Goal: Task Accomplishment & Management: Manage account settings

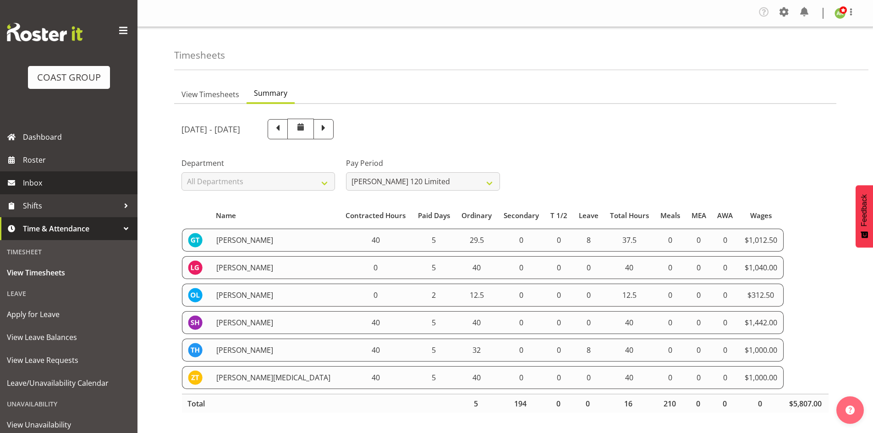
select select "149"
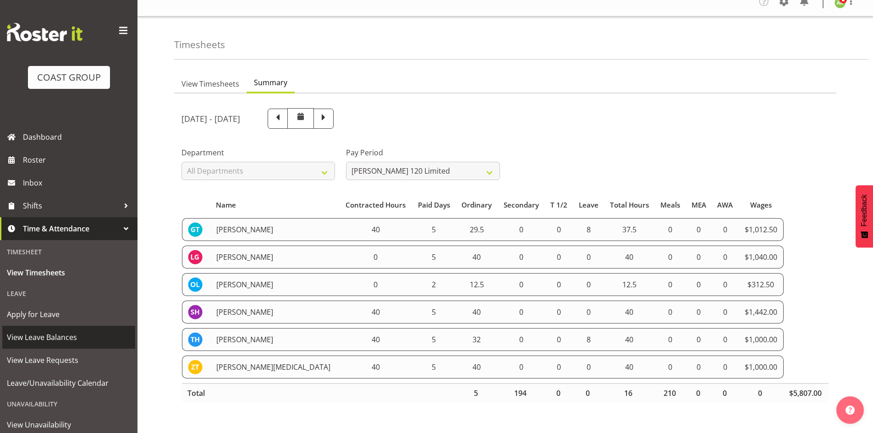
click at [52, 338] on span "View Leave Balances" at bounding box center [69, 338] width 124 height 14
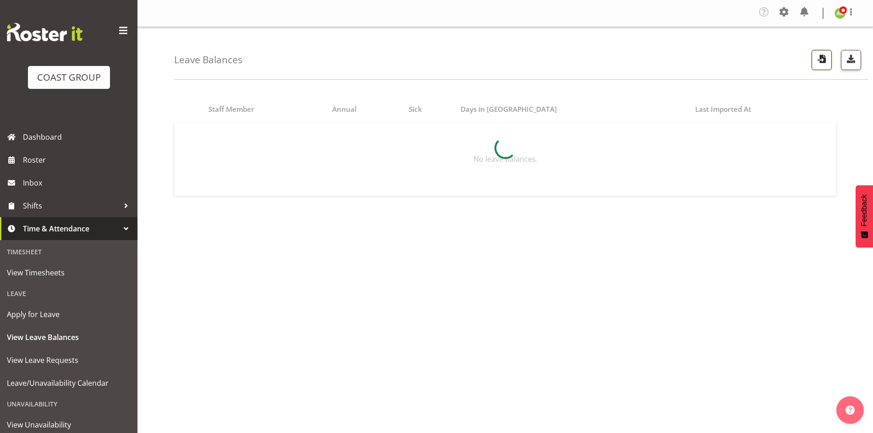
click at [819, 61] on span "button" at bounding box center [822, 59] width 12 height 12
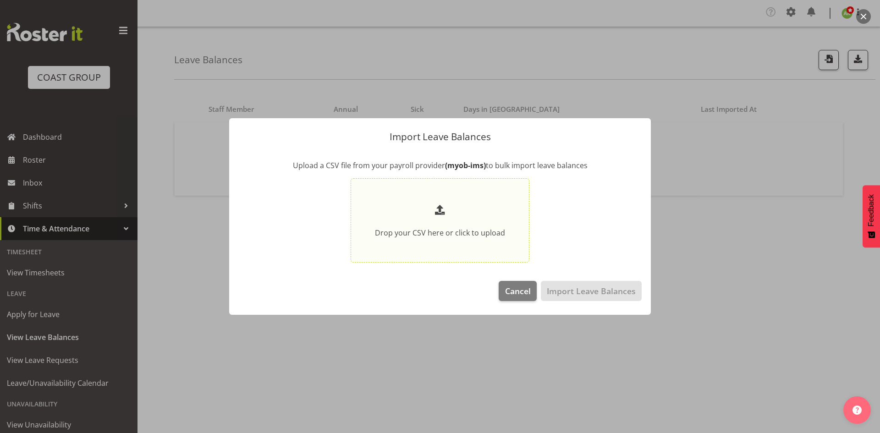
click at [508, 202] on section "Drop your CSV here or click to upload" at bounding box center [440, 221] width 174 height 80
click at [508, 202] on input "Drop your CSV here or click to upload" at bounding box center [440, 220] width 179 height 84
type input "C:\fakepath\Historical_Leave_2025_09_10.csv"
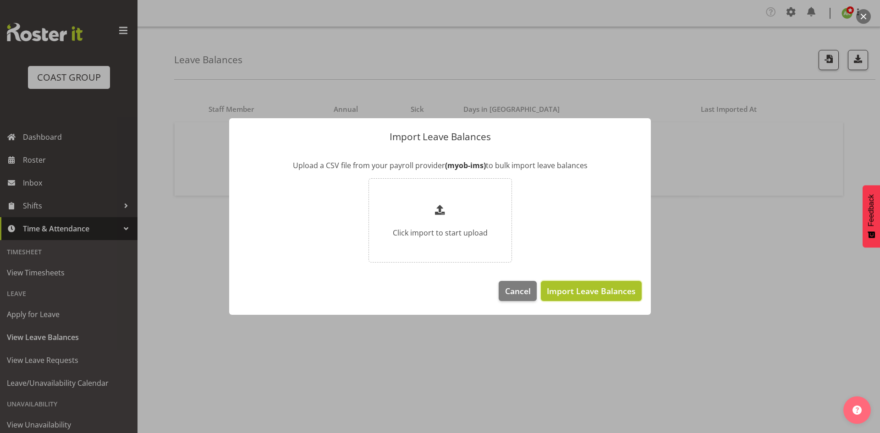
click at [593, 294] on span "Import Leave Balances" at bounding box center [591, 291] width 89 height 12
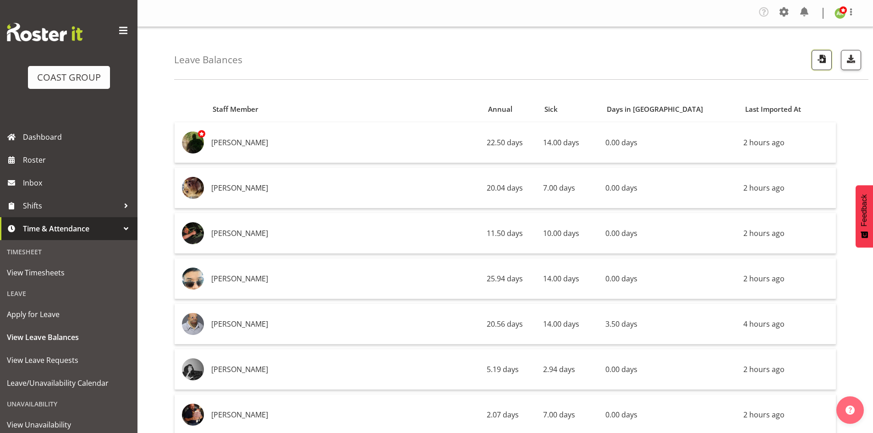
click at [829, 60] on button "button" at bounding box center [822, 60] width 20 height 20
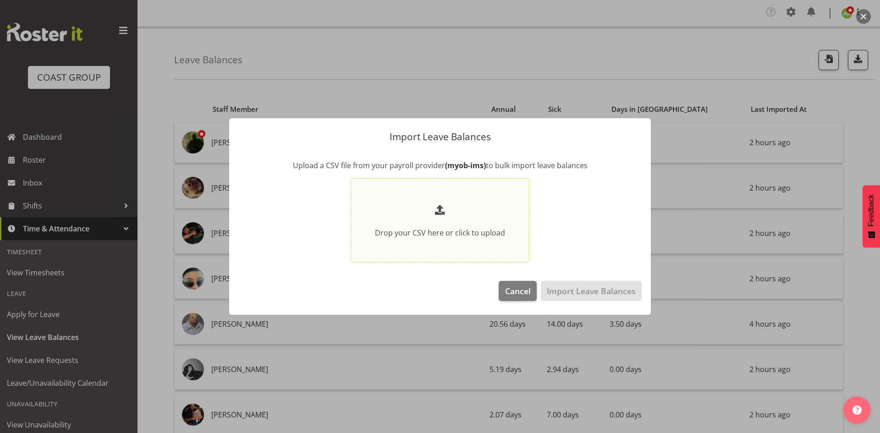
click at [473, 206] on p at bounding box center [440, 211] width 130 height 17
click at [473, 206] on input "Drop your CSV here or click to upload" at bounding box center [440, 220] width 179 height 84
type input "C:\fakepath\Historical_Leave_2025_09_10.csv"
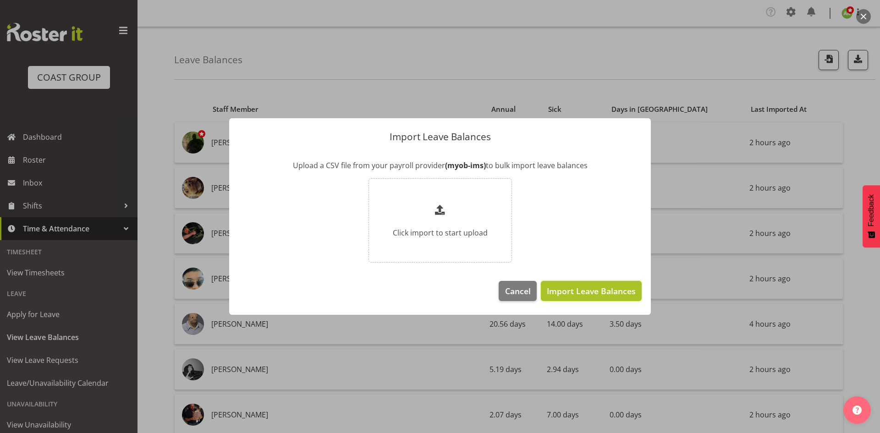
click at [588, 292] on span "Import Leave Balances" at bounding box center [591, 291] width 89 height 12
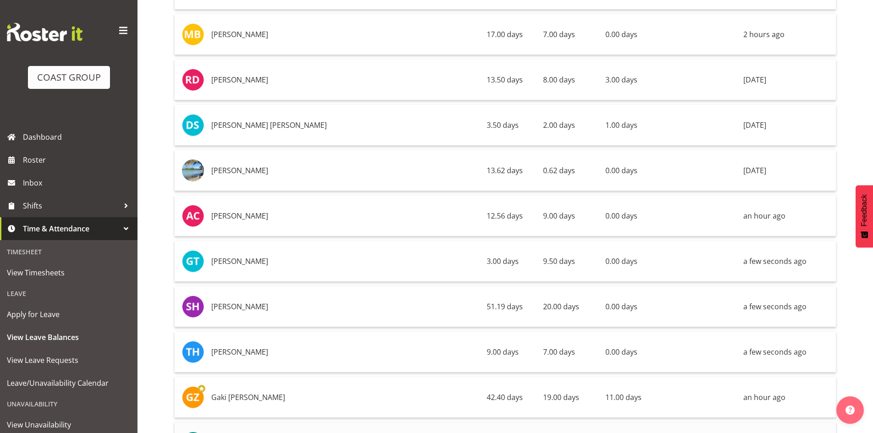
scroll to position [9352, 0]
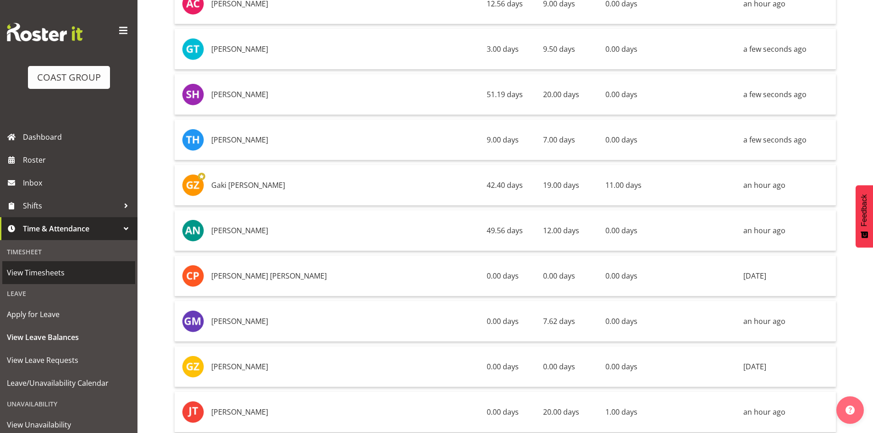
click at [48, 271] on span "View Timesheets" at bounding box center [69, 273] width 124 height 14
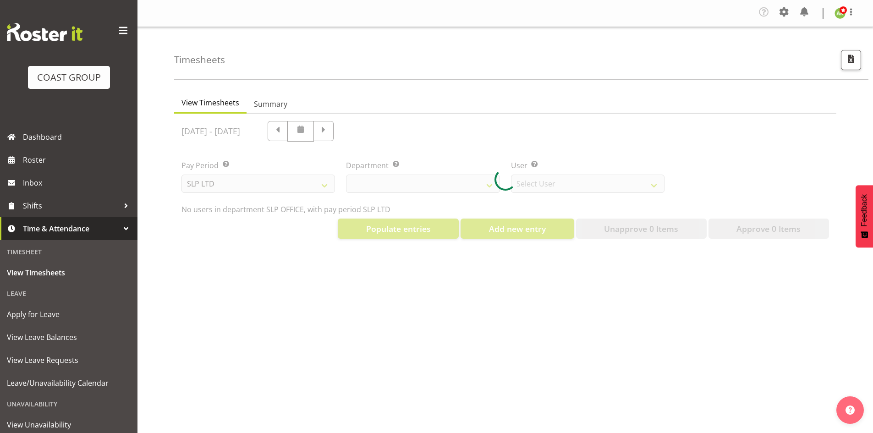
click at [253, 182] on div at bounding box center [505, 180] width 662 height 132
select select "25"
select select "7496"
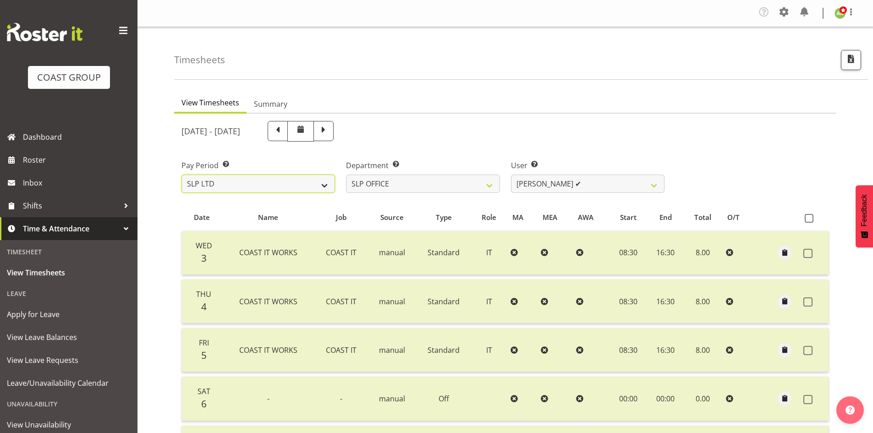
click at [289, 187] on select "SLP LTD EHS LTD DW LTD VEHICLES Carlton Events Hamilton 120 Limited Wellington …" at bounding box center [259, 184] width 154 height 18
select select "8"
click at [182, 175] on select "SLP LTD EHS LTD DW LTD VEHICLES Carlton Events Hamilton 120 Limited Wellington …" at bounding box center [259, 184] width 154 height 18
select select
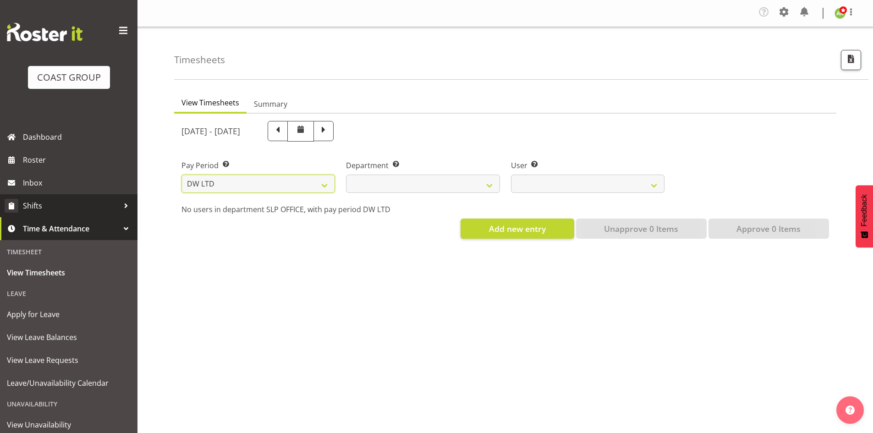
select select
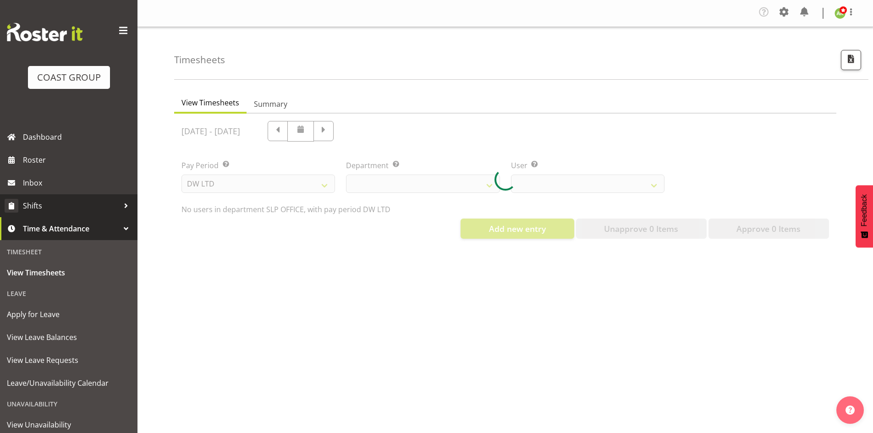
select select
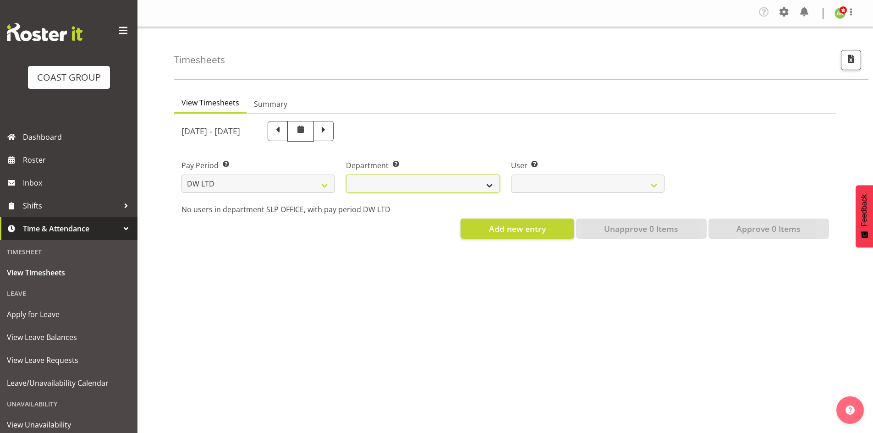
drag, startPoint x: 410, startPoint y: 181, endPoint x: 414, endPoint y: 185, distance: 5.2
click at [410, 181] on select "DW AKL DW AKL ACCOUNTS/OFFICE DW AKL DESIGN DW AKL PRODUCTION DW CHC DW CHC DES…" at bounding box center [423, 184] width 154 height 18
select select "112"
click at [346, 175] on select "DW AKL DW AKL ACCOUNTS/OFFICE DW AKL DESIGN DW AKL PRODUCTION DW CHC DW CHC DES…" at bounding box center [423, 184] width 154 height 18
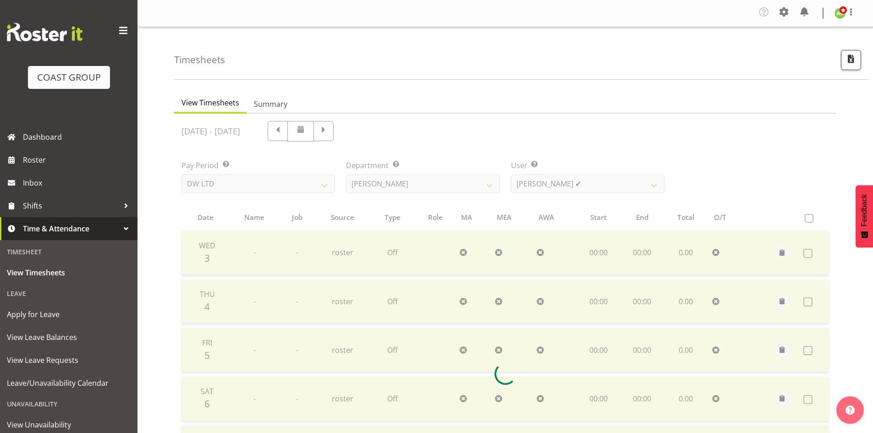
click at [557, 186] on div "September 3rd - September 9th 2025 Pay Period Select which pay period you would…" at bounding box center [506, 371] width 648 height 511
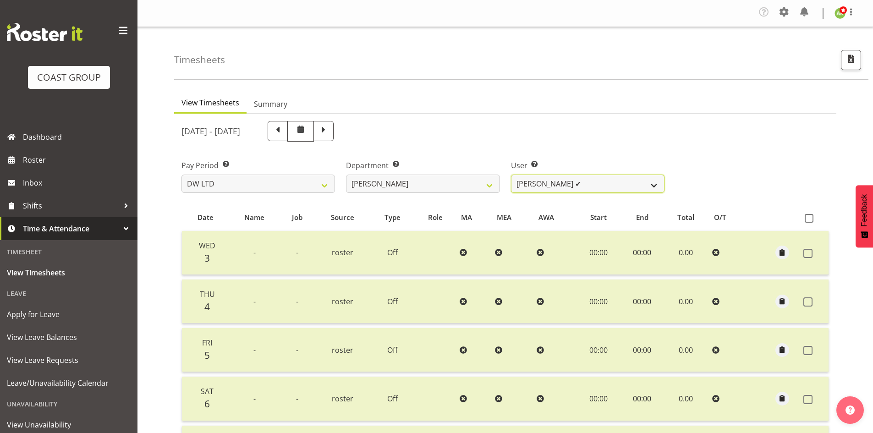
click at [557, 186] on select "[PERSON_NAME] ✔ Boston [PERSON_NAME] ❌ [PERSON_NAME] ✔ [PERSON_NAME] ✔ [PERSON_…" at bounding box center [588, 184] width 154 height 18
select select "1177"
click at [511, 175] on select "Andrew McFadzean ✔ Boston Morgan-Horan ❌ Chanel Toleafoa ✔ Gene Burton ✔ Ian Si…" at bounding box center [588, 184] width 154 height 18
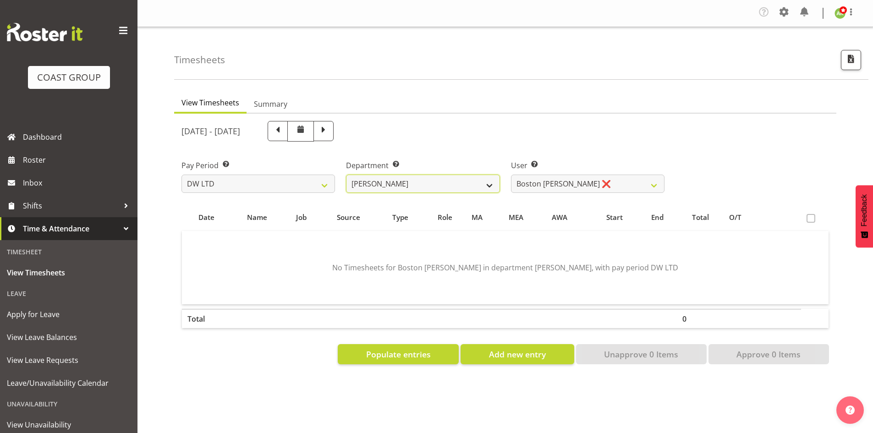
click at [437, 180] on select "DW AKL DW AKL ACCOUNTS/OFFICE DW AKL DESIGN DW AKL PRODUCTION DW CHC DW CHC DES…" at bounding box center [423, 184] width 154 height 18
click at [346, 175] on select "DW AKL DW AKL ACCOUNTS/OFFICE DW AKL DESIGN DW AKL PRODUCTION DW CHC DW CHC DES…" at bounding box center [423, 184] width 154 height 18
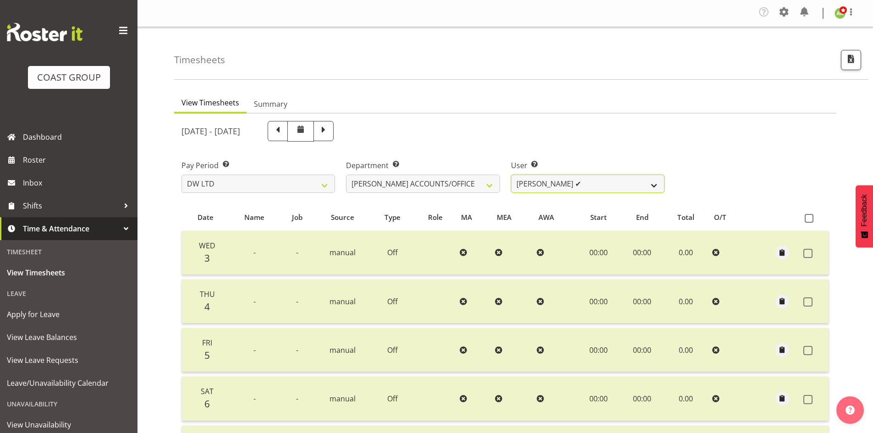
click at [650, 187] on select "Vivian McFadzean ✔" at bounding box center [588, 184] width 154 height 18
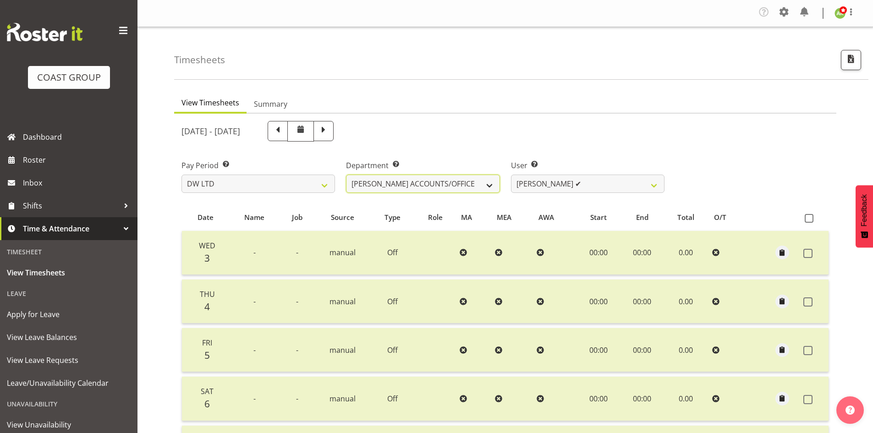
click at [465, 178] on select "DW AKL DW AKL ACCOUNTS/OFFICE DW AKL DESIGN DW AKL PRODUCTION DW CHC DW CHC DES…" at bounding box center [423, 184] width 154 height 18
click at [346, 175] on select "DW AKL DW AKL ACCOUNTS/OFFICE DW AKL DESIGN DW AKL PRODUCTION DW CHC DW CHC DES…" at bounding box center [423, 184] width 154 height 18
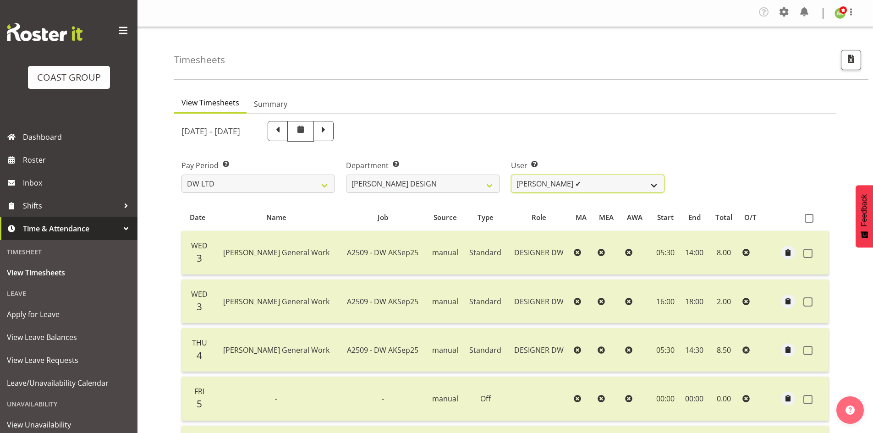
drag, startPoint x: 638, startPoint y: 184, endPoint x: 633, endPoint y: 187, distance: 5.5
click at [638, 184] on select "Benjamin Thomas Geden ✔ Darren Shiu Lun Lau ✔" at bounding box center [588, 184] width 154 height 18
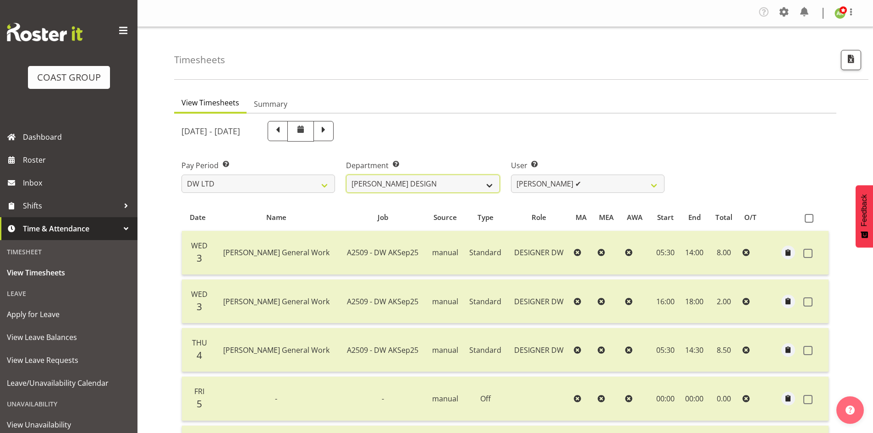
click at [445, 185] on select "[PERSON_NAME] [PERSON_NAME] ACCOUNTS/OFFICE [PERSON_NAME] DESIGN [PERSON_NAME] …" at bounding box center [423, 184] width 154 height 18
click at [346, 175] on select "[PERSON_NAME] [PERSON_NAME] ACCOUNTS/OFFICE [PERSON_NAME] DESIGN [PERSON_NAME] …" at bounding box center [423, 184] width 154 height 18
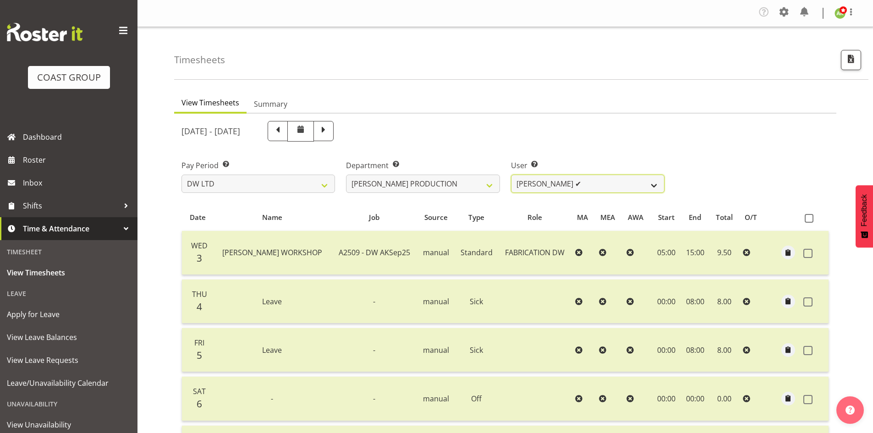
click at [638, 186] on select "Peter Lee ✔" at bounding box center [588, 184] width 154 height 18
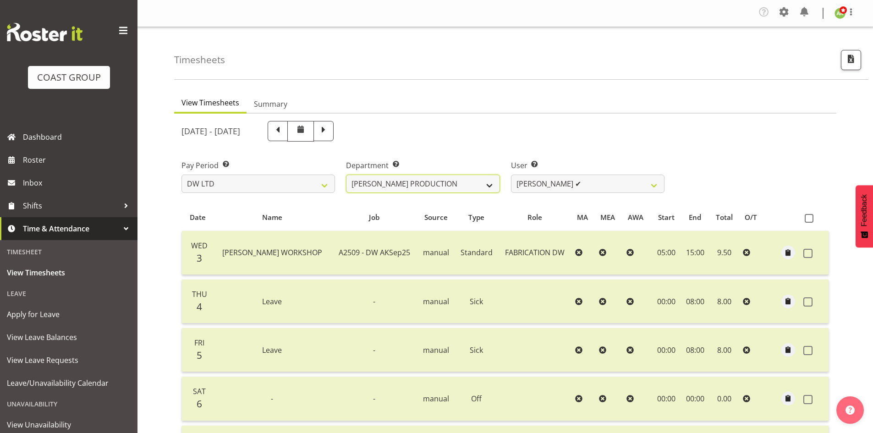
click at [455, 183] on select "[PERSON_NAME] [PERSON_NAME] ACCOUNTS/OFFICE [PERSON_NAME] DESIGN [PERSON_NAME] …" at bounding box center [423, 184] width 154 height 18
click at [346, 175] on select "[PERSON_NAME] [PERSON_NAME] ACCOUNTS/OFFICE [PERSON_NAME] DESIGN [PERSON_NAME] …" at bounding box center [423, 184] width 154 height 18
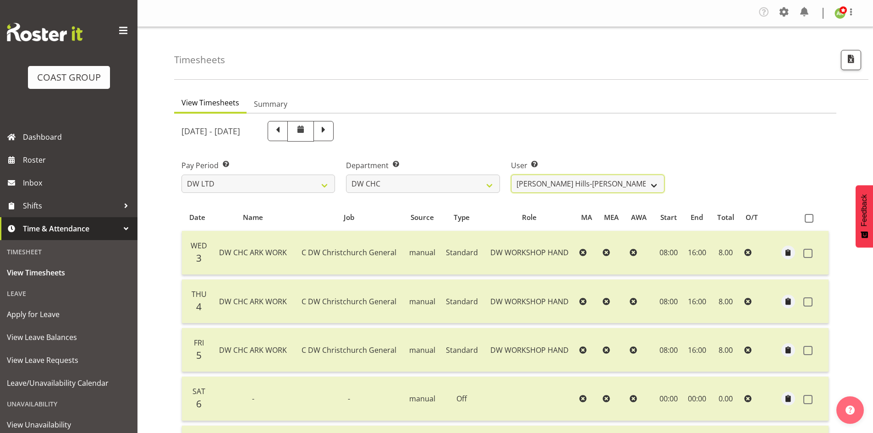
click at [625, 188] on select "Ambrose Hills-Simonsen ✔ Brad Tweedy ✔ Bryan Humprhries ✔ Callum Jack O'Leary S…" at bounding box center [588, 184] width 154 height 18
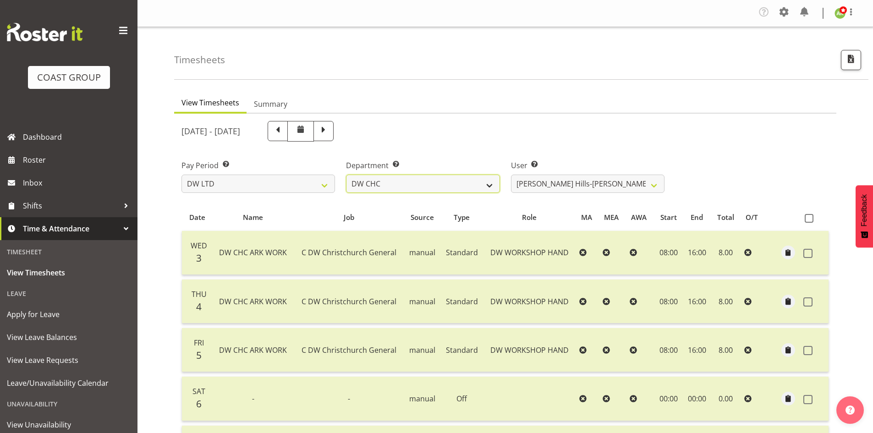
drag, startPoint x: 478, startPoint y: 190, endPoint x: 469, endPoint y: 190, distance: 8.7
click at [478, 190] on select "[PERSON_NAME] [PERSON_NAME] ACCOUNTS/OFFICE [PERSON_NAME] DESIGN [PERSON_NAME] …" at bounding box center [423, 184] width 154 height 18
click at [346, 175] on select "[PERSON_NAME] [PERSON_NAME] ACCOUNTS/OFFICE [PERSON_NAME] DESIGN [PERSON_NAME] …" at bounding box center [423, 184] width 154 height 18
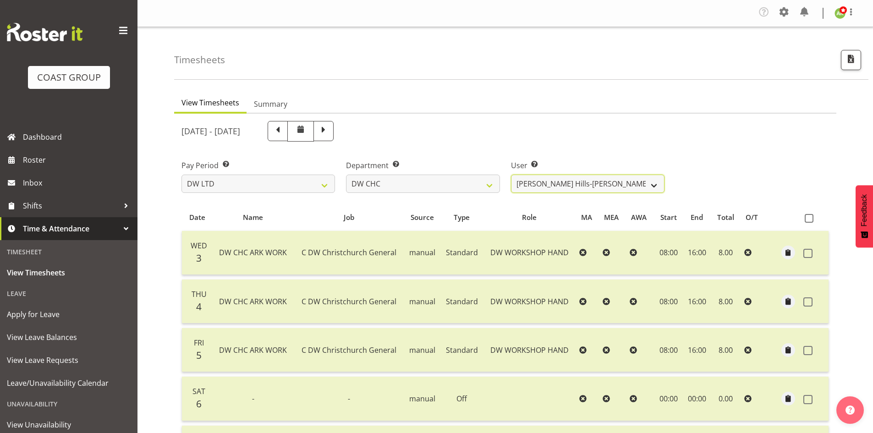
click at [629, 185] on select "Ambrose Hills-Simonsen ✔ Brad Tweedy ✔ Bryan Humprhries ✔ Callum Jack O'Leary S…" at bounding box center [588, 184] width 154 height 18
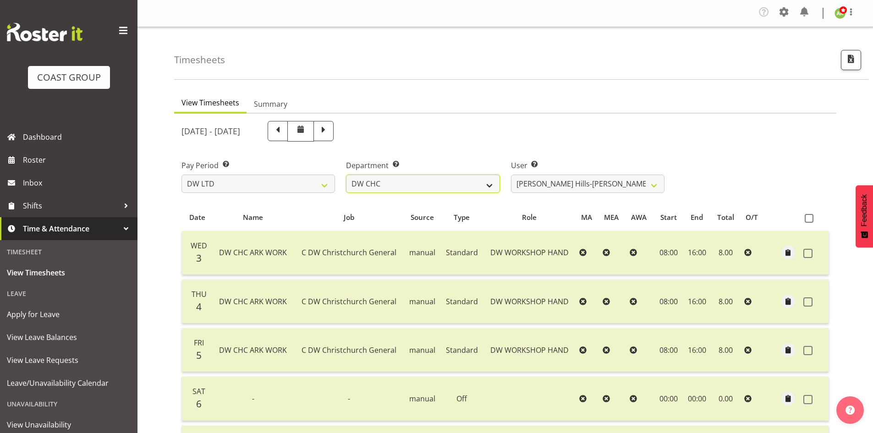
drag, startPoint x: 420, startPoint y: 187, endPoint x: 420, endPoint y: 192, distance: 5.5
click at [420, 187] on select "[PERSON_NAME] [PERSON_NAME] ACCOUNTS/OFFICE [PERSON_NAME] DESIGN [PERSON_NAME] …" at bounding box center [423, 184] width 154 height 18
click at [346, 175] on select "[PERSON_NAME] [PERSON_NAME] ACCOUNTS/OFFICE [PERSON_NAME] DESIGN [PERSON_NAME] …" at bounding box center [423, 184] width 154 height 18
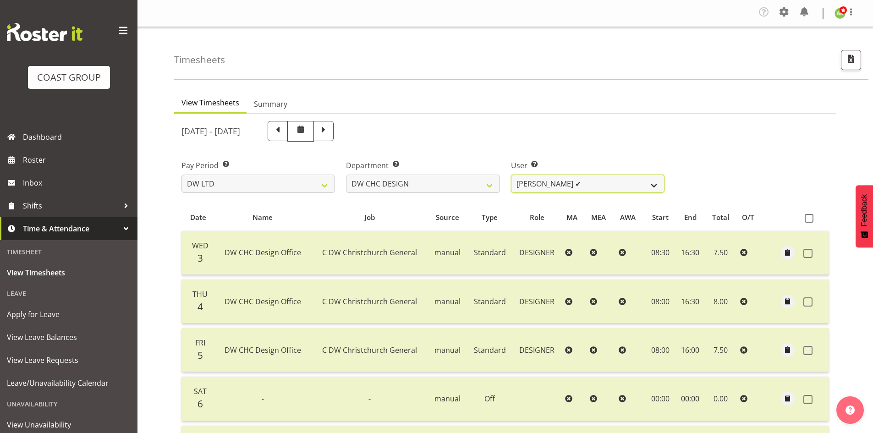
click at [627, 183] on select "Amy Robinson ✔ Jeremy Hogan ✔ Jorgelina Villar ✔" at bounding box center [588, 184] width 154 height 18
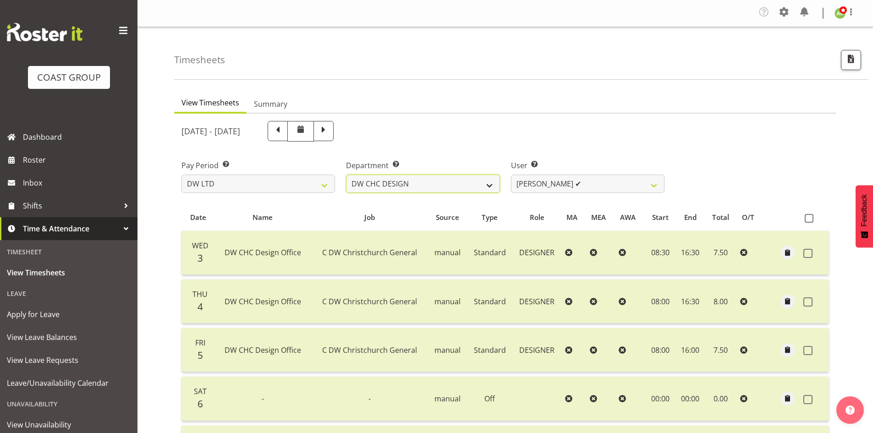
click at [455, 191] on select "[PERSON_NAME] [PERSON_NAME] ACCOUNTS/OFFICE [PERSON_NAME] DESIGN [PERSON_NAME] …" at bounding box center [423, 184] width 154 height 18
select select "29"
click at [346, 175] on select "[PERSON_NAME] [PERSON_NAME] ACCOUNTS/OFFICE [PERSON_NAME] DESIGN [PERSON_NAME] …" at bounding box center [423, 184] width 154 height 18
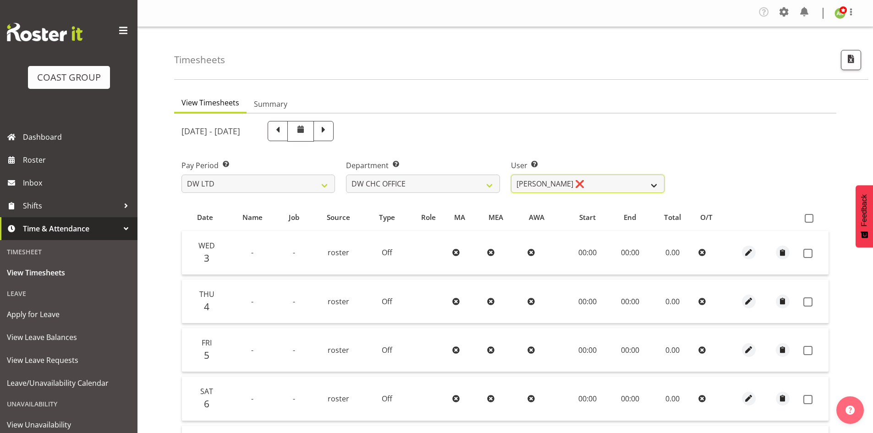
click at [646, 186] on select "Monique Mitchell ❌" at bounding box center [588, 184] width 154 height 18
click at [812, 215] on span at bounding box center [809, 218] width 9 height 9
click at [811, 215] on input "checkbox" at bounding box center [808, 218] width 6 height 6
checkbox input "true"
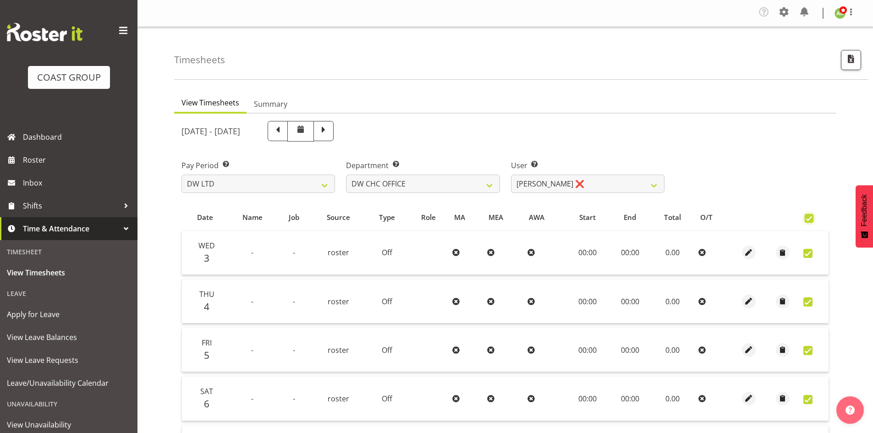
checkbox input "true"
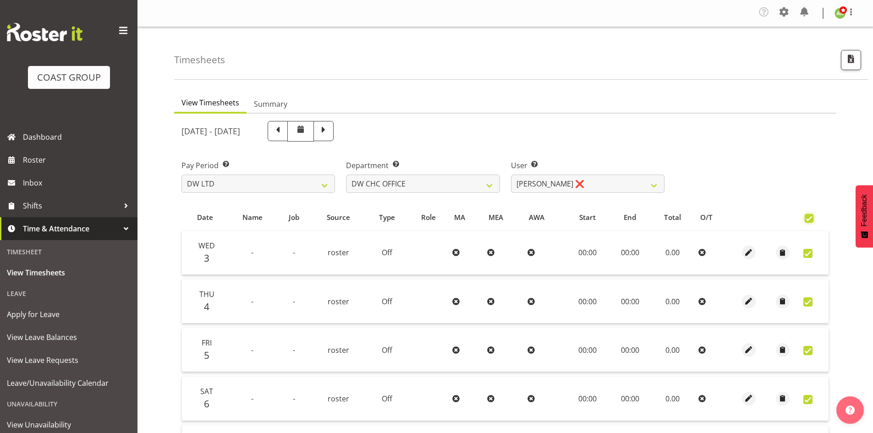
checkbox input "true"
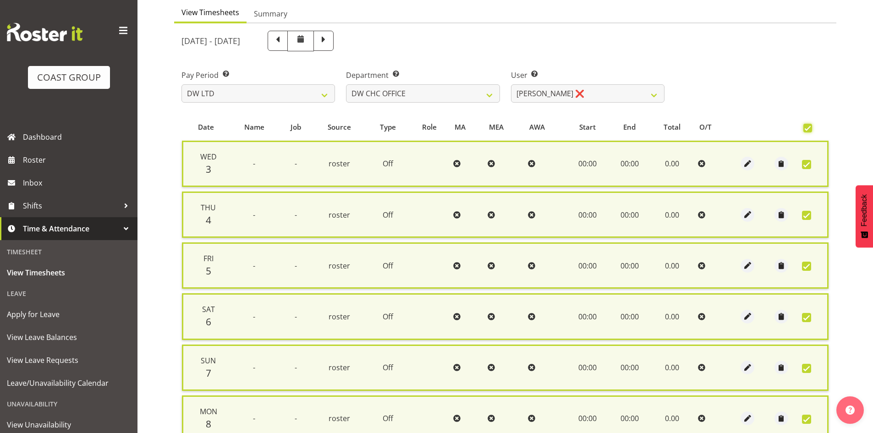
scroll to position [230, 0]
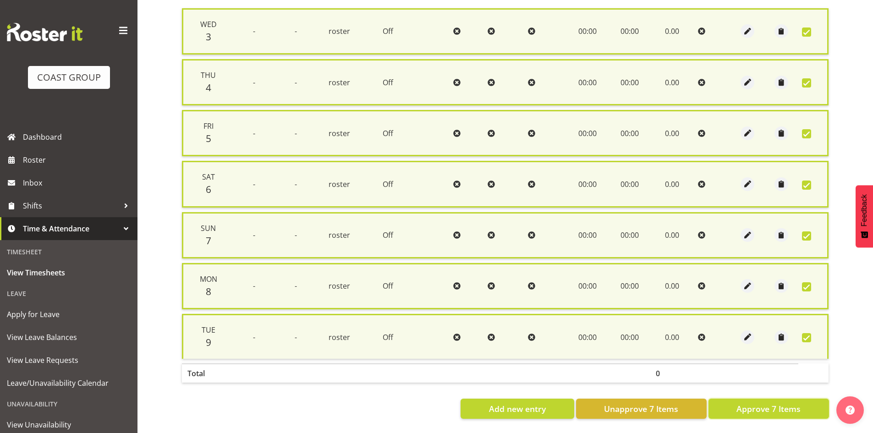
click at [806, 399] on button "Approve 7 Items" at bounding box center [769, 409] width 121 height 20
checkbox input "false"
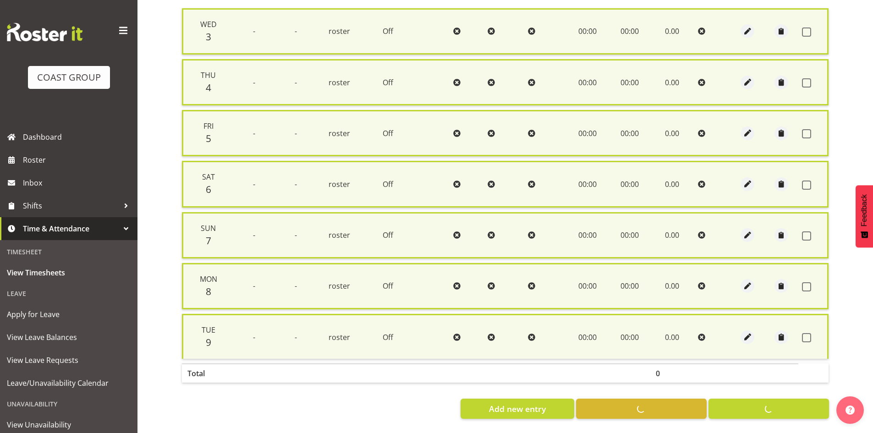
checkbox input "false"
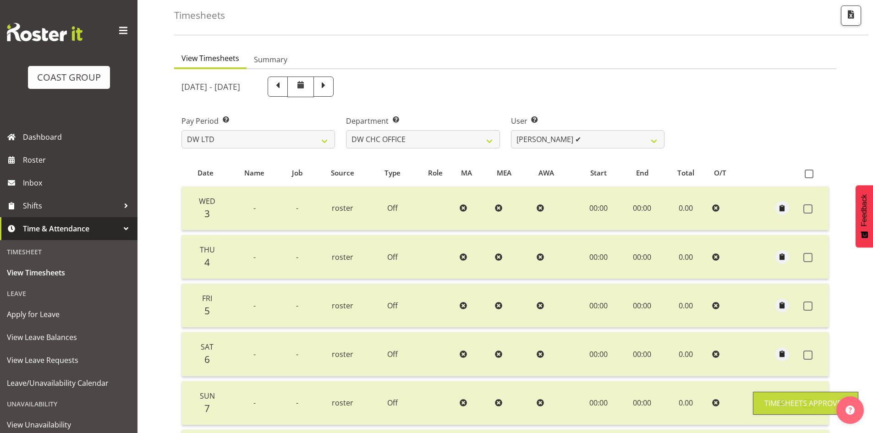
scroll to position [31, 0]
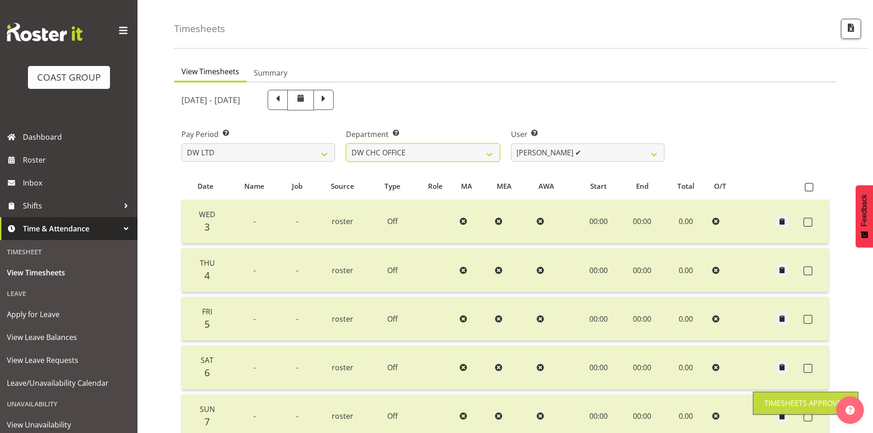
drag, startPoint x: 464, startPoint y: 152, endPoint x: 463, endPoint y: 135, distance: 17.5
click at [464, 152] on select "DW AKL DW AKL ACCOUNTS/OFFICE DW AKL DESIGN DW AKL PRODUCTION DW CHC DW CHC DES…" at bounding box center [423, 152] width 154 height 18
click at [346, 143] on select "DW AKL DW AKL ACCOUNTS/OFFICE DW AKL DESIGN DW AKL PRODUCTION DW CHC DW CHC DES…" at bounding box center [423, 152] width 154 height 18
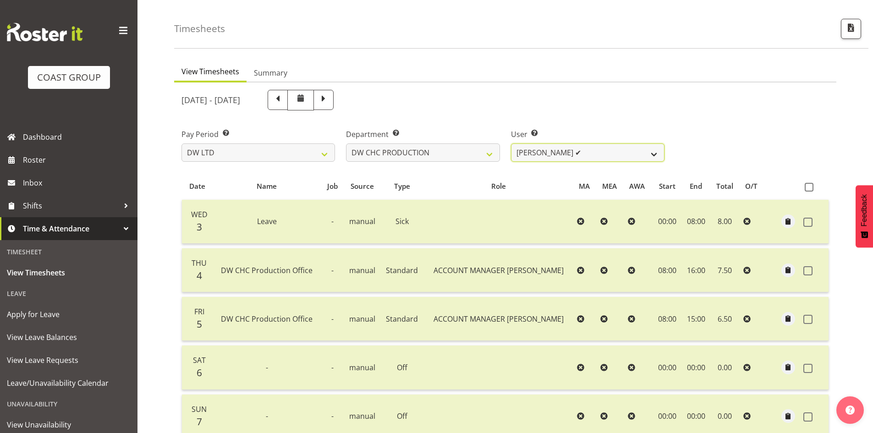
click at [603, 157] on select "Jason Garvey ✔" at bounding box center [588, 152] width 154 height 18
click at [441, 149] on select "DW AKL DW AKL ACCOUNTS/OFFICE DW AKL DESIGN DW AKL PRODUCTION DW CHC DW CHC DES…" at bounding box center [423, 152] width 154 height 18
click at [346, 143] on select "DW AKL DW AKL ACCOUNTS/OFFICE DW AKL DESIGN DW AKL PRODUCTION DW CHC DW CHC DES…" at bounding box center [423, 152] width 154 height 18
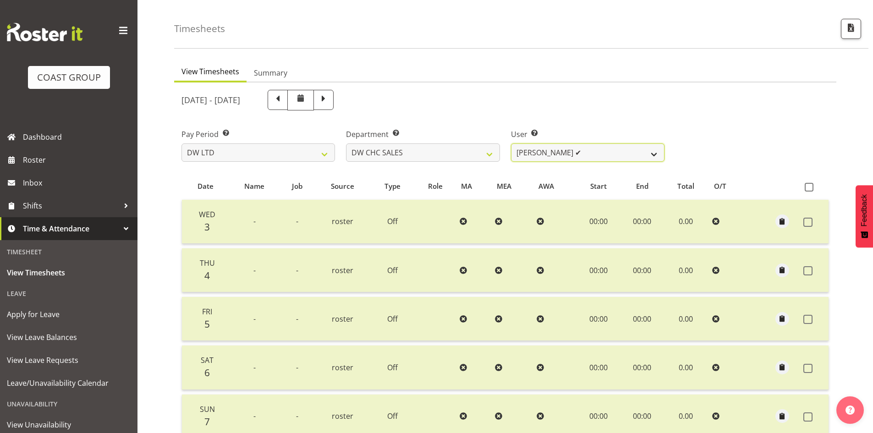
click at [610, 156] on select "Dayle Eathorne ✔" at bounding box center [588, 152] width 154 height 18
click at [419, 139] on label "Department Select which department you would like to view." at bounding box center [423, 134] width 154 height 11
click at [425, 153] on select "DW AKL DW AKL ACCOUNTS/OFFICE DW AKL DESIGN DW AKL PRODUCTION DW CHC DW CHC DES…" at bounding box center [423, 152] width 154 height 18
click at [346, 143] on select "DW AKL DW AKL ACCOUNTS/OFFICE DW AKL DESIGN DW AKL PRODUCTION DW CHC DW CHC DES…" at bounding box center [423, 152] width 154 height 18
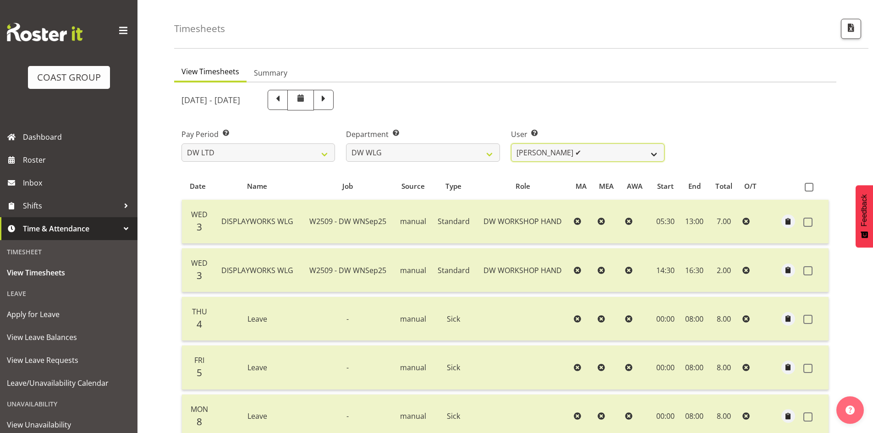
click at [609, 155] on select "Cassie Phillips ✔ Darryl Dickinson ✔ Josh Provoost ✔ Ken Barnden ✔ Stanley Elli…" at bounding box center [588, 152] width 154 height 18
click at [455, 152] on select "DW AKL DW AKL ACCOUNTS/OFFICE DW AKL DESIGN DW AKL PRODUCTION DW CHC DW CHC DES…" at bounding box center [423, 152] width 154 height 18
click at [346, 143] on select "DW AKL DW AKL ACCOUNTS/OFFICE DW AKL DESIGN DW AKL PRODUCTION DW CHC DW CHC DES…" at bounding box center [423, 152] width 154 height 18
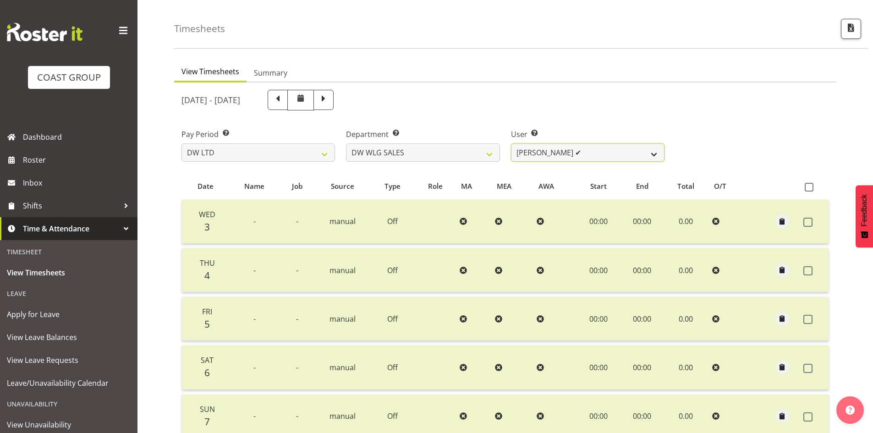
click at [622, 151] on select "Wayne Eathorne ✔" at bounding box center [588, 152] width 154 height 18
click at [456, 160] on select "DW AKL DW AKL ACCOUNTS/OFFICE DW AKL DESIGN DW AKL PRODUCTION DW CHC DW CHC DES…" at bounding box center [423, 152] width 154 height 18
click at [346, 143] on select "DW AKL DW AKL ACCOUNTS/OFFICE DW AKL DESIGN DW AKL PRODUCTION DW CHC DW CHC DES…" at bounding box center [423, 152] width 154 height 18
click at [440, 151] on select "DW AKL DW AKL ACCOUNTS/OFFICE DW AKL DESIGN DW AKL PRODUCTION DW CHC DW CHC DES…" at bounding box center [423, 152] width 154 height 18
select select "112"
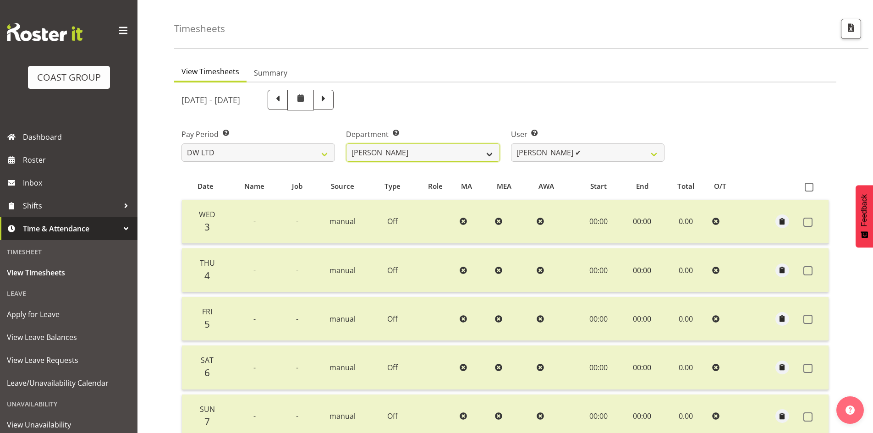
click at [346, 143] on select "DW AKL DW AKL ACCOUNTS/OFFICE DW AKL DESIGN DW AKL PRODUCTION DW CHC DW CHC DES…" at bounding box center [423, 152] width 154 height 18
click at [616, 155] on select "Andrew McFadzean ✔ Boston Morgan-Horan ❌ Chanel Toleafoa ✔ Gene Burton ✔ Ian Si…" at bounding box center [588, 152] width 154 height 18
click at [844, 28] on button "button" at bounding box center [851, 29] width 20 height 20
select select "8"
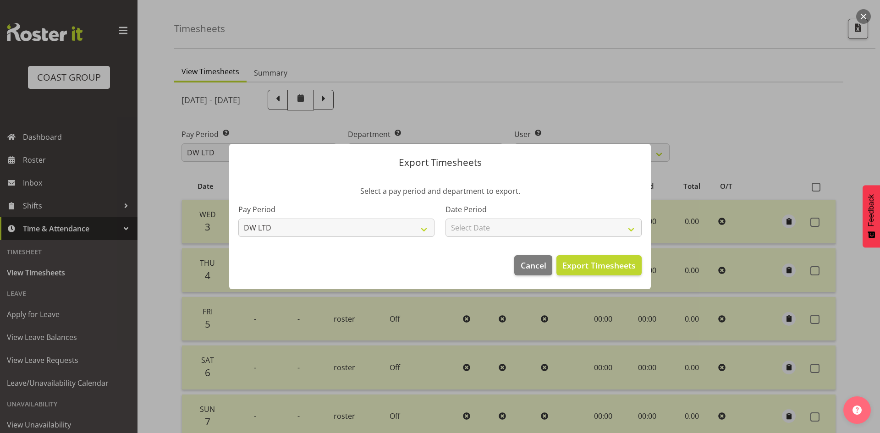
click at [727, 110] on div at bounding box center [440, 216] width 880 height 433
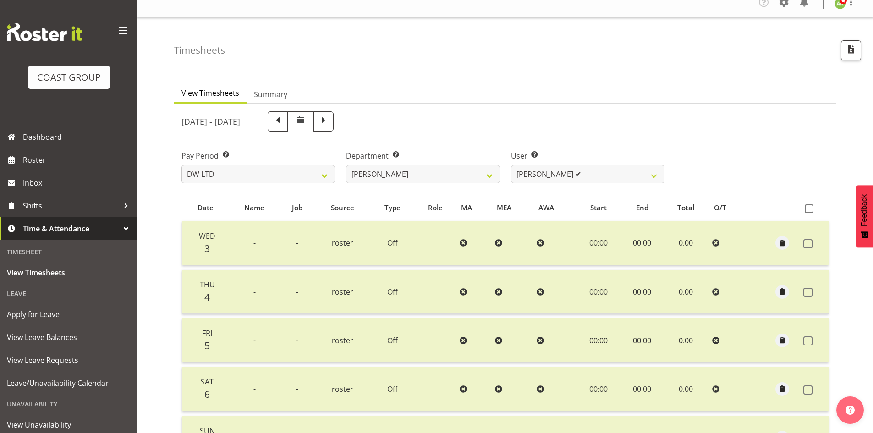
scroll to position [0, 0]
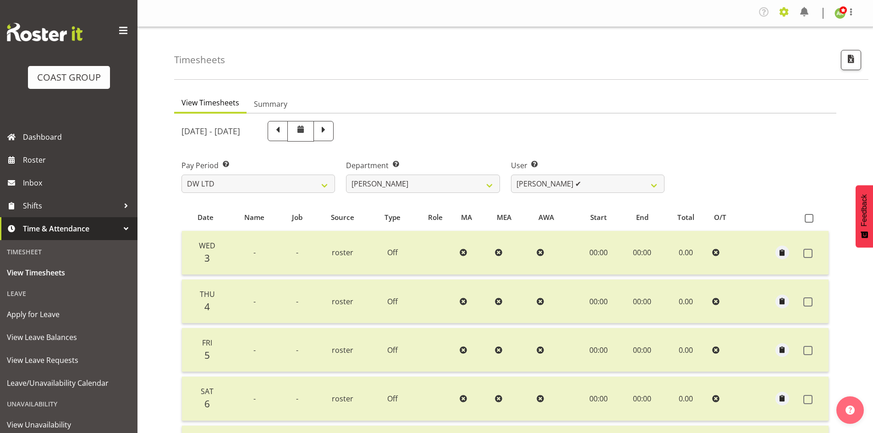
click at [787, 15] on span at bounding box center [784, 12] width 15 height 15
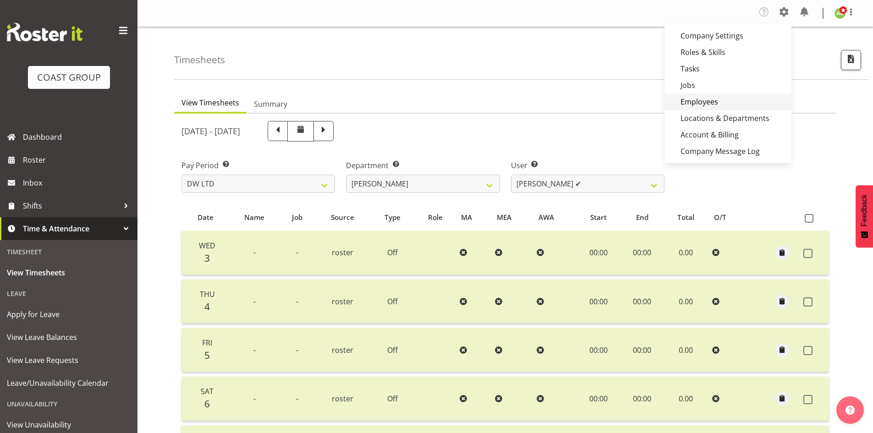
click at [722, 102] on link "Employees" at bounding box center [728, 102] width 127 height 17
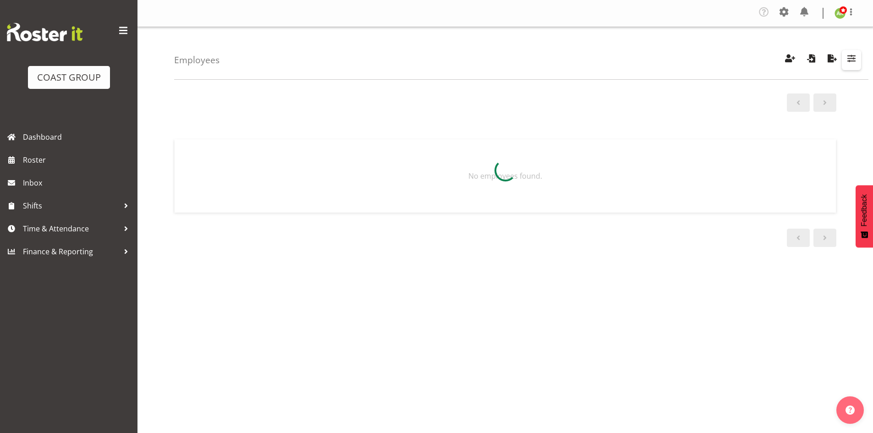
click at [849, 61] on span "button" at bounding box center [852, 58] width 12 height 12
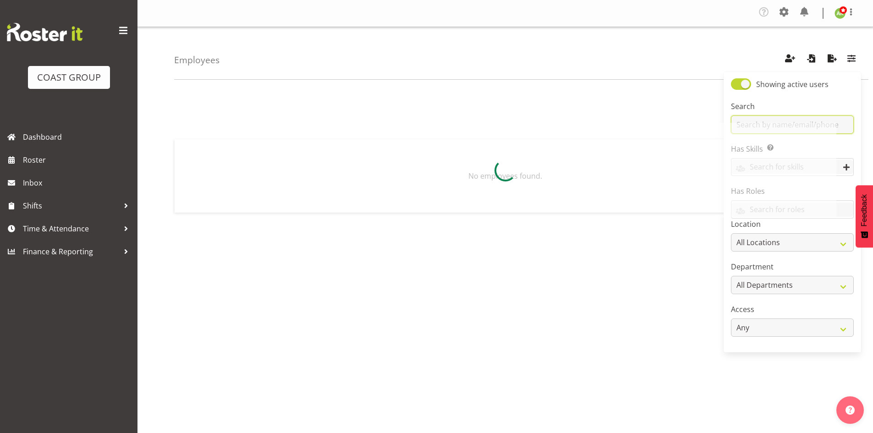
click at [780, 120] on input "text" at bounding box center [792, 125] width 123 height 18
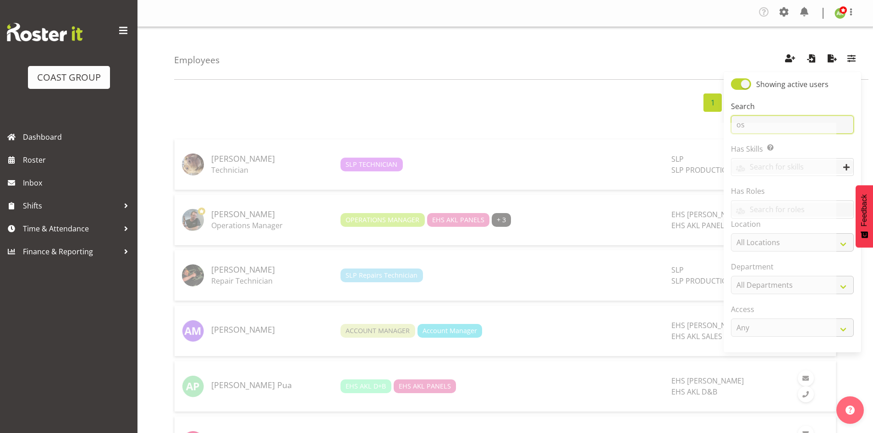
type input "o"
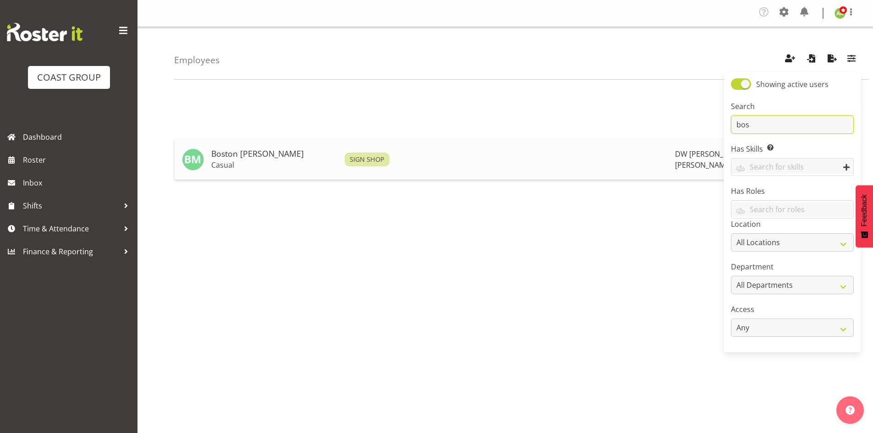
type input "bos"
click at [272, 153] on h5 "Boston [PERSON_NAME]" at bounding box center [274, 153] width 126 height 9
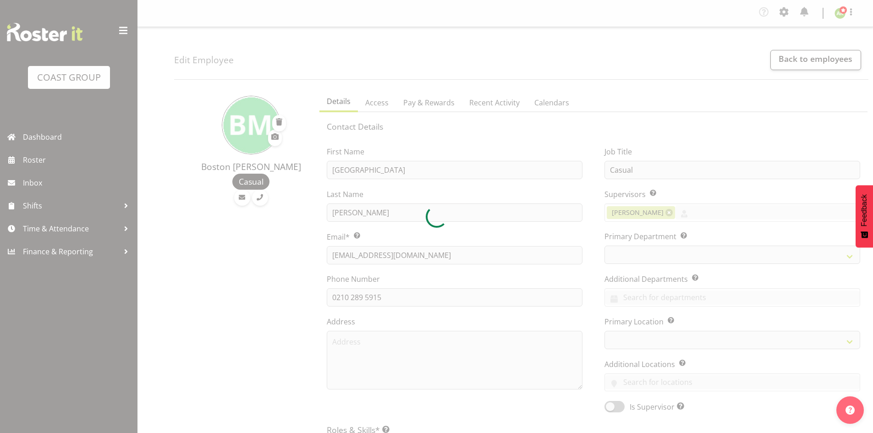
select select "TimelineWeek"
select select
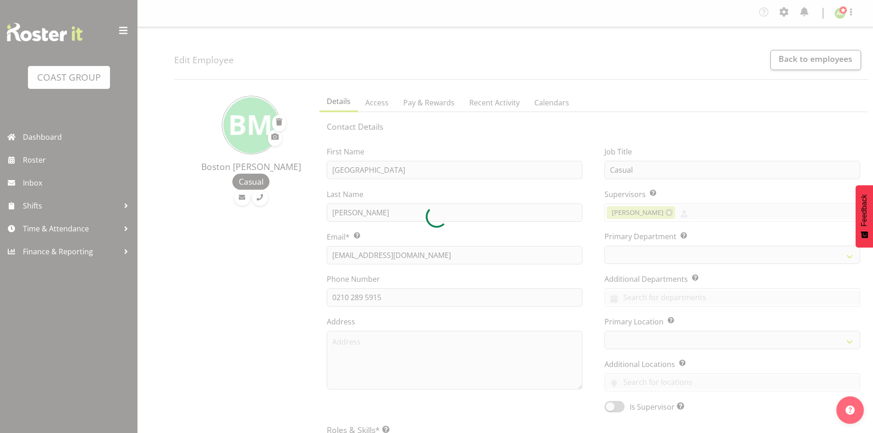
select select
select select "37"
select select "112"
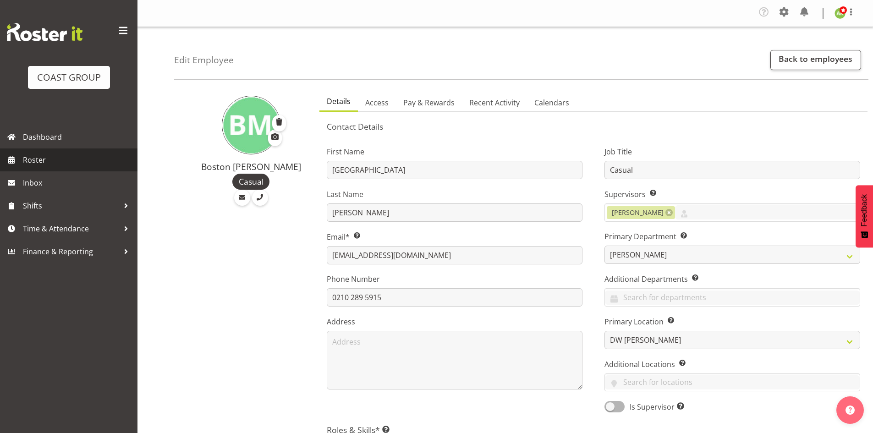
click at [40, 160] on span "Roster" at bounding box center [78, 160] width 110 height 14
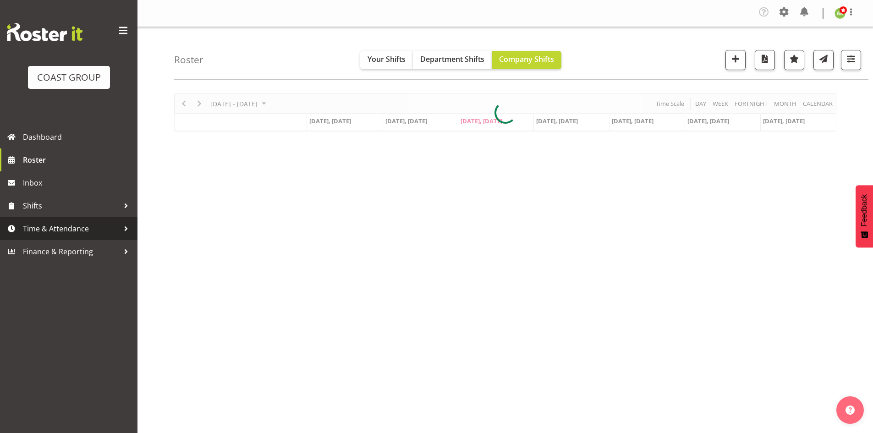
click at [55, 229] on span "Time & Attendance" at bounding box center [71, 229] width 96 height 14
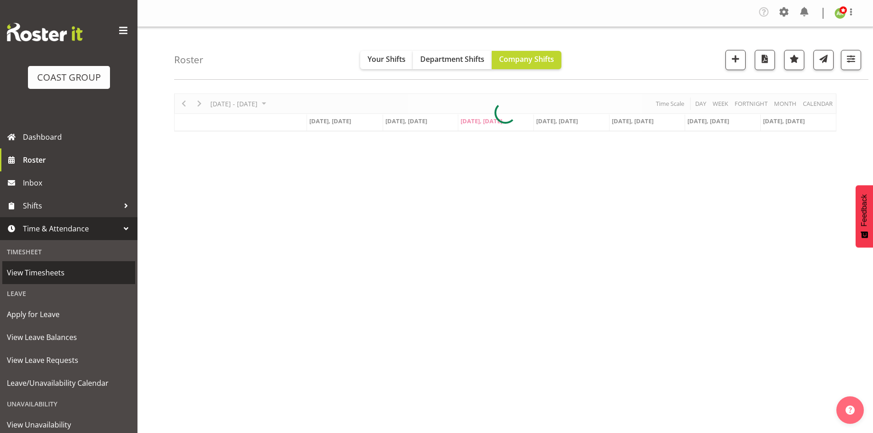
click at [29, 267] on span "View Timesheets" at bounding box center [69, 273] width 124 height 14
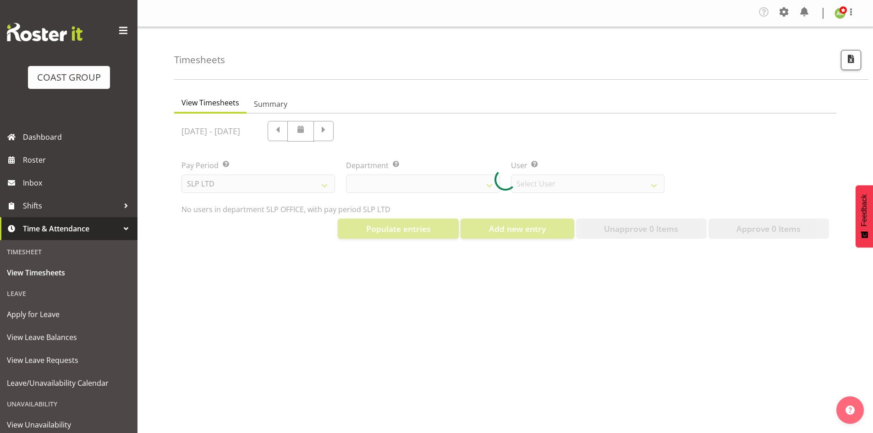
select select "25"
select select "7496"
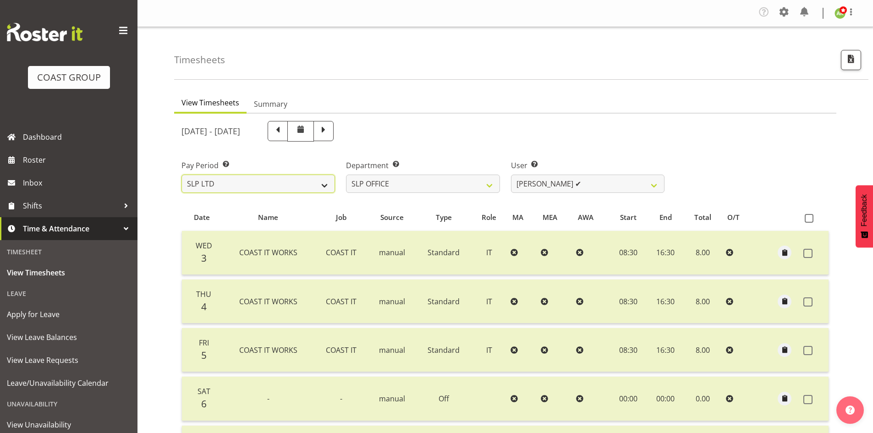
click at [299, 179] on select "SLP LTD EHS LTD DW LTD VEHICLES Carlton Events Hamilton 120 Limited Wellington …" at bounding box center [259, 184] width 154 height 18
select select "8"
click at [182, 175] on select "SLP LTD EHS LTD DW LTD VEHICLES Carlton Events Hamilton 120 Limited Wellington …" at bounding box center [259, 184] width 154 height 18
select select
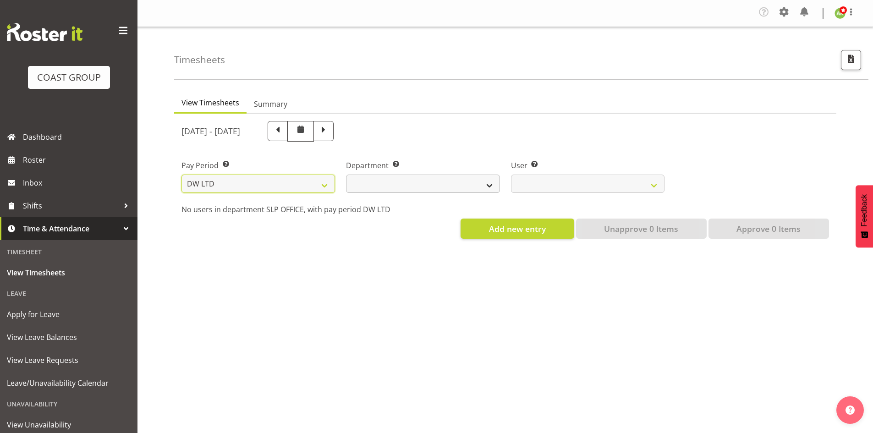
select select
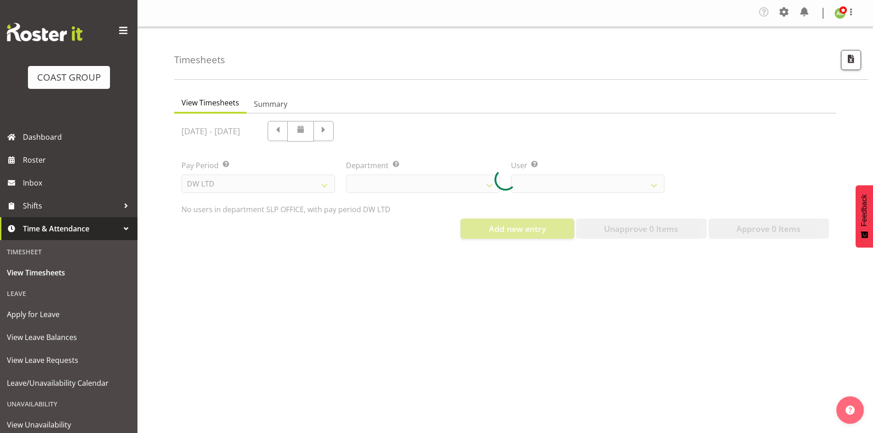
select select
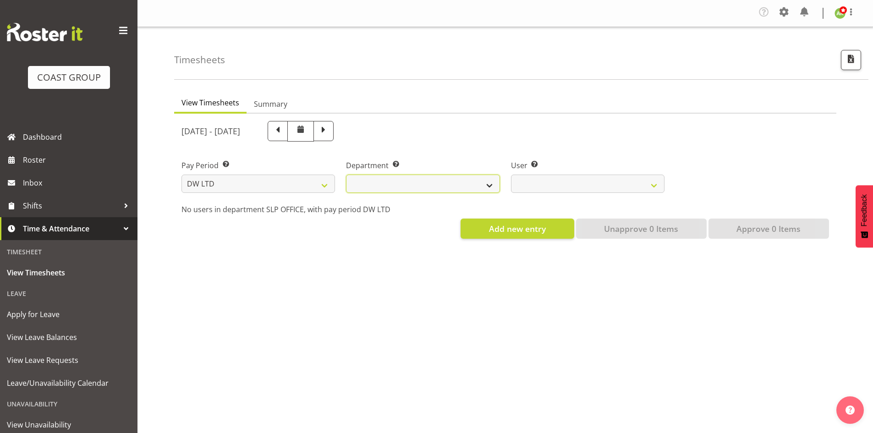
click at [442, 176] on select "[PERSON_NAME] [PERSON_NAME] ACCOUNTS/OFFICE [PERSON_NAME] DESIGN [PERSON_NAME] …" at bounding box center [423, 184] width 154 height 18
select select "112"
click at [346, 175] on select "[PERSON_NAME] [PERSON_NAME] ACCOUNTS/OFFICE [PERSON_NAME] DESIGN [PERSON_NAME] …" at bounding box center [423, 184] width 154 height 18
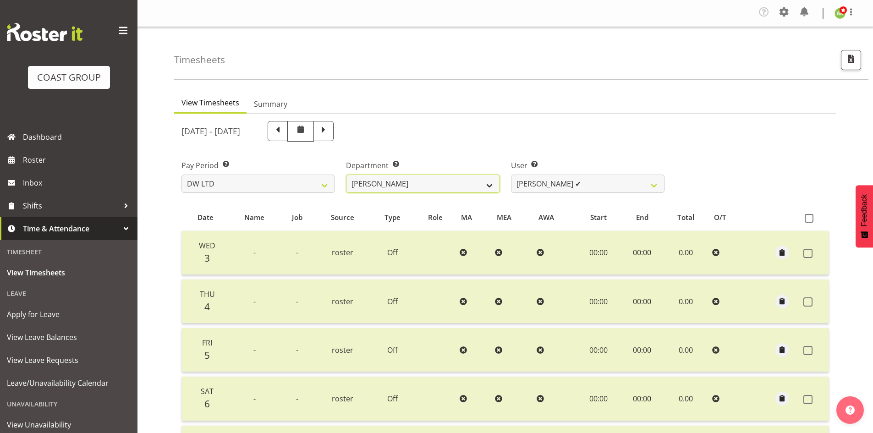
click at [442, 190] on select "[PERSON_NAME] [PERSON_NAME] ACCOUNTS/OFFICE [PERSON_NAME] DESIGN [PERSON_NAME] …" at bounding box center [423, 184] width 154 height 18
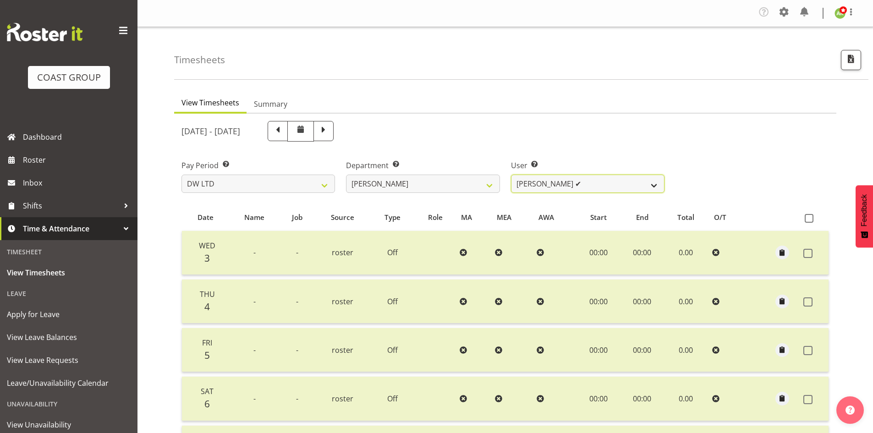
click at [585, 178] on select "[PERSON_NAME] ✔ Boston [PERSON_NAME] ❌ [PERSON_NAME] ✔ [PERSON_NAME] ✔ [PERSON_…" at bounding box center [588, 184] width 154 height 18
click at [855, 65] on button "button" at bounding box center [851, 60] width 20 height 20
select select "8"
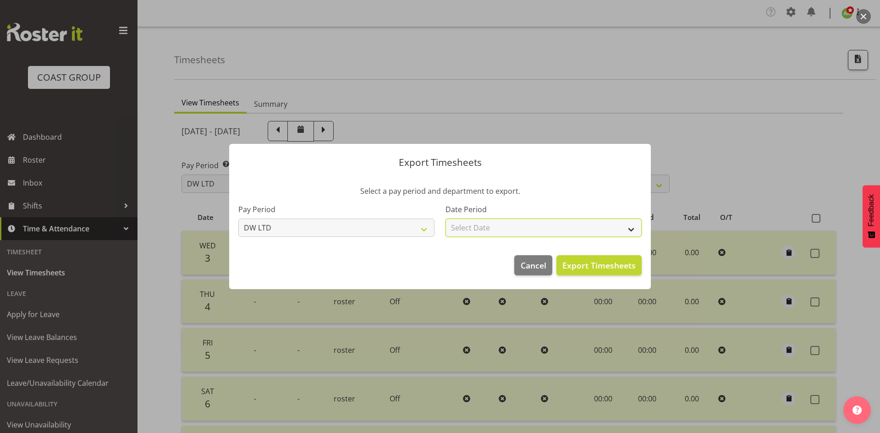
click at [563, 231] on select "Select Date Week starting 10/09/2025 Week starting 03/09/2025 Week starting 27/…" at bounding box center [544, 228] width 196 height 18
select select "2025-09-03"
click at [446, 219] on select "Select Date Week starting 10/09/2025 Week starting 03/09/2025 Week starting 27/…" at bounding box center [544, 228] width 196 height 18
click at [622, 265] on span "Export Timesheets" at bounding box center [599, 265] width 73 height 12
click at [267, 100] on div at bounding box center [440, 216] width 880 height 433
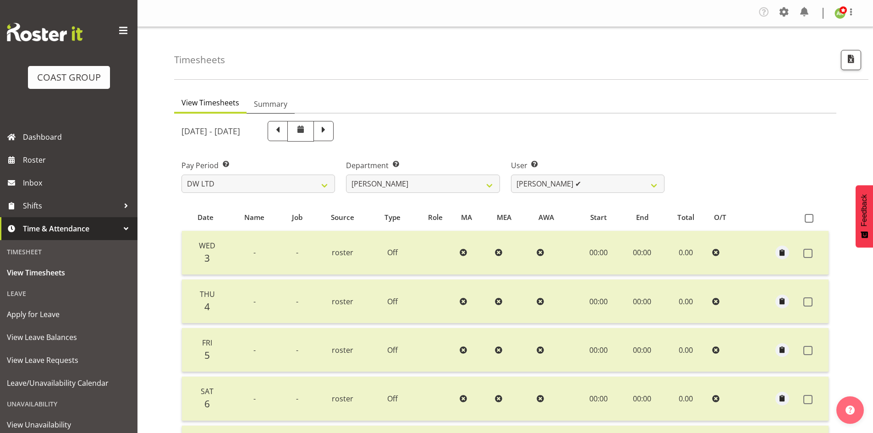
click at [267, 100] on span "Summary" at bounding box center [270, 104] width 33 height 11
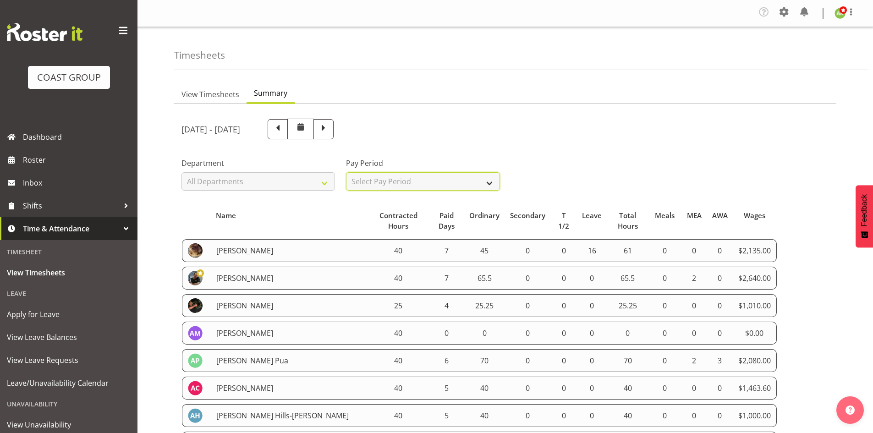
click at [462, 182] on select "Select Pay Period All Pay Periods SLP LTD EHS LTD DW LTD VEHICLES Carlton Event…" at bounding box center [423, 181] width 154 height 18
select select "8"
click at [346, 172] on select "Select Pay Period All Pay Periods SLP LTD EHS LTD DW LTD VEHICLES Carlton Event…" at bounding box center [423, 181] width 154 height 18
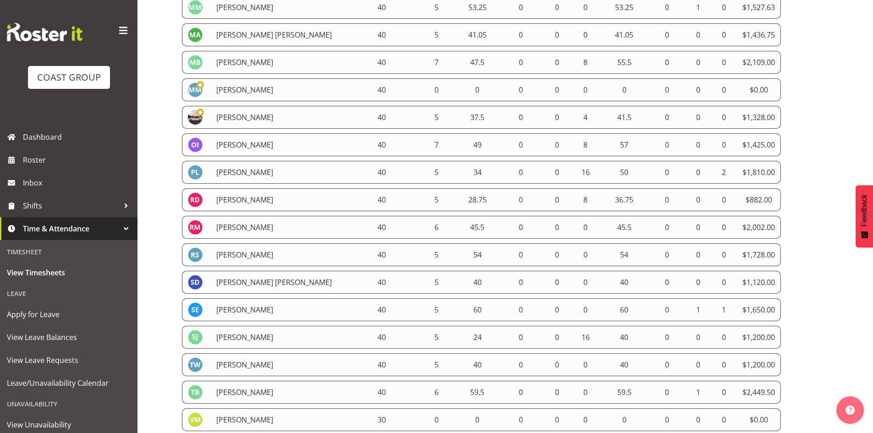
scroll to position [1200, 0]
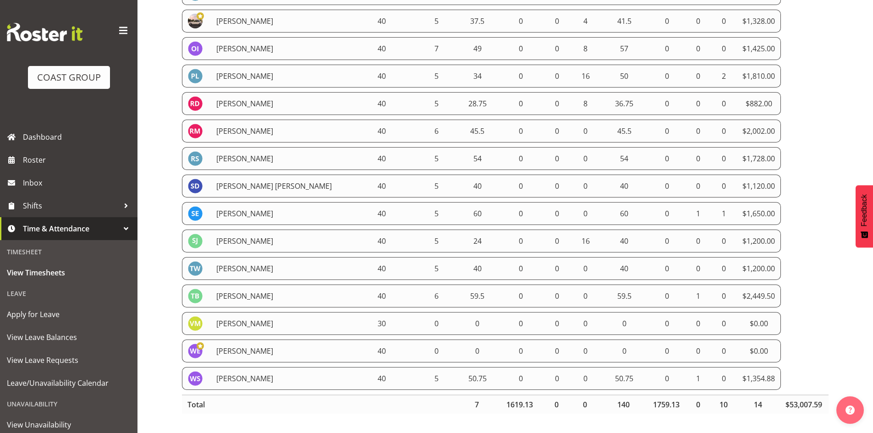
drag, startPoint x: 188, startPoint y: 243, endPoint x: 780, endPoint y: 370, distance: 606.1
copy tbody "Ambrose Hills-Simonsen 40 5 40 0 0 0 40 0 0 0 $1,000.00 Amy Robinson 40 5 40 0 …"
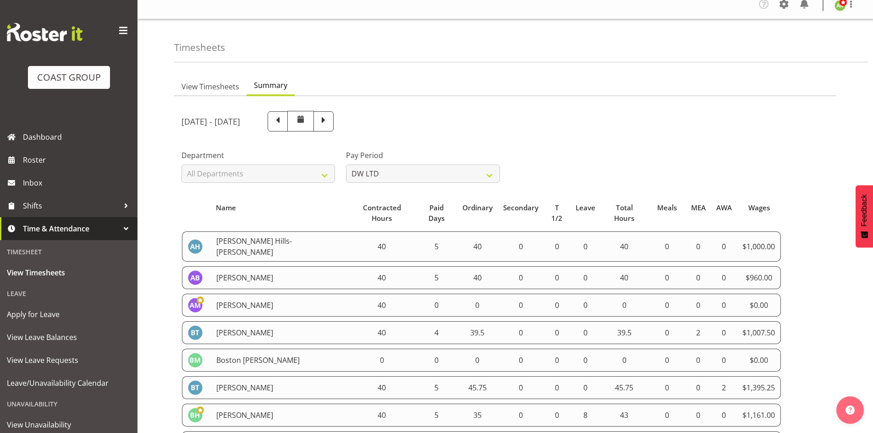
scroll to position [0, 0]
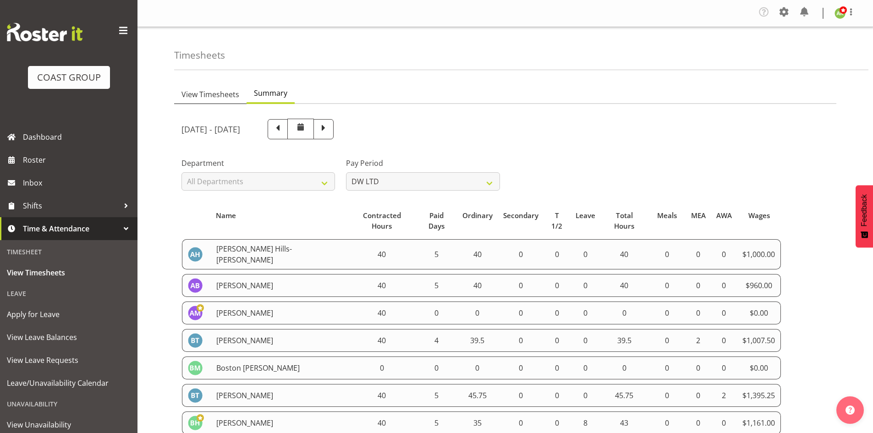
click at [221, 97] on span "View Timesheets" at bounding box center [211, 94] width 58 height 11
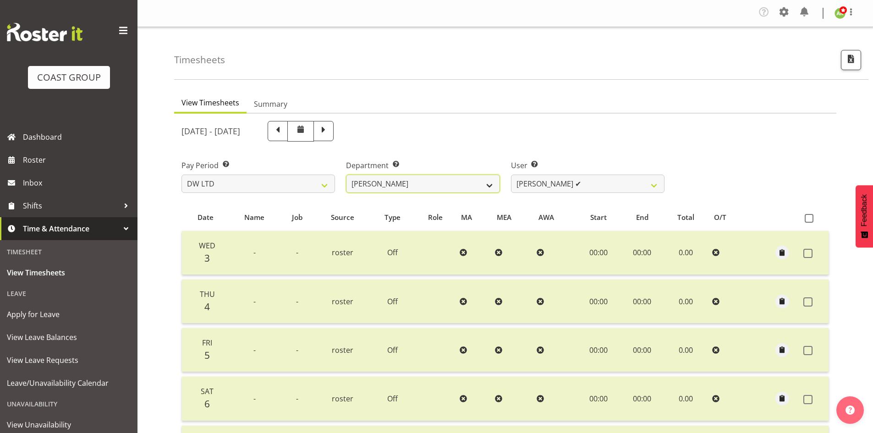
click at [410, 185] on select "DW AKL DW AKL ACCOUNTS/OFFICE DW AKL DESIGN DW AKL PRODUCTION DW CHC DW CHC DES…" at bounding box center [423, 184] width 154 height 18
drag, startPoint x: 499, startPoint y: 184, endPoint x: 510, endPoint y: 184, distance: 11.0
click at [499, 184] on select "DW AKL DW AKL ACCOUNTS/OFFICE DW AKL DESIGN DW AKL PRODUCTION DW CHC DW CHC DES…" at bounding box center [423, 184] width 154 height 18
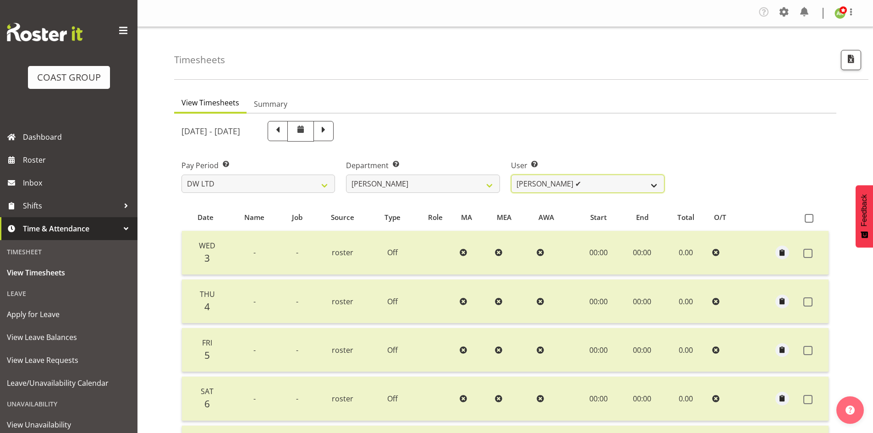
click at [523, 184] on select "Andrew McFadzean ✔ Boston Morgan-Horan ❌ Chanel Toleafoa ✔ Gene Burton ✔ Ian Si…" at bounding box center [588, 184] width 154 height 18
select select "1177"
click at [511, 175] on select "Andrew McFadzean ✔ Boston Morgan-Horan ❌ Chanel Toleafoa ✔ Gene Burton ✔ Ian Si…" at bounding box center [588, 184] width 154 height 18
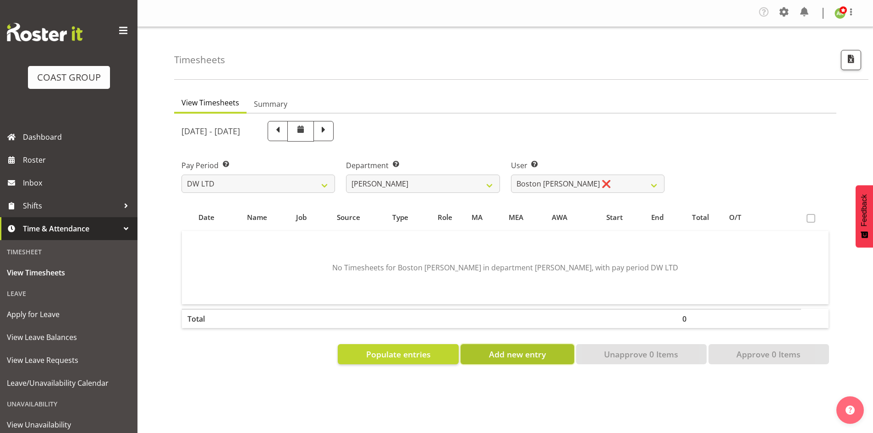
click at [509, 362] on button "Add new entry" at bounding box center [517, 354] width 113 height 20
select select
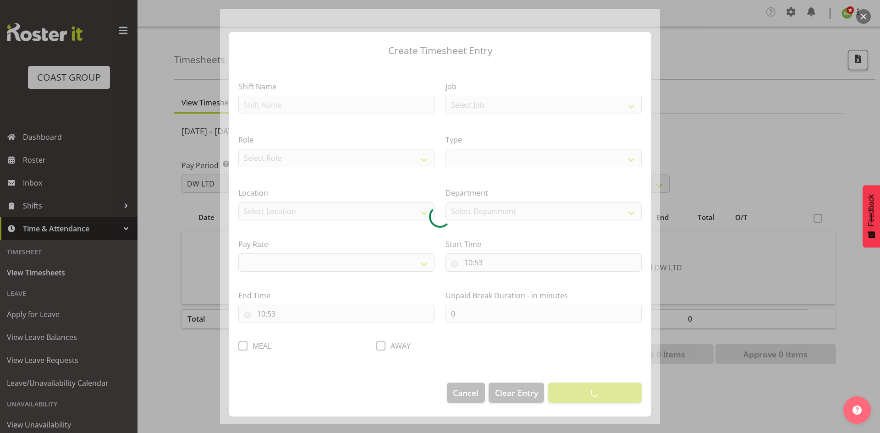
select select
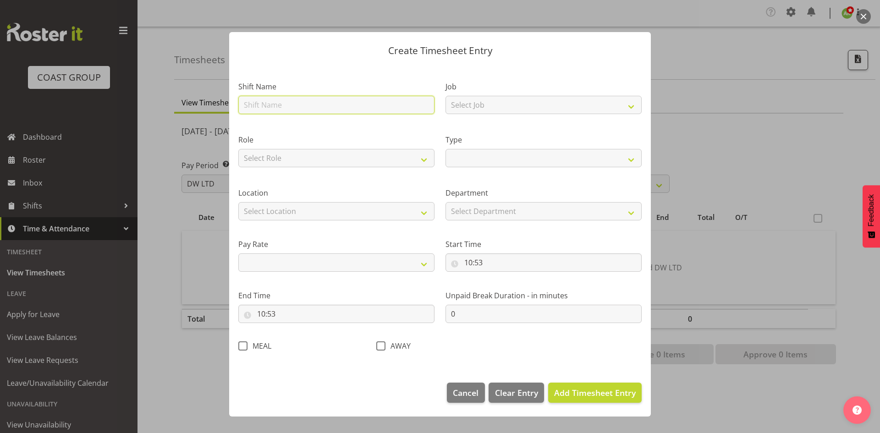
click at [327, 108] on input "text" at bounding box center [336, 105] width 196 height 18
type input "DW CHC ARK WORK"
select select
click at [325, 108] on input "DW CHC ARK WORK" at bounding box center [336, 105] width 196 height 18
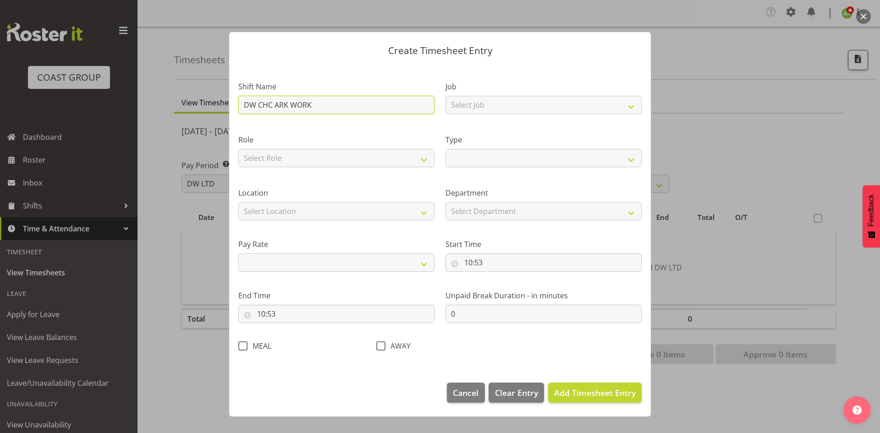
drag, startPoint x: 320, startPoint y: 105, endPoint x: 241, endPoint y: 100, distance: 79.4
click at [241, 100] on input "DW CHC ARK WORK" at bounding box center [336, 105] width 196 height 18
select select
type input "d"
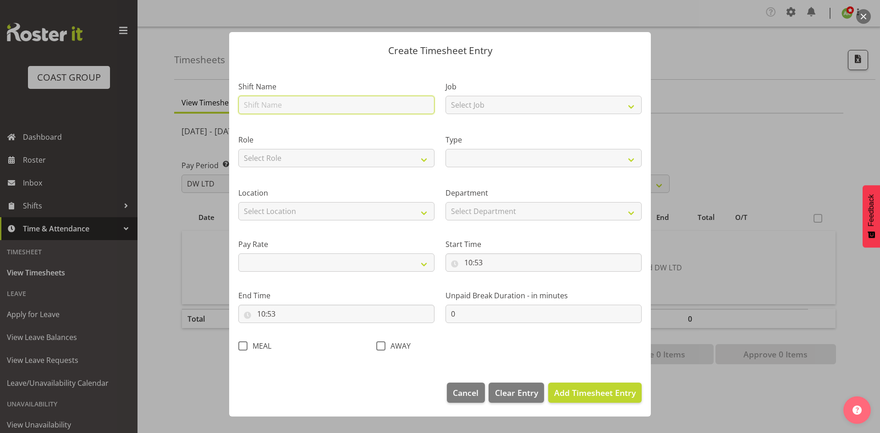
select select
type input "D"
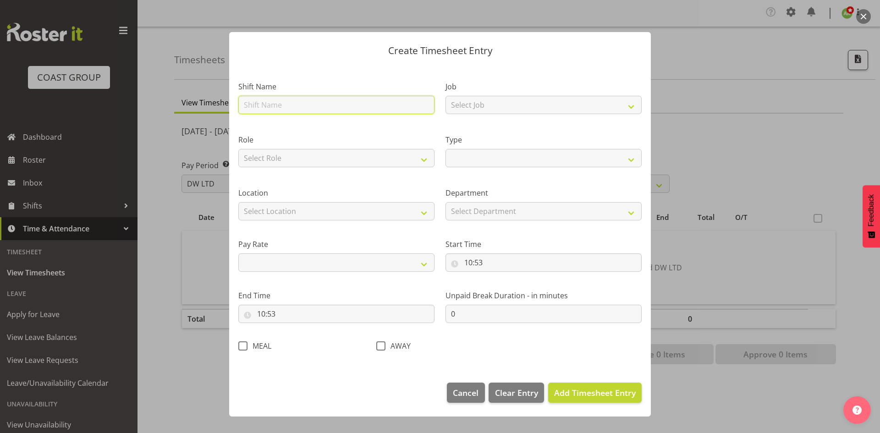
select select
type input "DW"
select select
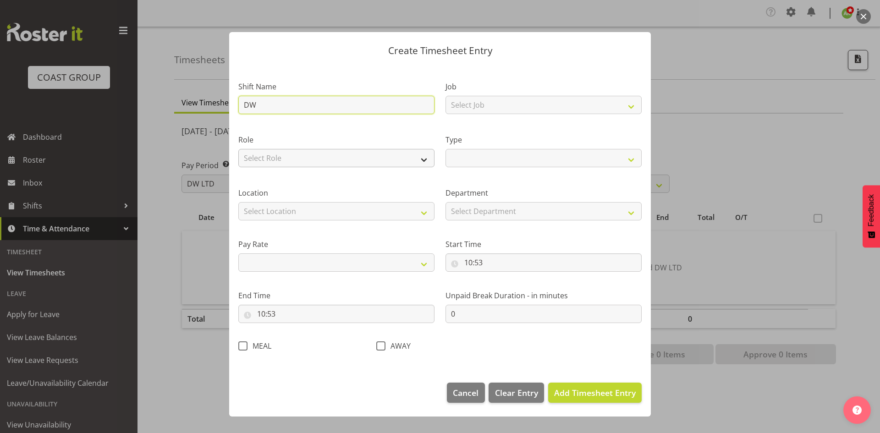
type input "DW"
click at [319, 162] on select "Select Role SIGN SHOP" at bounding box center [336, 158] width 196 height 18
select select "541"
click at [238, 149] on select "Select Role SIGN SHOP" at bounding box center [336, 158] width 196 height 18
select select
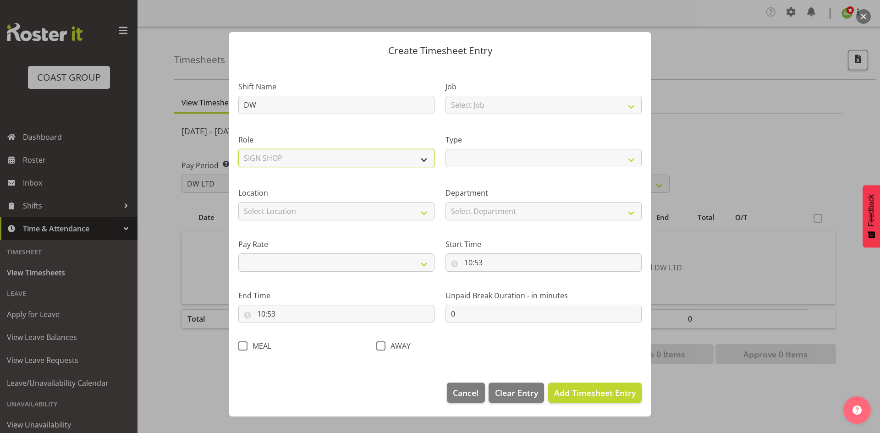
select select
click at [300, 209] on select "Select Location CARLTON EVENTS Carlton Hamilton Carlton Wellington DW CHC DW DI…" at bounding box center [336, 211] width 196 height 18
select select "37"
click at [238, 202] on select "Select Location CARLTON EVENTS Carlton Hamilton Carlton Wellington DW CHC DW DI…" at bounding box center [336, 211] width 196 height 18
select select
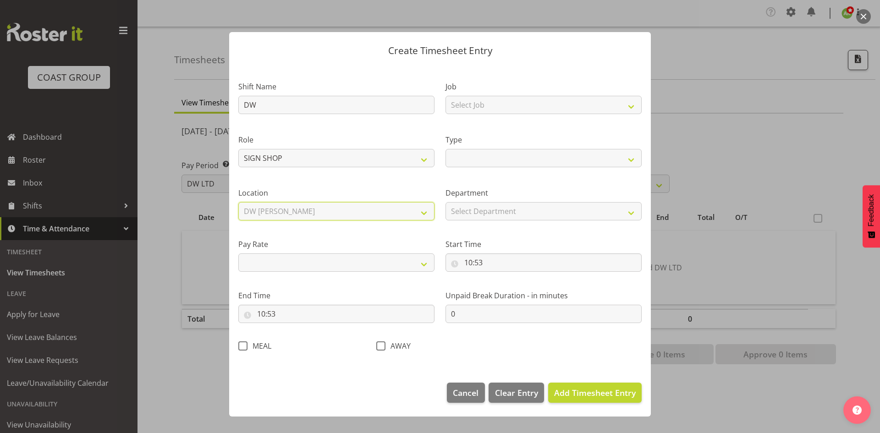
select select
click at [495, 110] on select "Select Job 1 Carlton Events 1 Carlton Hamilton 1 Carlton Wellington 1 EHS WAREH…" at bounding box center [544, 105] width 196 height 18
click at [584, 48] on p "Create Timesheet Entry" at bounding box center [439, 51] width 403 height 10
click at [598, 104] on select "Select Job 1 Carlton Events 1 Carlton Hamilton 1 Carlton Wellington 1 EHS WAREH…" at bounding box center [544, 105] width 196 height 18
click at [554, 62] on header "Create Timesheet Entry" at bounding box center [440, 48] width 422 height 33
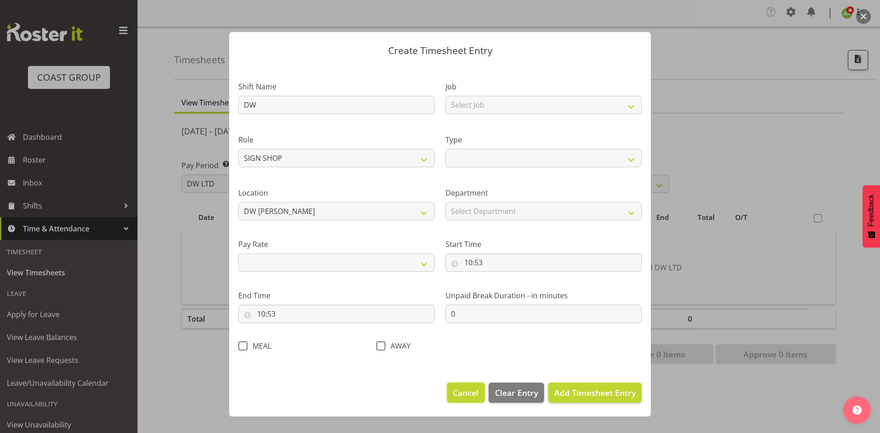
click at [477, 392] on span "Cancel" at bounding box center [466, 393] width 26 height 12
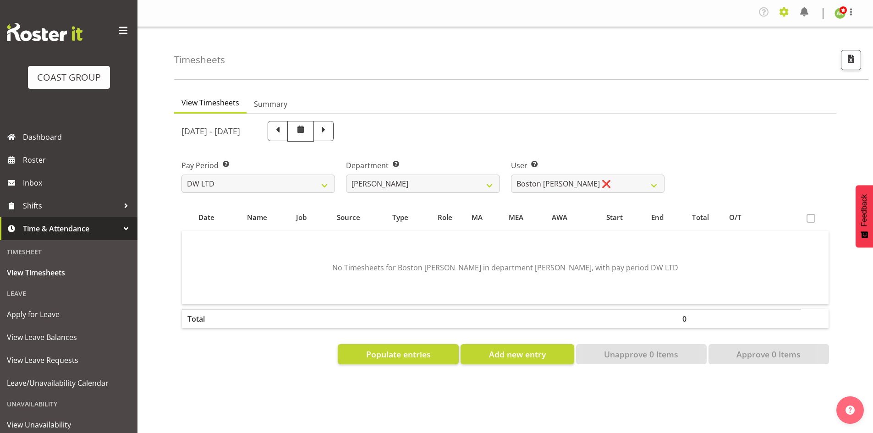
click at [788, 7] on span at bounding box center [784, 12] width 15 height 15
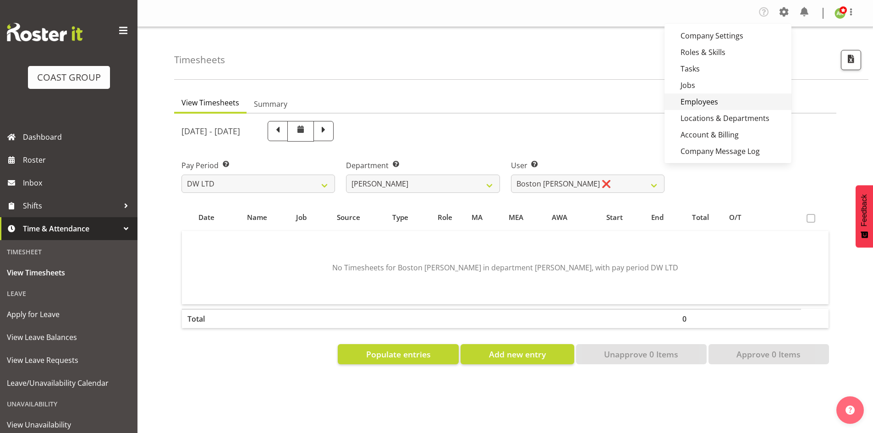
click at [733, 96] on link "Employees" at bounding box center [728, 102] width 127 height 17
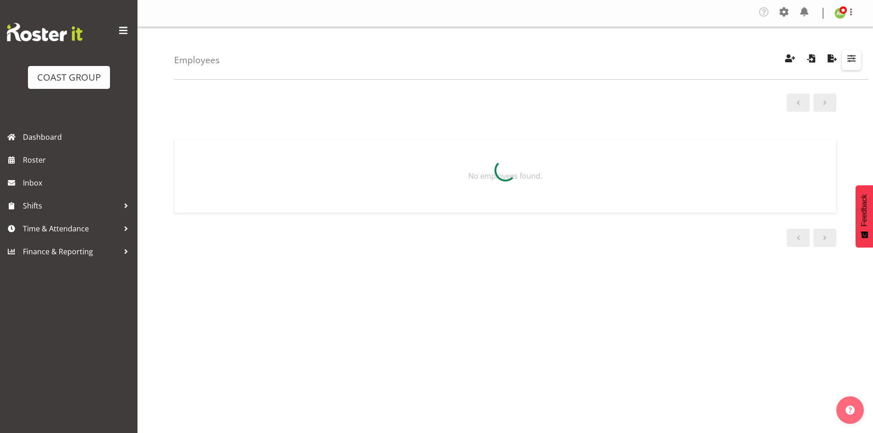
click at [852, 63] on span "button" at bounding box center [852, 58] width 12 height 12
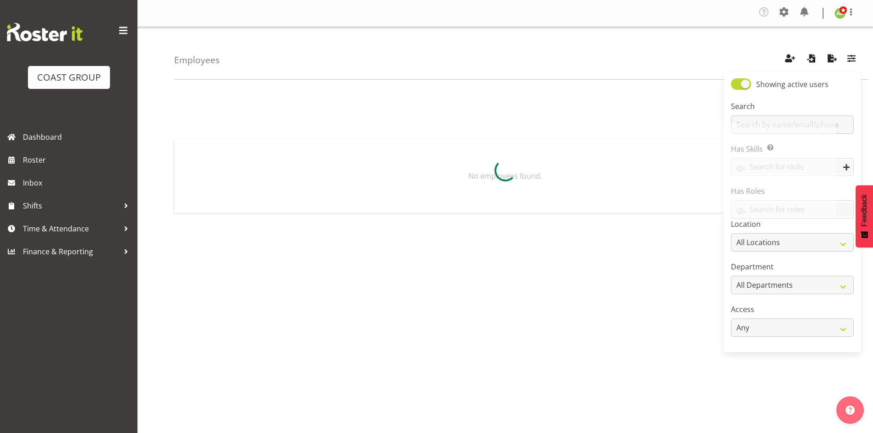
click at [780, 124] on div at bounding box center [505, 170] width 662 height 95
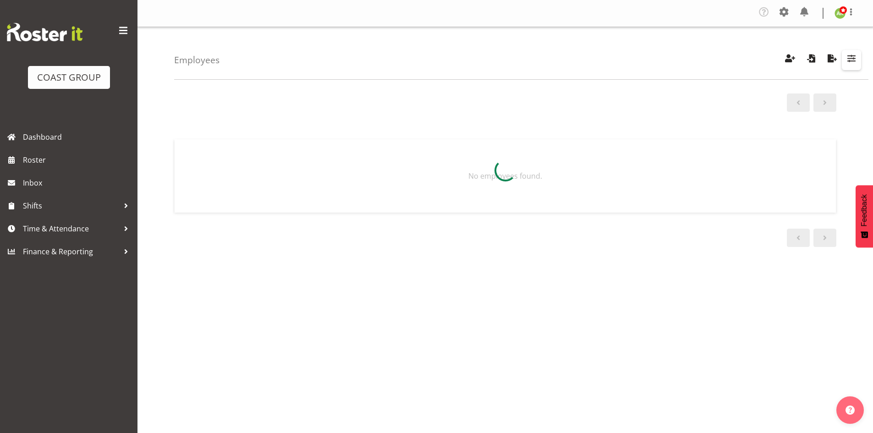
click at [852, 63] on span "button" at bounding box center [852, 58] width 12 height 12
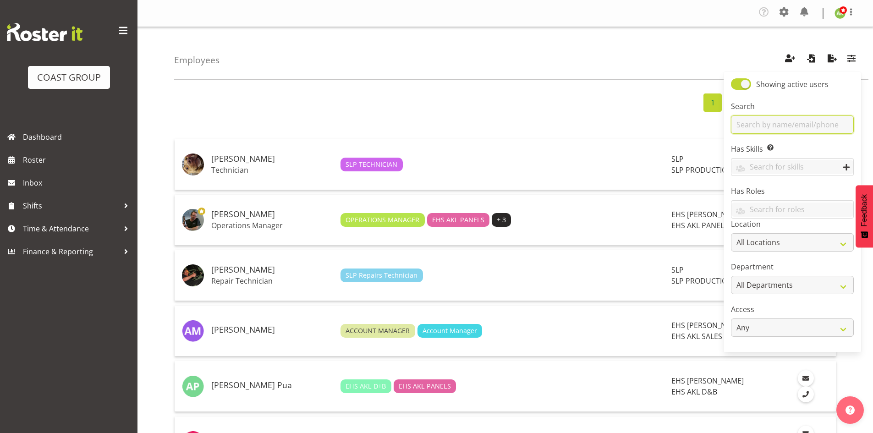
click at [809, 126] on input "text" at bounding box center [792, 125] width 123 height 18
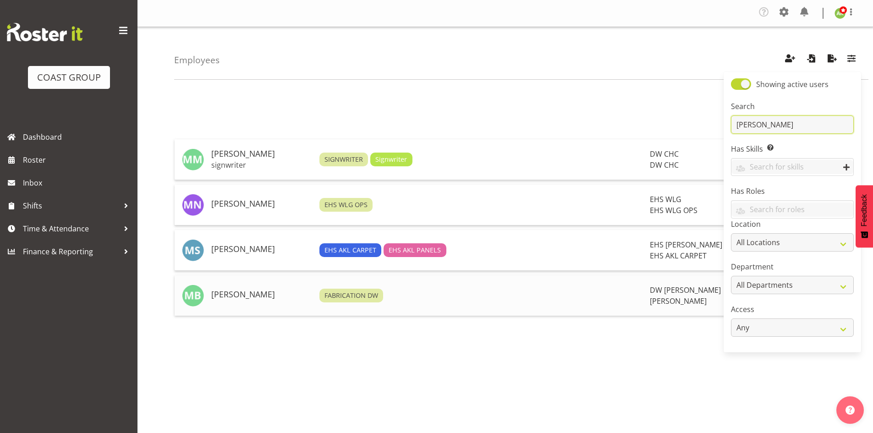
type input "mike"
click at [250, 293] on h5 "[PERSON_NAME]" at bounding box center [261, 294] width 101 height 9
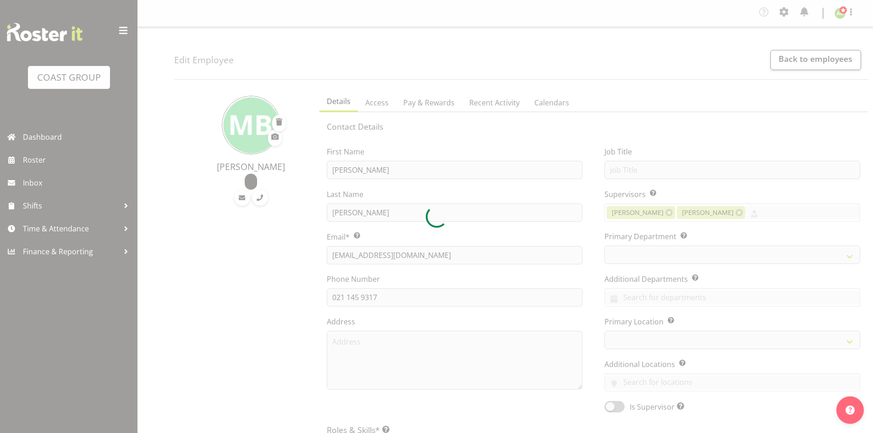
select select "TimelineWeek"
select select
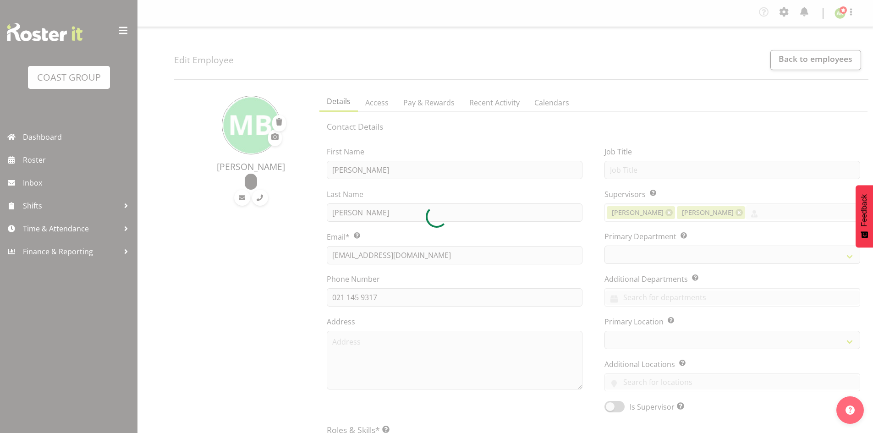
select select
select select "112"
select select "37"
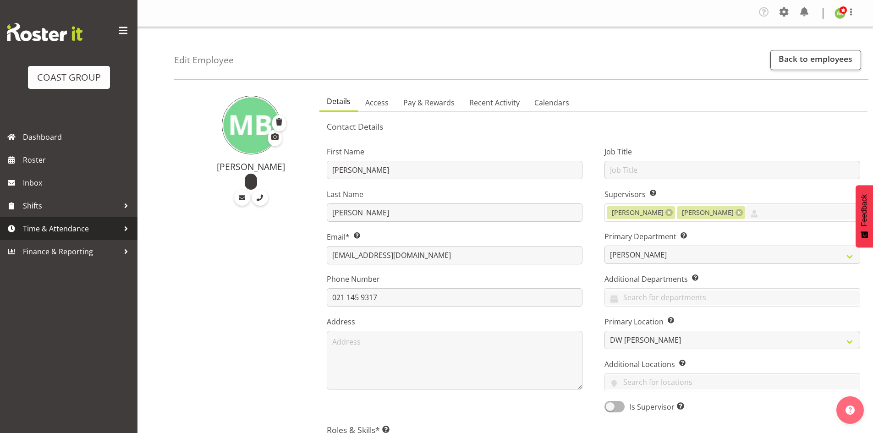
click at [55, 227] on span "Time & Attendance" at bounding box center [71, 229] width 96 height 14
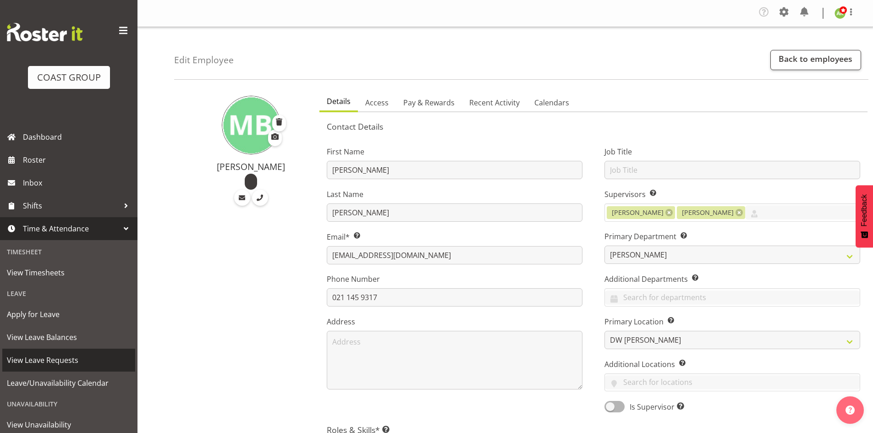
click at [55, 360] on span "View Leave Requests" at bounding box center [69, 360] width 124 height 14
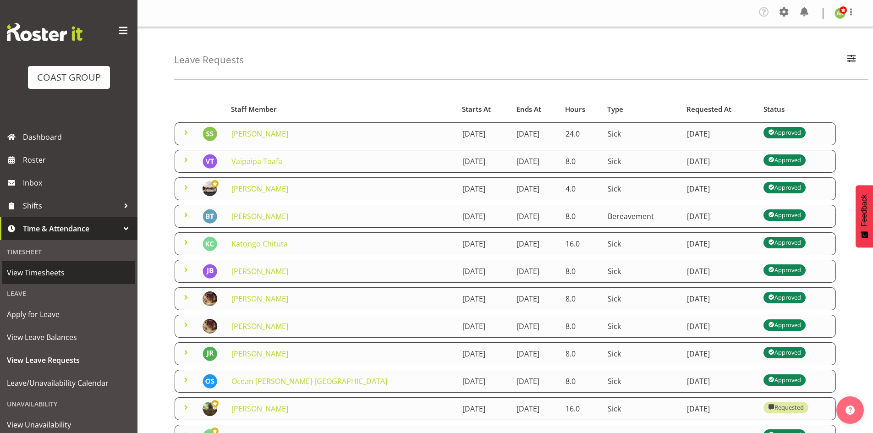
click at [49, 271] on span "View Timesheets" at bounding box center [69, 273] width 124 height 14
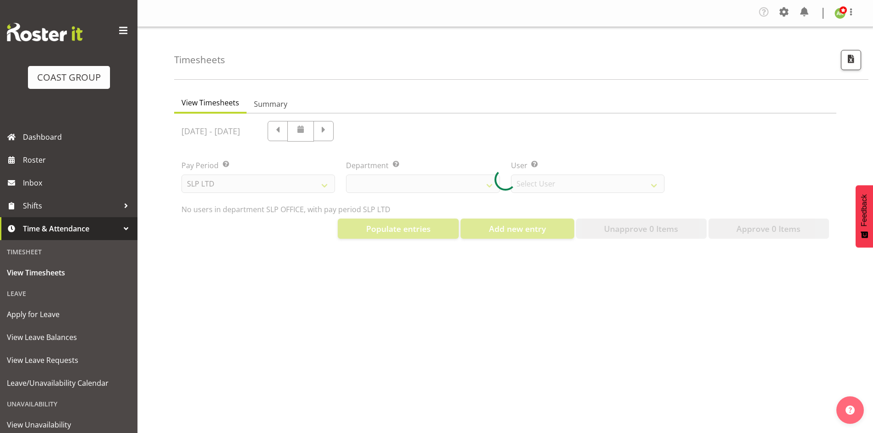
click at [289, 183] on div at bounding box center [505, 180] width 662 height 132
click at [316, 186] on div at bounding box center [505, 180] width 662 height 132
select select "25"
select select "7496"
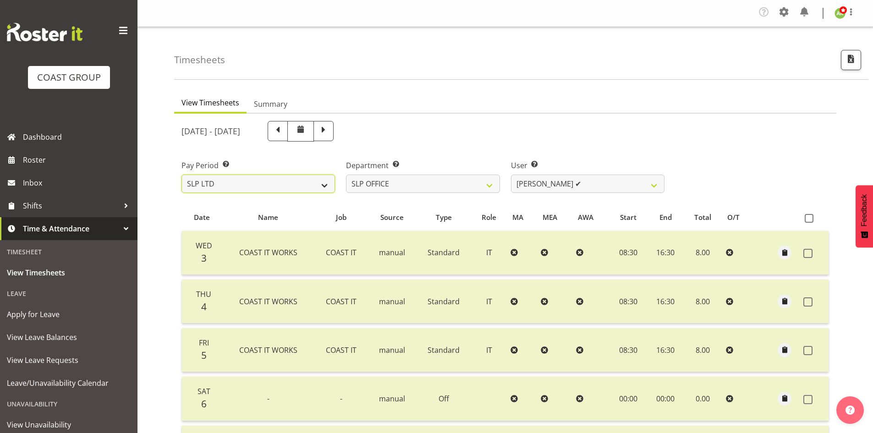
click at [305, 191] on select "SLP LTD EHS LTD DW LTD VEHICLES Carlton Events Hamilton 120 Limited Wellington …" at bounding box center [259, 184] width 154 height 18
select select "7"
click at [182, 175] on select "SLP LTD EHS LTD DW LTD VEHICLES Carlton Events Hamilton 120 Limited Wellington …" at bounding box center [259, 184] width 154 height 18
select select
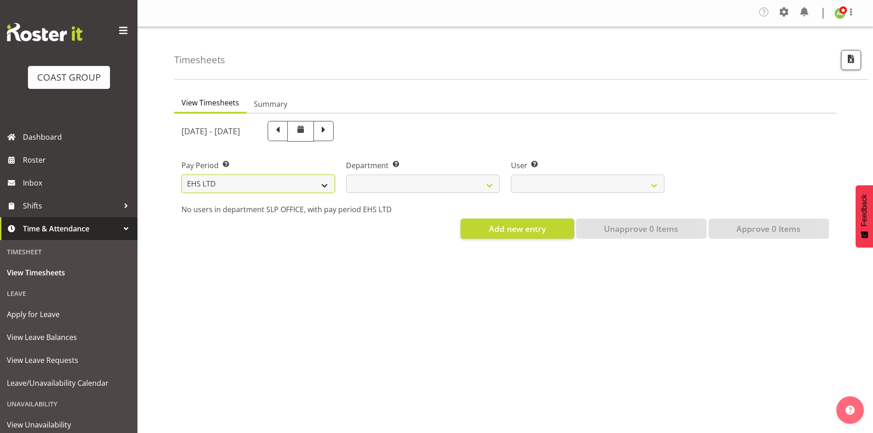
select select
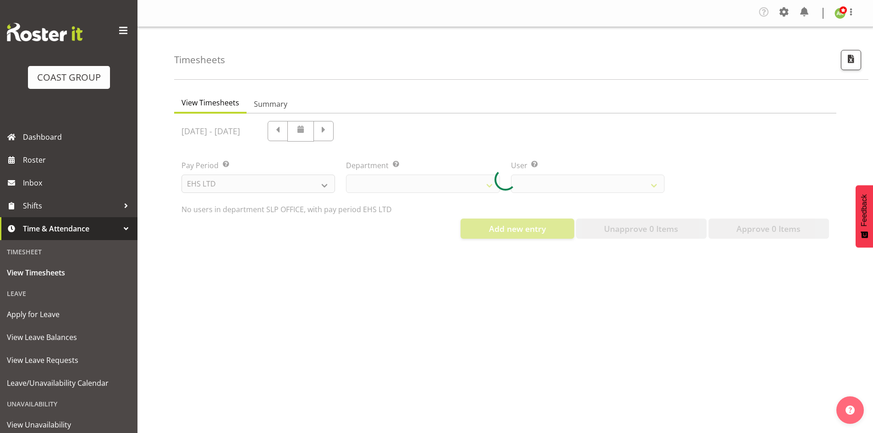
click at [294, 183] on div at bounding box center [505, 180] width 662 height 132
select select
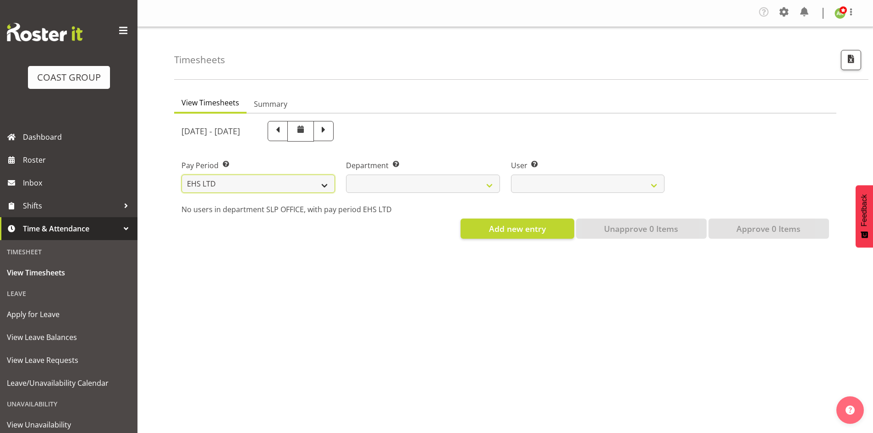
click at [295, 186] on select "SLP LTD EHS LTD DW LTD VEHICLES Carlton Events Hamilton 120 Limited Wellington …" at bounding box center [259, 184] width 154 height 18
select select "8"
click at [182, 175] on select "SLP LTD EHS LTD DW LTD VEHICLES Carlton Events [PERSON_NAME] 120 Limited Wellin…" at bounding box center [259, 184] width 154 height 18
select select
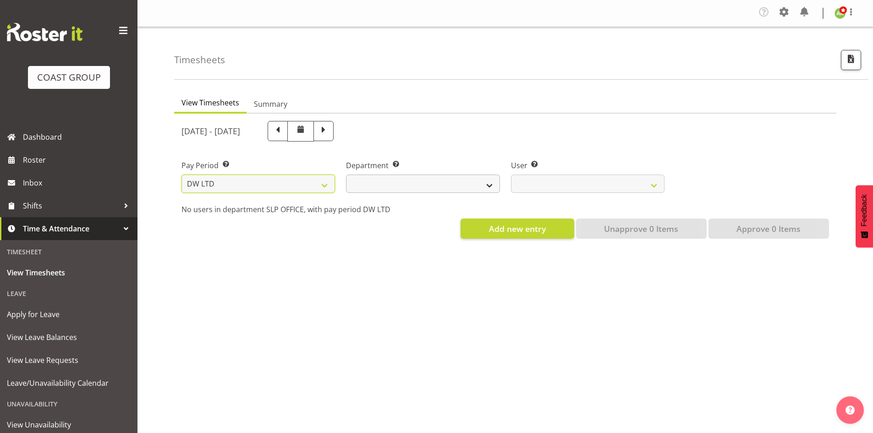
select select
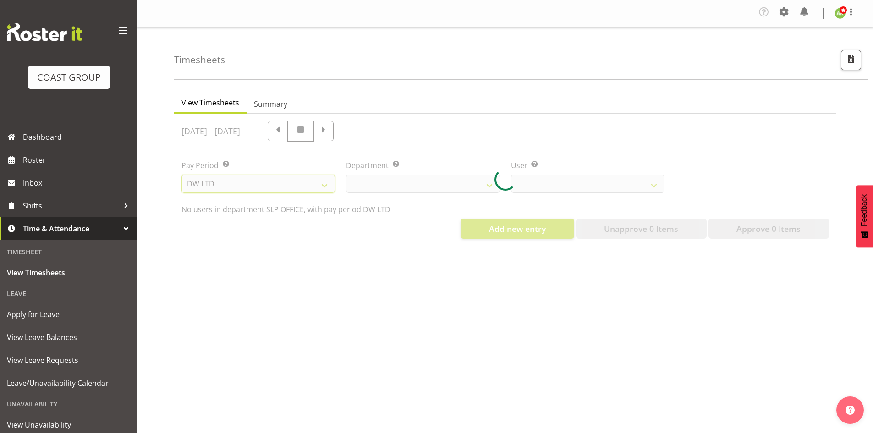
select select
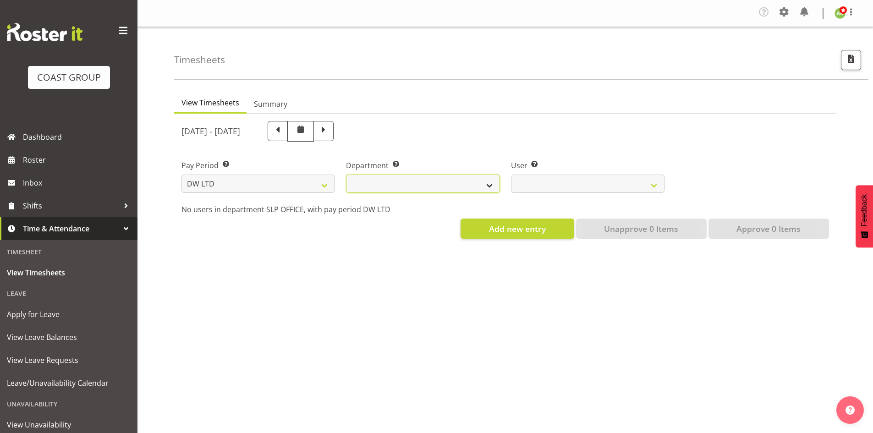
click at [442, 183] on select "DW AKL DW AKL ACCOUNTS/OFFICE DW AKL DESIGN DW AKL PRODUCTION DW CHC DW CHC DES…" at bounding box center [423, 184] width 154 height 18
select select "112"
click at [346, 175] on select "DW AKL DW AKL ACCOUNTS/OFFICE DW AKL DESIGN DW AKL PRODUCTION DW CHC DW CHC DES…" at bounding box center [423, 184] width 154 height 18
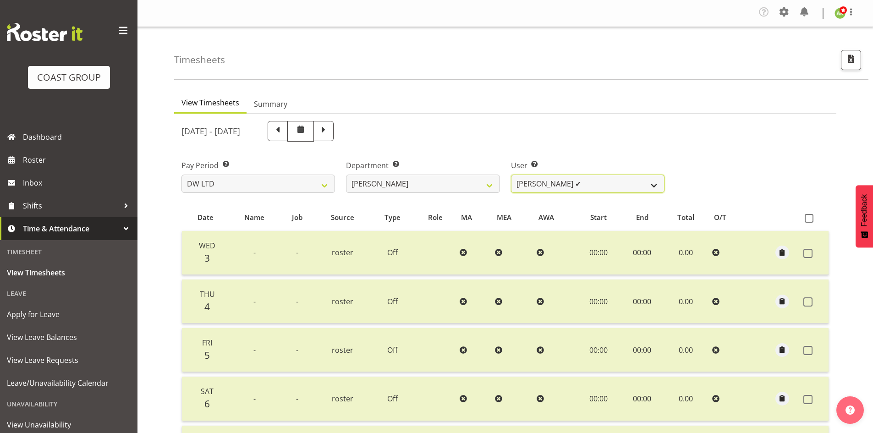
click at [557, 182] on select "Andrew McFadzean ✔ Boston Morgan-Horan ❌ Chanel Toleafoa ✔ Gene Burton ✔ Ian Si…" at bounding box center [588, 184] width 154 height 18
select select "1158"
click at [511, 175] on select "Andrew McFadzean ✔ Boston Morgan-Horan ❌ Chanel Toleafoa ✔ Gene Burton ✔ Ian Si…" at bounding box center [588, 184] width 154 height 18
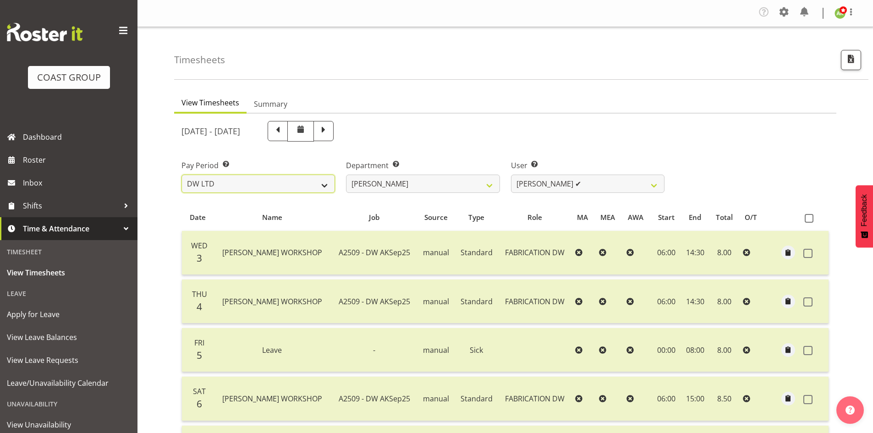
click at [290, 187] on select "SLP LTD EHS LTD DW LTD VEHICLES Carlton Events [PERSON_NAME] 120 Limited Wellin…" at bounding box center [259, 184] width 154 height 18
click at [312, 182] on select "SLP LTD EHS LTD DW LTD VEHICLES Carlton Events [PERSON_NAME] 120 Limited Wellin…" at bounding box center [259, 184] width 154 height 18
select select "7"
click at [182, 175] on select "SLP LTD EHS LTD DW LTD VEHICLES Carlton Events [PERSON_NAME] 120 Limited Wellin…" at bounding box center [259, 184] width 154 height 18
select select
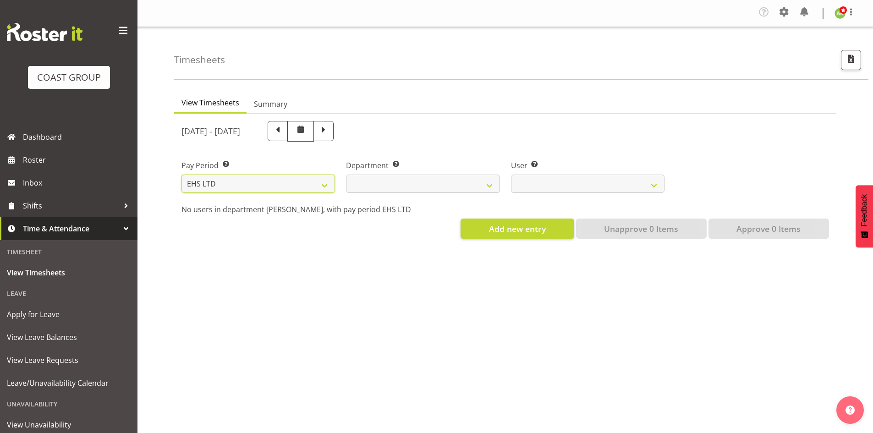
select select
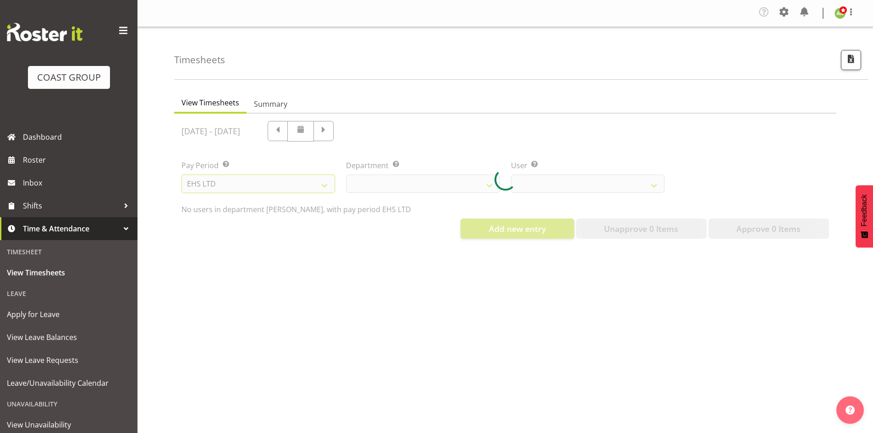
select select
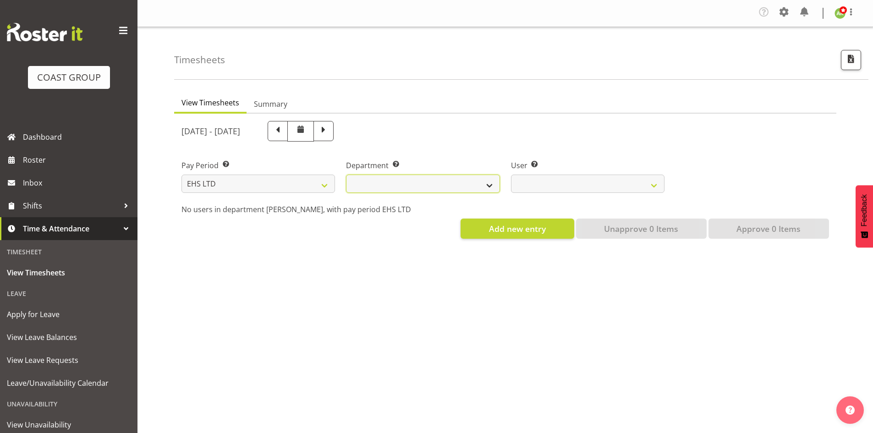
click at [475, 185] on select "EHS AKL ACCOUNTS EHS AKL CARPET EHS AKL D&B EHS AKL DESIGNER EHS AKL FURNITURE …" at bounding box center [423, 184] width 154 height 18
click at [346, 175] on select "EHS AKL ACCOUNTS EHS AKL CARPET EHS AKL D&B EHS AKL DESIGNER EHS AKL FURNITURE …" at bounding box center [423, 184] width 154 height 18
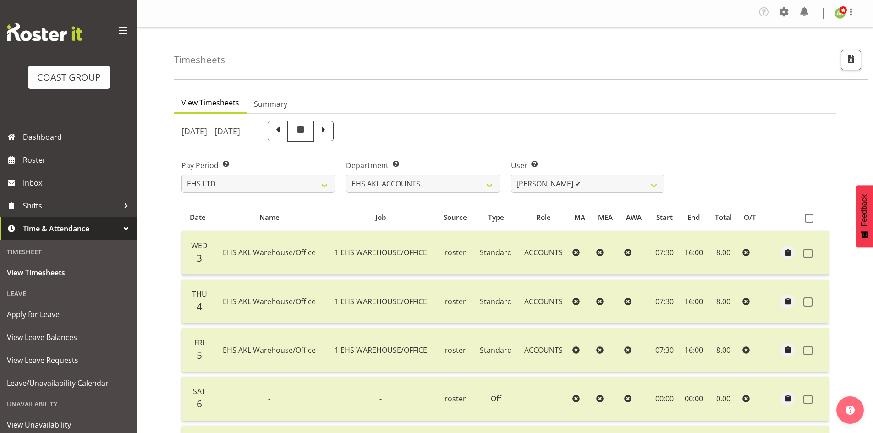
click at [586, 182] on div "September 3rd - September 9th 2025 Pay Period Select which pay period you would…" at bounding box center [506, 371] width 648 height 511
click at [587, 181] on select "Angela Kerrigan ✔ Michelle Xiang ✔ Rissa (Thitiphat) Preecharujiroj ✔ Seon Youn…" at bounding box center [588, 184] width 154 height 18
click at [451, 189] on select "EHS AKL ACCOUNTS EHS AKL CARPET EHS AKL D&B EHS AKL DESIGNER EHS AKL FURNITURE …" at bounding box center [423, 184] width 154 height 18
click at [346, 175] on select "EHS AKL ACCOUNTS EHS AKL CARPET EHS AKL D&B EHS AKL DESIGNER EHS AKL FURNITURE …" at bounding box center [423, 184] width 154 height 18
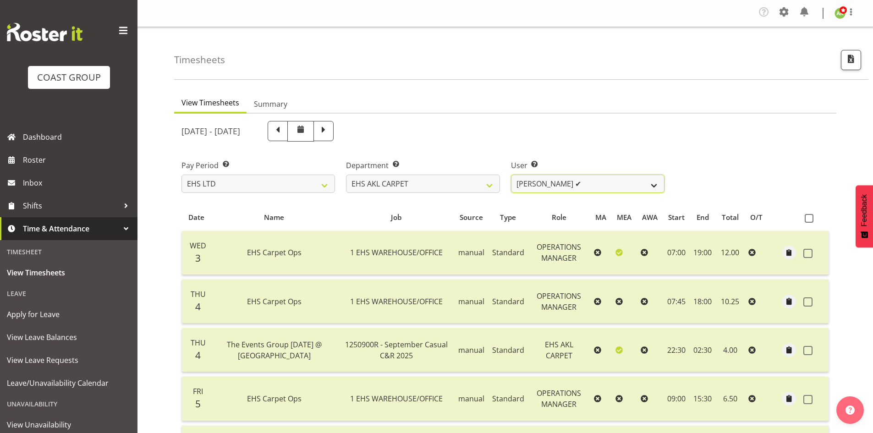
click at [613, 186] on select "Brittany Taylor ✔ Charwen Vaevaepare ✔ Kelsey Keutenius ✔ Leo Faalogo ✔ Marley …" at bounding box center [588, 184] width 154 height 18
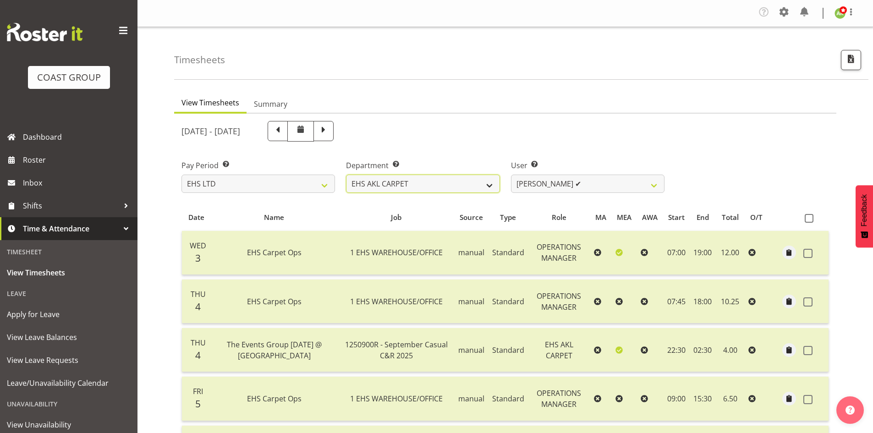
click at [471, 183] on select "EHS AKL ACCOUNTS EHS AKL CARPET EHS AKL D&B EHS AKL DESIGNER EHS AKL FURNITURE …" at bounding box center [423, 184] width 154 height 18
click at [346, 175] on select "EHS AKL ACCOUNTS EHS AKL CARPET EHS AKL D&B EHS AKL DESIGNER EHS AKL FURNITURE …" at bounding box center [423, 184] width 154 height 18
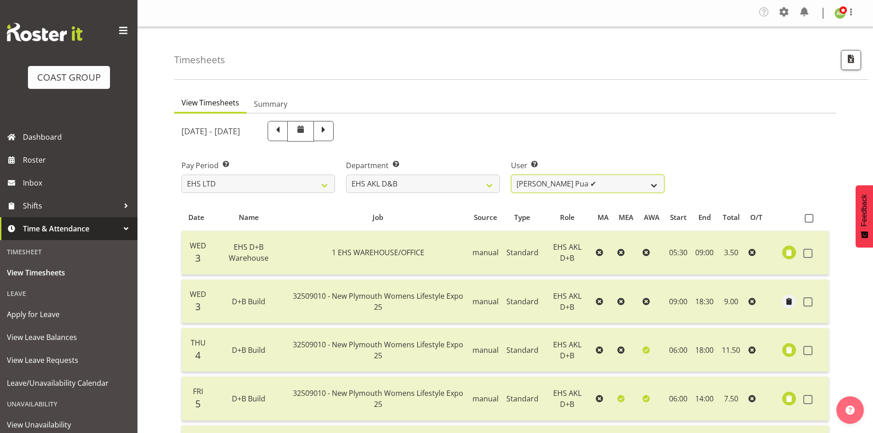
click at [626, 188] on select "Aleki Palu Pua ✔ Ben Dewes ✔ David Forte ✔ Durham Foster ✔ Ihaka Roberts ✔ Joe …" at bounding box center [588, 184] width 154 height 18
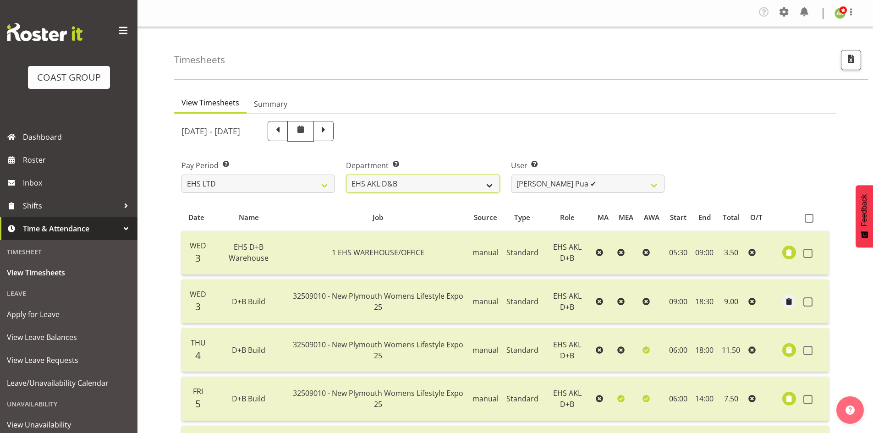
click at [425, 188] on select "EHS AKL ACCOUNTS EHS AKL CARPET EHS AKL D&B EHS AKL DESIGNER EHS AKL FURNITURE …" at bounding box center [423, 184] width 154 height 18
click at [346, 175] on select "EHS AKL ACCOUNTS EHS AKL CARPET EHS AKL D&B EHS AKL DESIGNER EHS AKL FURNITURE …" at bounding box center [423, 184] width 154 height 18
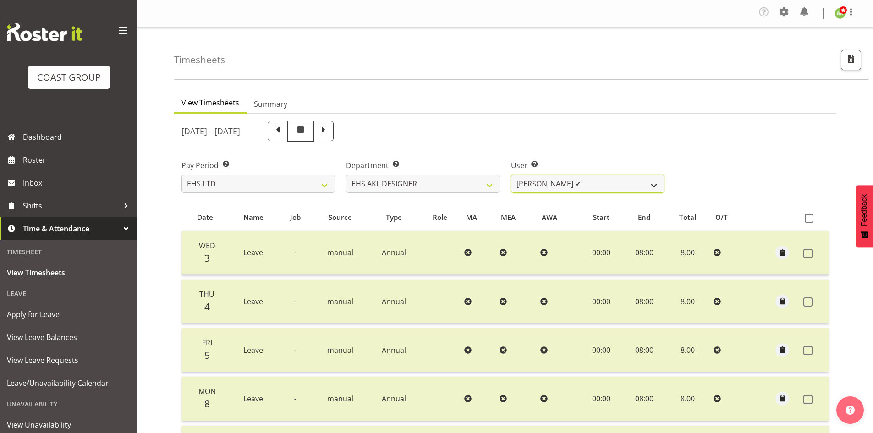
click at [628, 188] on select "Daniel An ✔ Maria Scarabino ✔ Mathew Rolle ✔ Sebastian Ibanez ✔ Yunlin Xie ✔" at bounding box center [588, 184] width 154 height 18
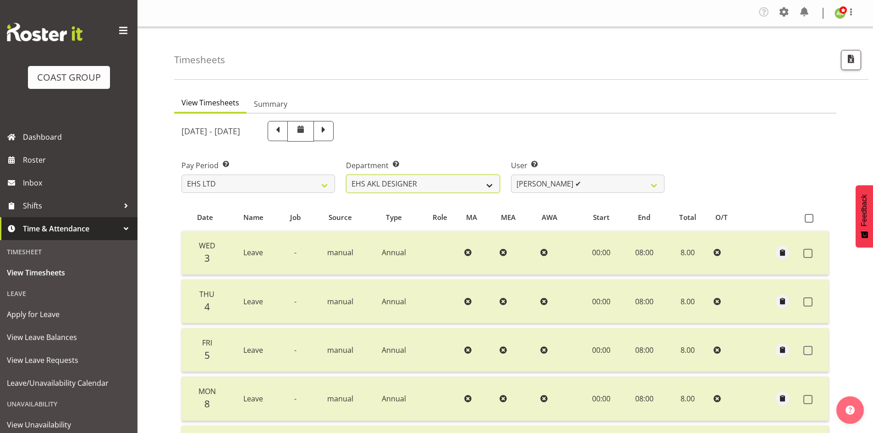
click at [416, 186] on select "EHS AKL ACCOUNTS EHS AKL CARPET EHS AKL D&B EHS AKL DESIGNER EHS AKL FURNITURE …" at bounding box center [423, 184] width 154 height 18
click at [346, 175] on select "EHS AKL ACCOUNTS EHS AKL CARPET EHS AKL D&B EHS AKL DESIGNER EHS AKL FURNITURE …" at bounding box center [423, 184] width 154 height 18
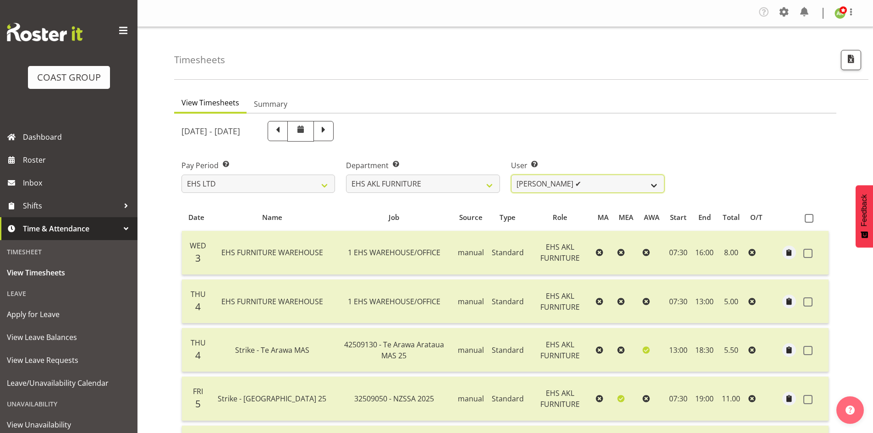
click at [634, 186] on select "Daniel Tini ✔ Filipo Iupeli ✔ Harley Wongpayuk ✔ Malae Toleafoa ✔ Manase Ward ✔…" at bounding box center [588, 184] width 154 height 18
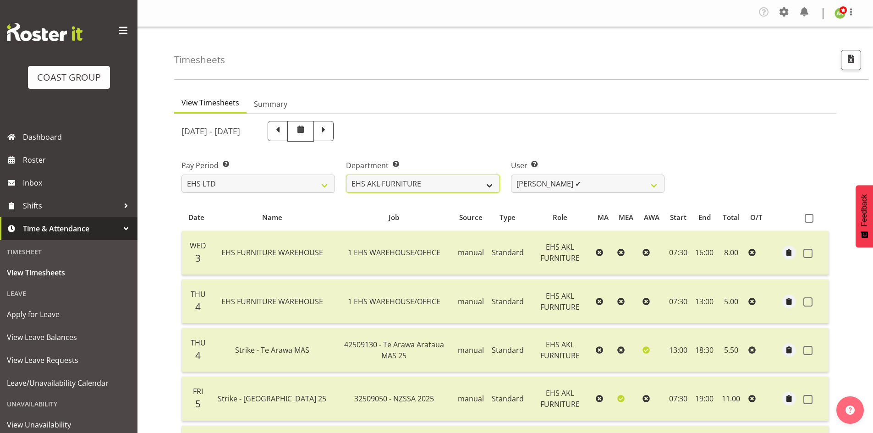
click at [491, 183] on select "EHS AKL ACCOUNTS EHS AKL CARPET EHS AKL D&B EHS AKL DESIGNER EHS AKL FURNITURE …" at bounding box center [423, 184] width 154 height 18
click at [346, 175] on select "EHS AKL ACCOUNTS EHS AKL CARPET EHS AKL D&B EHS AKL DESIGNER EHS AKL FURNITURE …" at bounding box center [423, 184] width 154 height 18
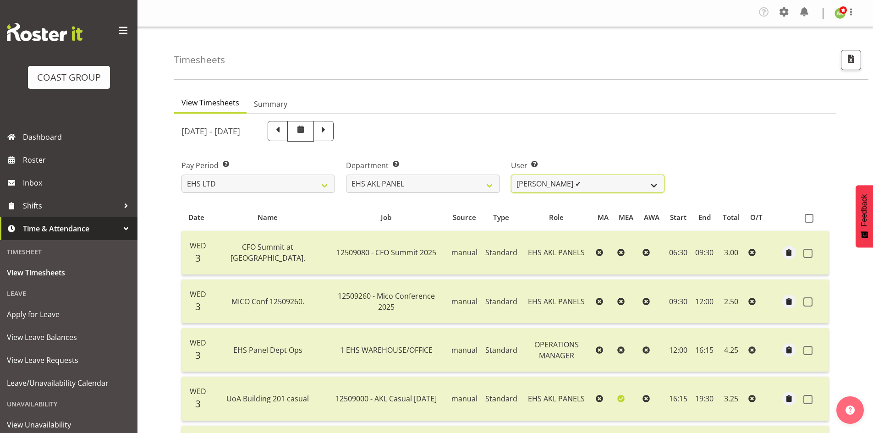
click at [623, 188] on select "Abe Denton ✔ Cameron Phillips ✔ Chad Phillips ✔ Emmett Denton ✔ Fiona Berghoffe…" at bounding box center [588, 184] width 154 height 18
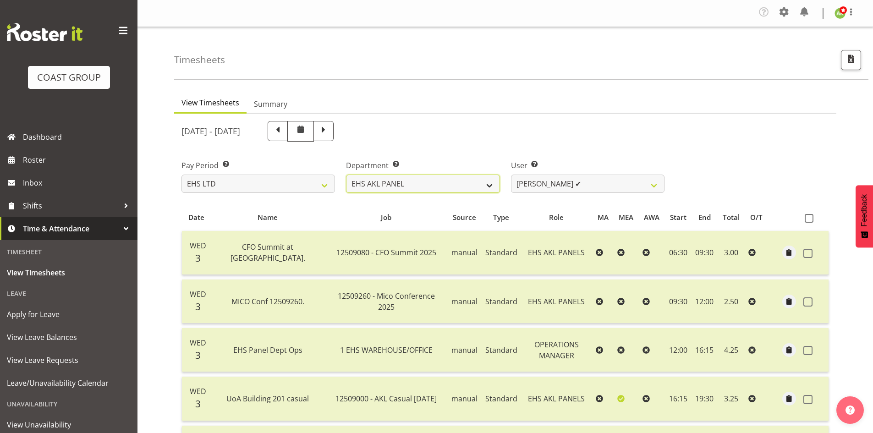
click at [468, 183] on select "EHS AKL ACCOUNTS EHS AKL CARPET EHS AKL D&B EHS AKL DESIGNER EHS AKL FURNITURE …" at bounding box center [423, 184] width 154 height 18
click at [346, 175] on select "EHS AKL ACCOUNTS EHS AKL CARPET EHS AKL D&B EHS AKL DESIGNER EHS AKL FURNITURE …" at bounding box center [423, 184] width 154 height 18
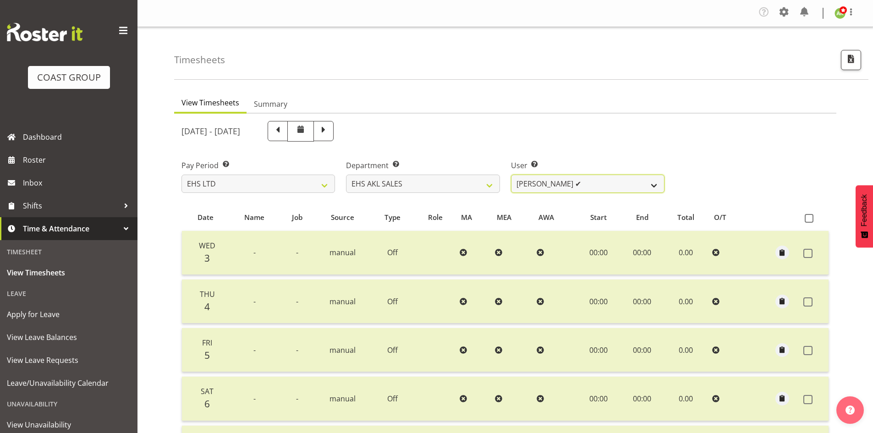
click at [632, 188] on select "Aleisha Midgley ✔ Annie Lister ✔ Christina Jaramillo ✔ Dane Botherway ✔ Holly E…" at bounding box center [588, 184] width 154 height 18
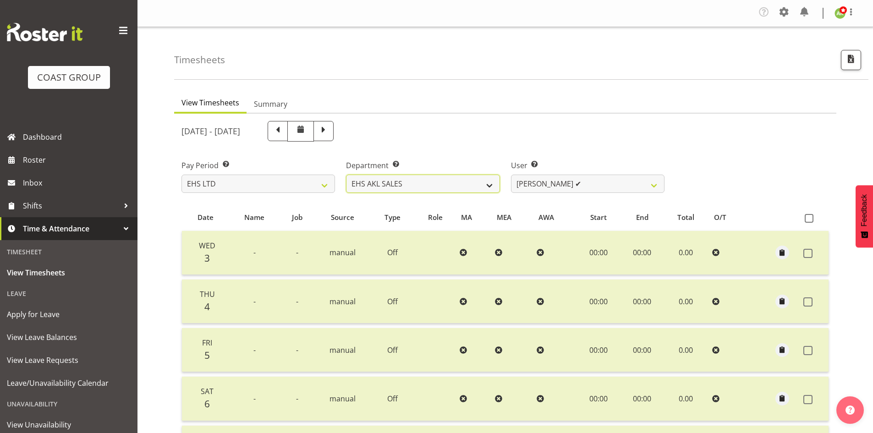
click at [440, 180] on select "EHS AKL ACCOUNTS EHS AKL CARPET EHS AKL D&B EHS AKL DESIGNER EHS AKL FURNITURE …" at bounding box center [423, 184] width 154 height 18
click at [346, 175] on select "EHS AKL ACCOUNTS EHS AKL CARPET EHS AKL D&B EHS AKL DESIGNER EHS AKL FURNITURE …" at bounding box center [423, 184] width 154 height 18
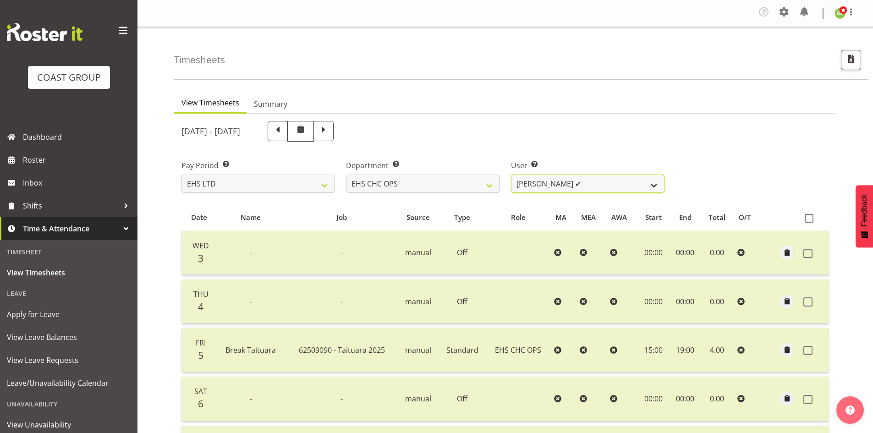
click at [630, 187] on select "Aminio Fonongaloa-Lolohea ✔ David Wiseman ✔ George Unsworth ✔ Keegan Thomas ✔ M…" at bounding box center [588, 184] width 154 height 18
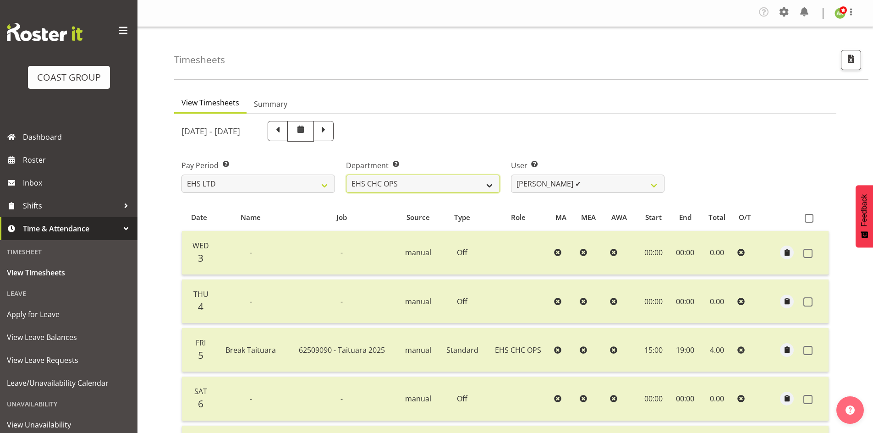
click at [470, 182] on select "EHS AKL ACCOUNTS EHS AKL CARPET EHS AKL D&B EHS AKL DESIGNER EHS AKL FURNITURE …" at bounding box center [423, 184] width 154 height 18
click at [346, 175] on select "EHS AKL ACCOUNTS EHS AKL CARPET EHS AKL D&B EHS AKL DESIGNER EHS AKL FURNITURE …" at bounding box center [423, 184] width 154 height 18
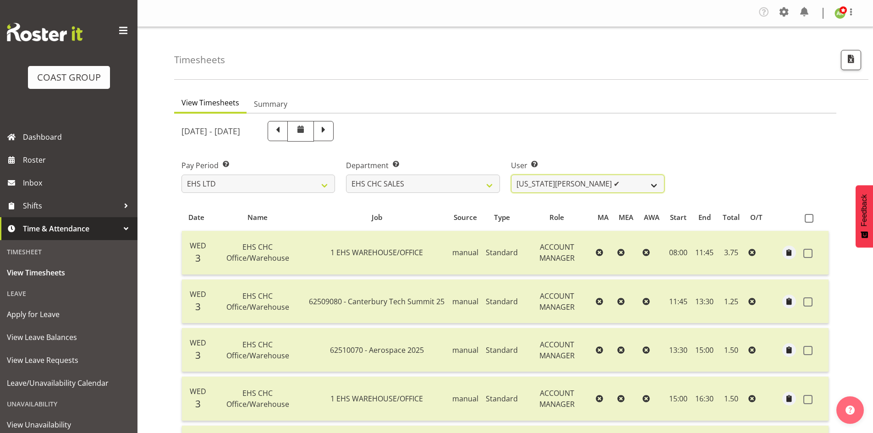
click at [638, 187] on select "Georgia Costain ✔ Kelly Butterill ✔ Nicola Ransome ✔" at bounding box center [588, 184] width 154 height 18
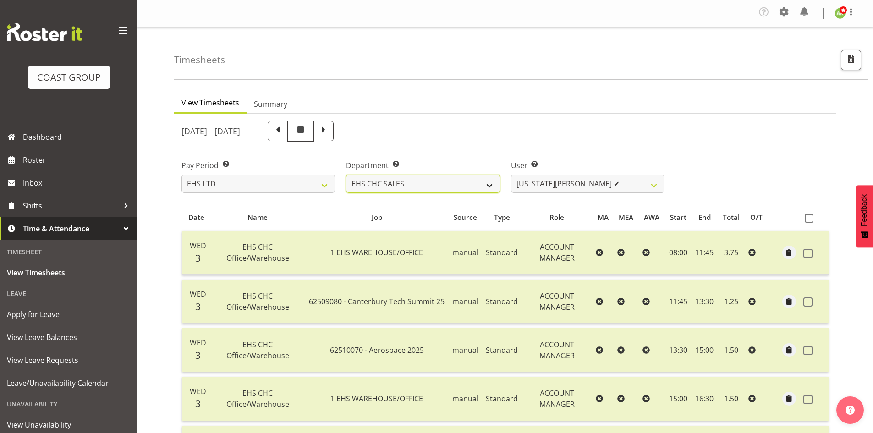
click at [462, 187] on select "EHS AKL ACCOUNTS EHS AKL CARPET EHS AKL D&B EHS AKL DESIGNER EHS AKL FURNITURE …" at bounding box center [423, 184] width 154 height 18
select select "46"
click at [346, 175] on select "EHS AKL ACCOUNTS EHS AKL CARPET EHS AKL D&B EHS AKL DESIGNER EHS AKL FURNITURE …" at bounding box center [423, 184] width 154 height 18
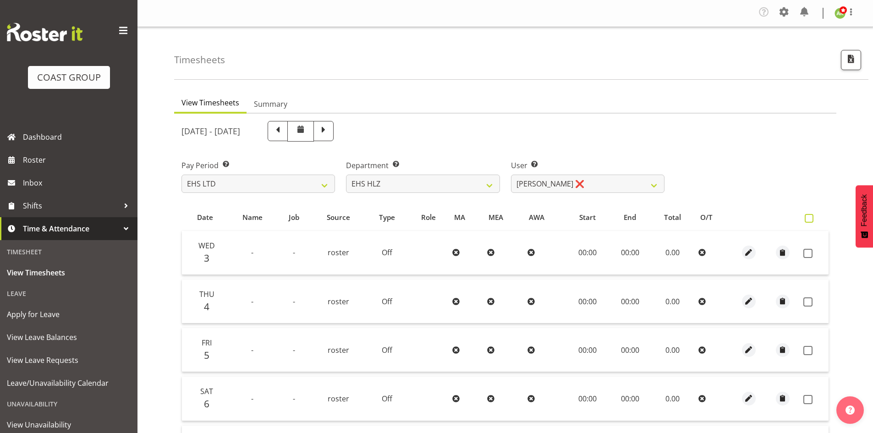
click at [813, 221] on span at bounding box center [809, 218] width 9 height 9
click at [811, 221] on input "checkbox" at bounding box center [808, 218] width 6 height 6
checkbox input "true"
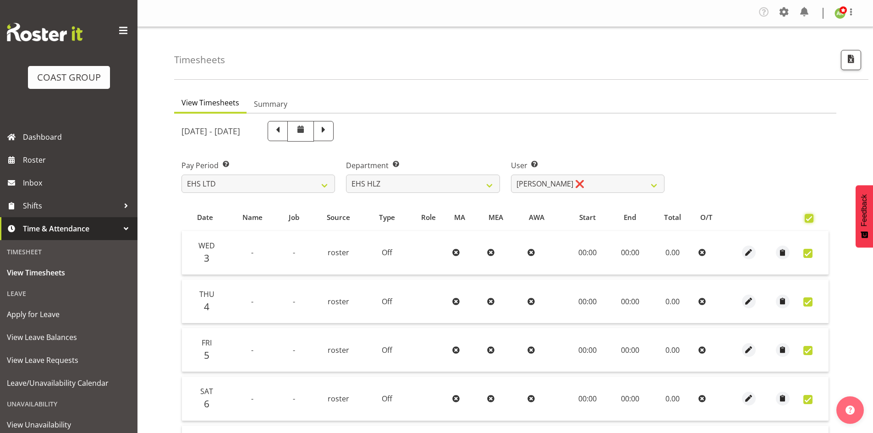
checkbox input "true"
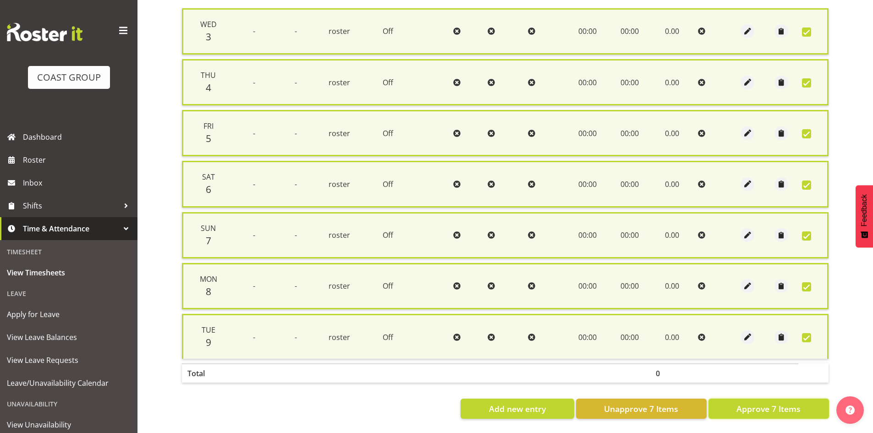
drag, startPoint x: 766, startPoint y: 402, endPoint x: 743, endPoint y: 353, distance: 53.9
click at [766, 403] on span "Approve 7 Items" at bounding box center [769, 409] width 64 height 12
checkbox input "false"
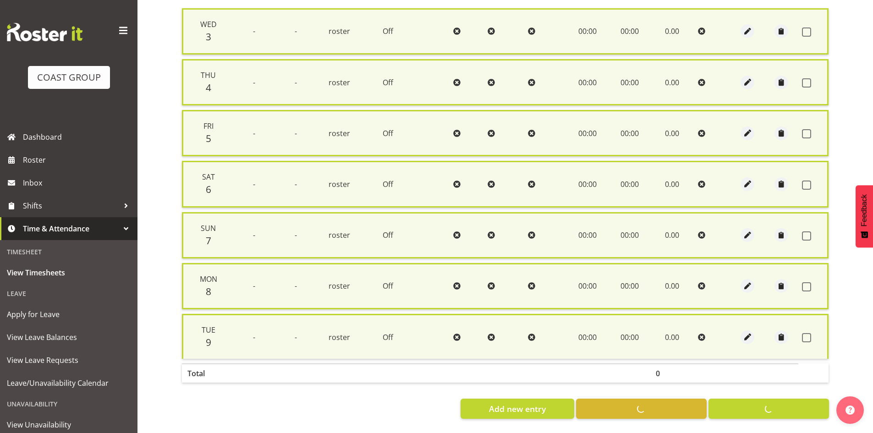
checkbox input "false"
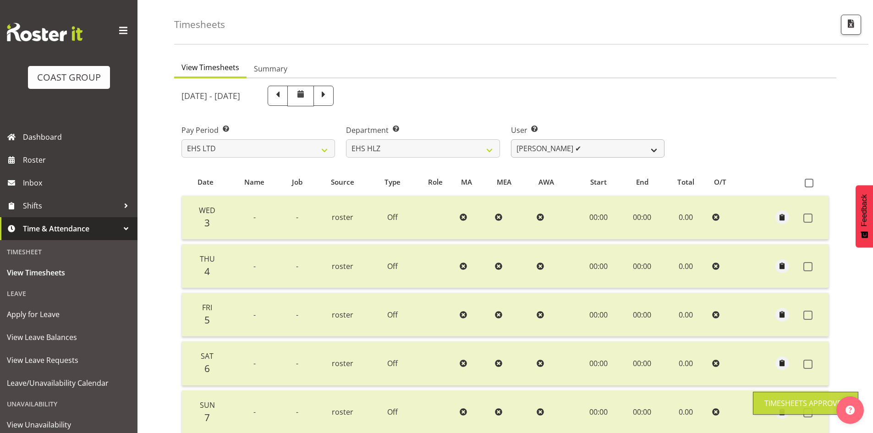
scroll to position [31, 0]
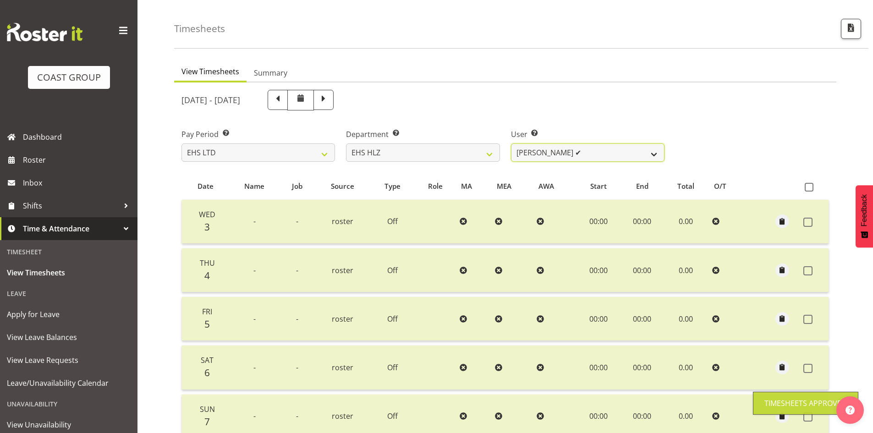
click at [603, 158] on select "Gwen Johnston ✔" at bounding box center [588, 152] width 154 height 18
click at [469, 154] on select "EHS AKL ACCOUNTS EHS AKL CARPET EHS AKL D&B EHS AKL DESIGNER EHS AKL FURNITURE …" at bounding box center [423, 152] width 154 height 18
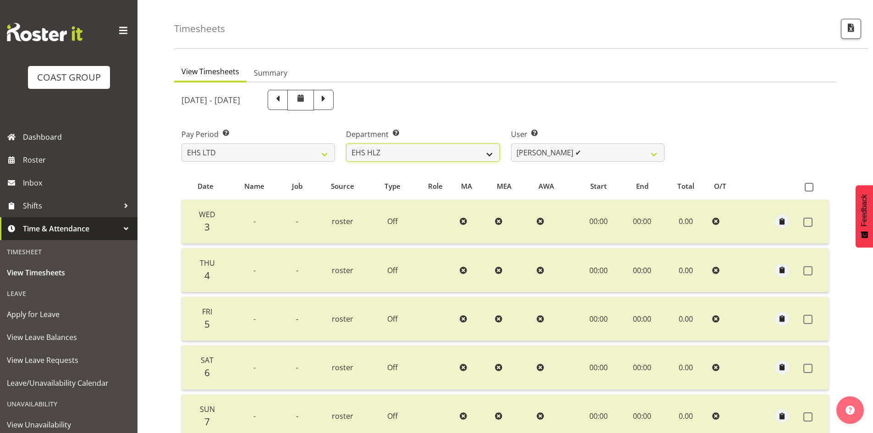
click at [346, 143] on select "EHS AKL ACCOUNTS EHS AKL CARPET EHS AKL D&B EHS AKL DESIGNER EHS AKL FURNITURE …" at bounding box center [423, 152] width 154 height 18
click at [439, 153] on select "EHS AKL ACCOUNTS EHS AKL CARPET EHS AKL D&B EHS AKL DESIGNER EHS AKL FURNITURE …" at bounding box center [423, 152] width 154 height 18
click at [346, 143] on select "EHS AKL ACCOUNTS EHS AKL CARPET EHS AKL D&B EHS AKL DESIGNER EHS AKL FURNITURE …" at bounding box center [423, 152] width 154 height 18
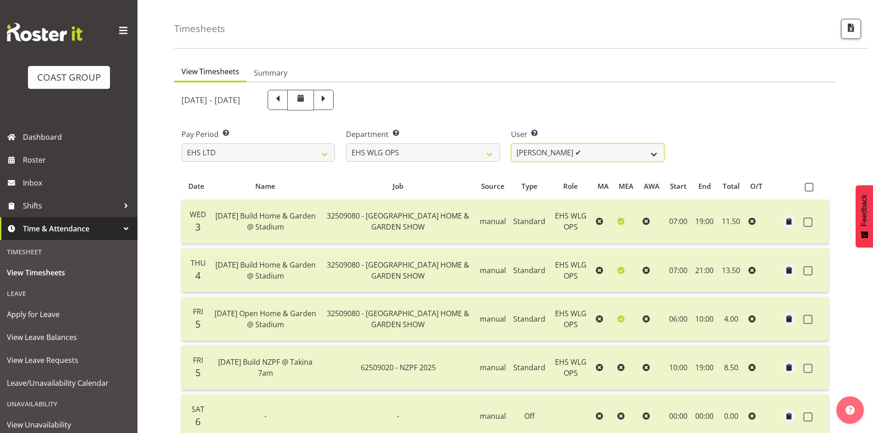
click at [641, 154] on select "Ashton Staats ✔ Darryl Burns ✔ Geoffrey Robertson ✔ Jackson Howsan ✔ Kade Tiati…" at bounding box center [588, 152] width 154 height 18
click at [446, 154] on select "EHS AKL ACCOUNTS EHS AKL CARPET EHS AKL D&B EHS AKL DESIGNER EHS AKL FURNITURE …" at bounding box center [423, 152] width 154 height 18
click at [346, 143] on select "EHS AKL ACCOUNTS EHS AKL CARPET EHS AKL D&B EHS AKL DESIGNER EHS AKL FURNITURE …" at bounding box center [423, 152] width 154 height 18
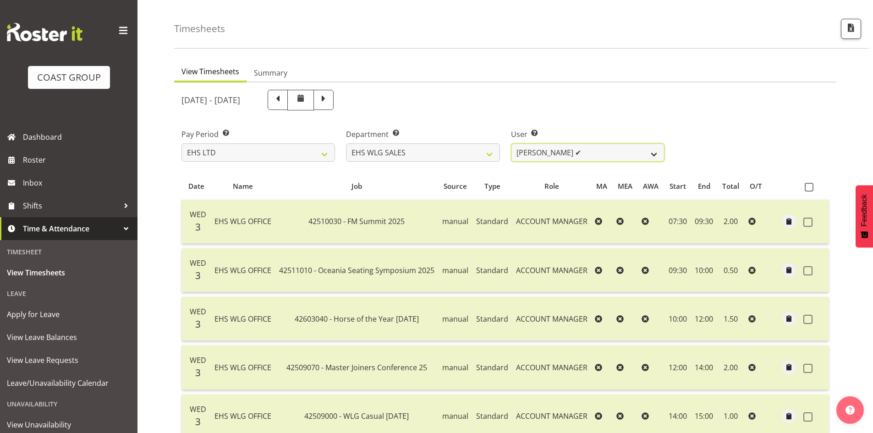
click at [643, 154] on select "Lu Budden ✔ Tatiyana Isaac ✔" at bounding box center [588, 152] width 154 height 18
click at [454, 146] on select "EHS AKL ACCOUNTS EHS AKL CARPET EHS AKL D&B EHS AKL DESIGNER EHS AKL FURNITURE …" at bounding box center [423, 152] width 154 height 18
select select "41"
click at [346, 143] on select "EHS AKL ACCOUNTS EHS AKL CARPET EHS AKL D&B EHS AKL DESIGNER EHS AKL FURNITURE …" at bounding box center [423, 152] width 154 height 18
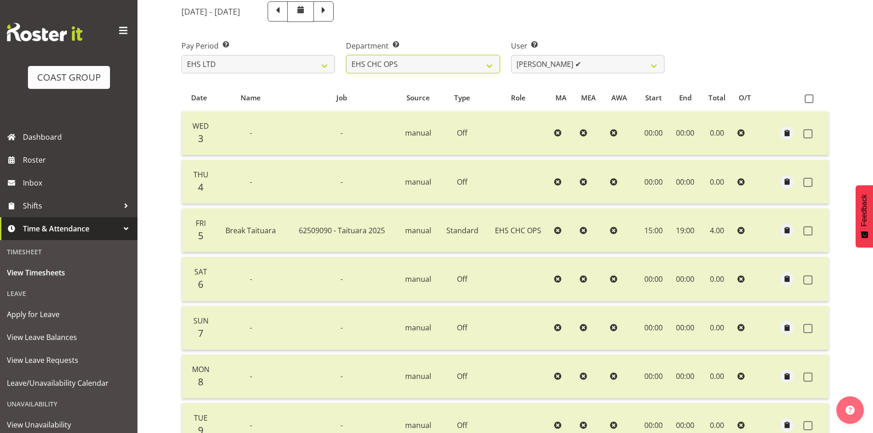
scroll to position [123, 0]
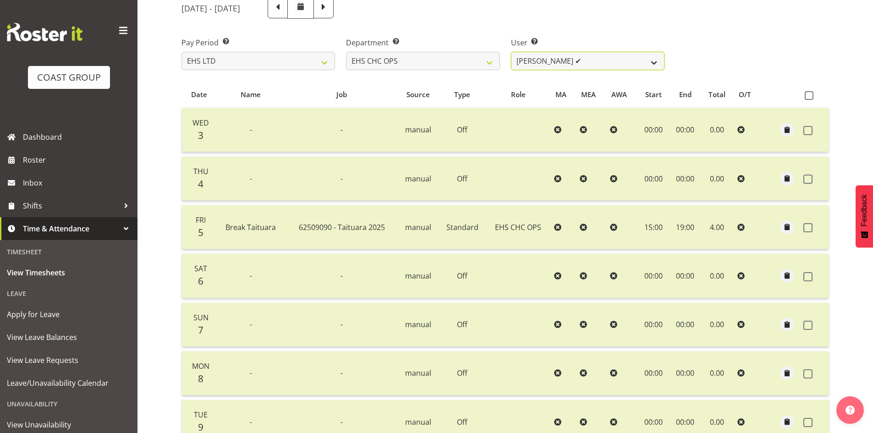
click at [659, 58] on select "Aminio Fonongaloa-Lolohea ✔ David Wiseman ✔ George Unsworth ✔ Keegan Thomas ✔ M…" at bounding box center [588, 61] width 154 height 18
select select "11387"
click at [511, 52] on select "Aminio Fonongaloa-Lolohea ✔ David Wiseman ✔ George Unsworth ✔ Keegan Thomas ✔ M…" at bounding box center [588, 61] width 154 height 18
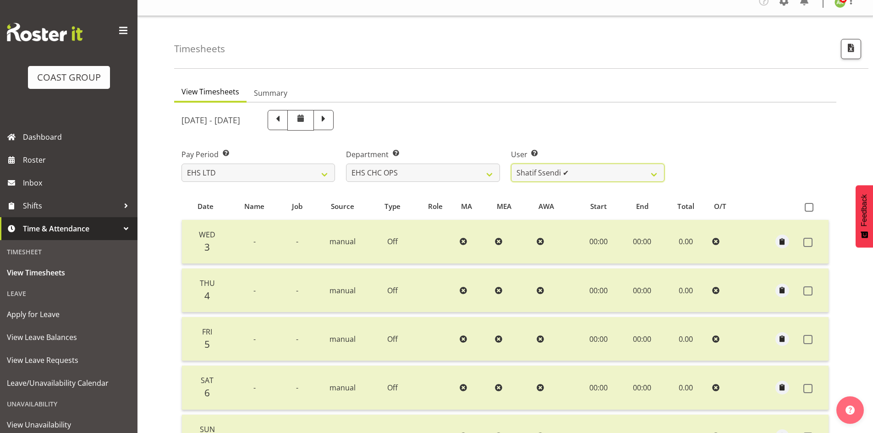
scroll to position [0, 0]
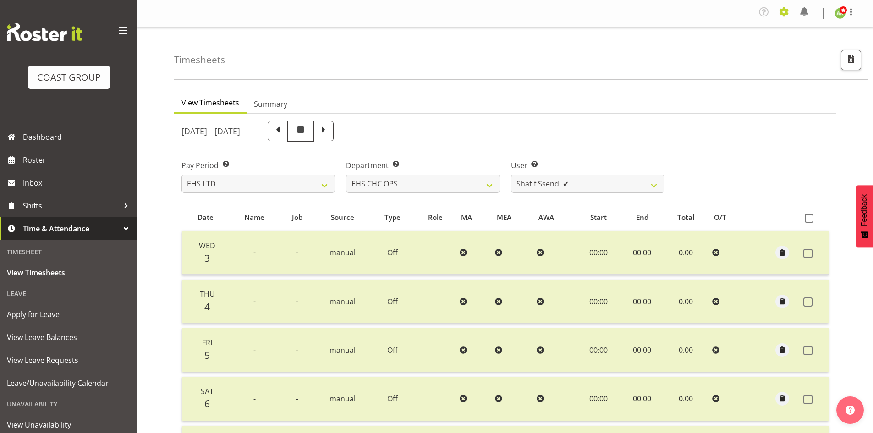
click at [790, 15] on span at bounding box center [784, 12] width 15 height 15
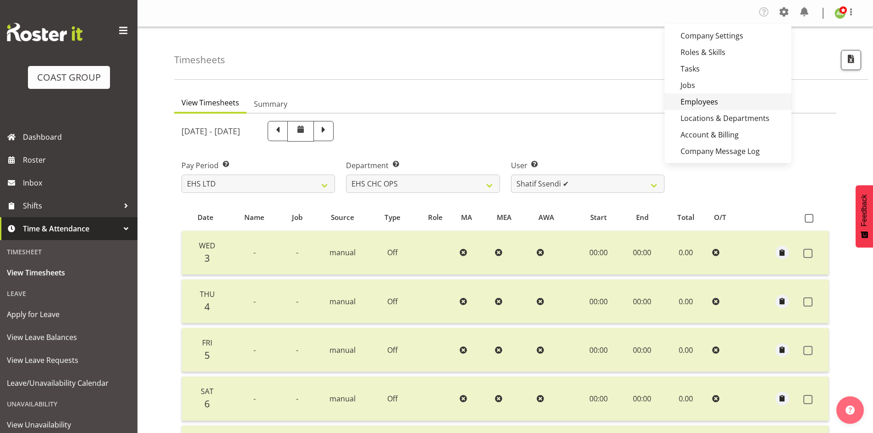
click at [719, 99] on link "Employees" at bounding box center [728, 102] width 127 height 17
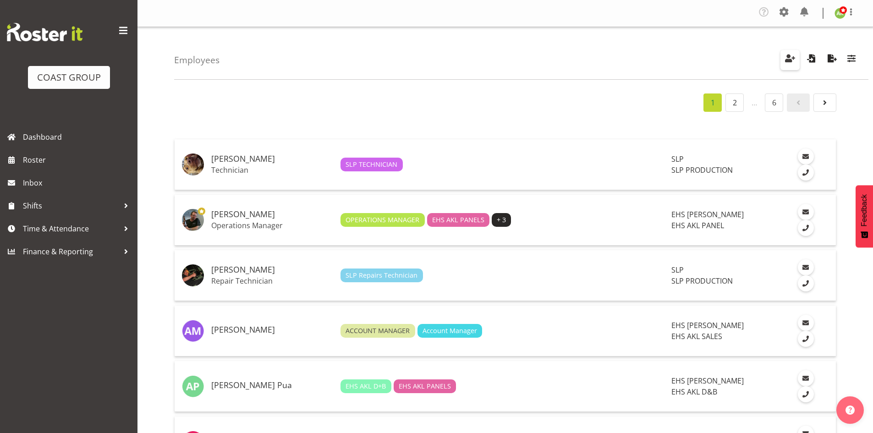
click at [793, 62] on span "button" at bounding box center [790, 58] width 12 height 12
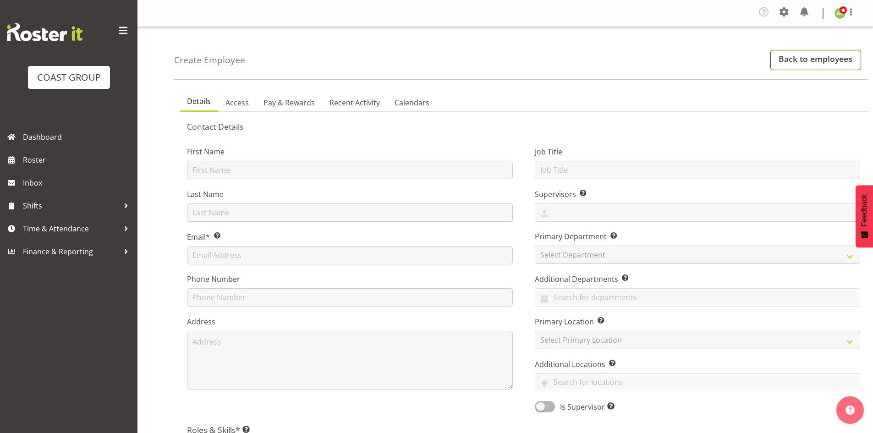
click at [813, 61] on link "Back to employees" at bounding box center [816, 60] width 91 height 20
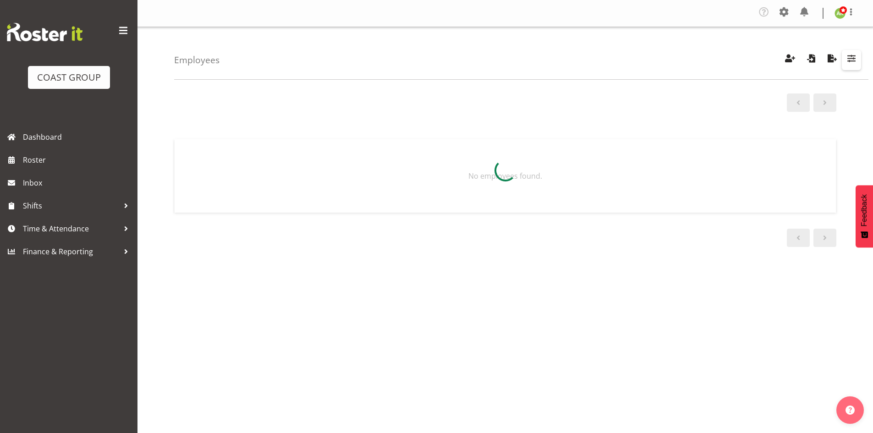
click at [851, 61] on span "button" at bounding box center [852, 58] width 12 height 12
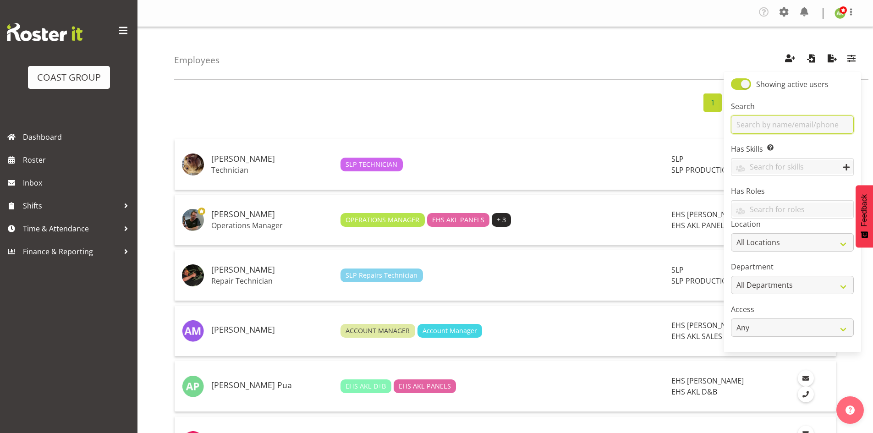
click at [778, 123] on input "text" at bounding box center [792, 125] width 123 height 18
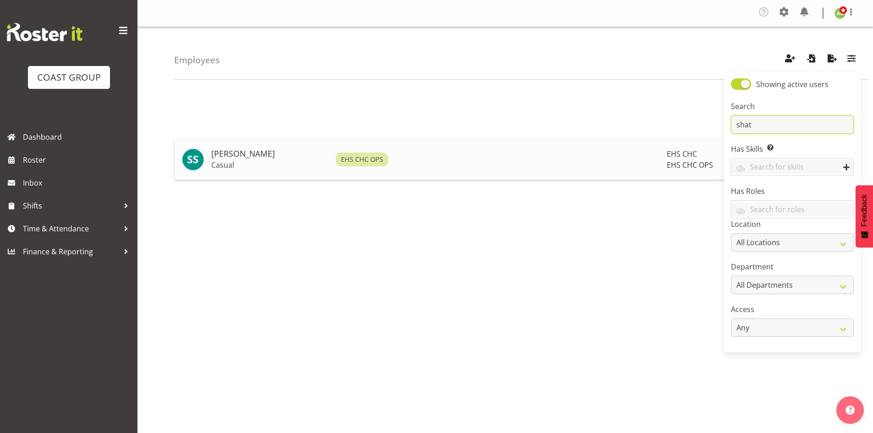
type input "shat"
click at [242, 152] on h5 "[PERSON_NAME]" at bounding box center [269, 153] width 117 height 9
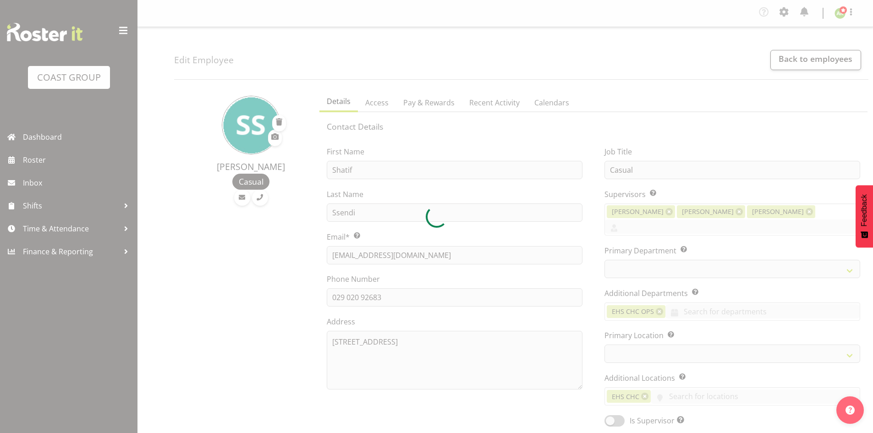
select select "TimelineWeek"
select select
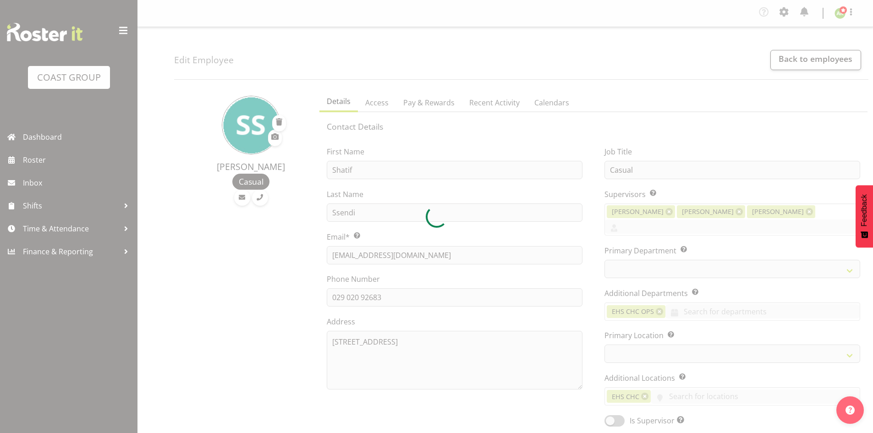
select select
select select "107"
select select "41"
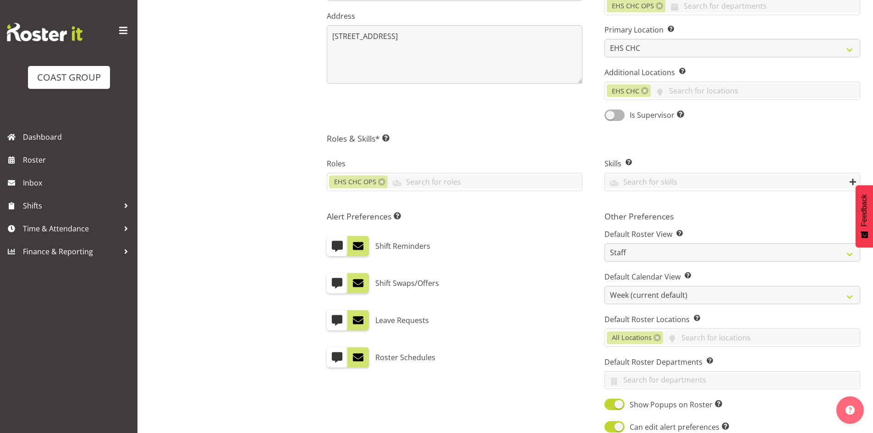
scroll to position [416, 0]
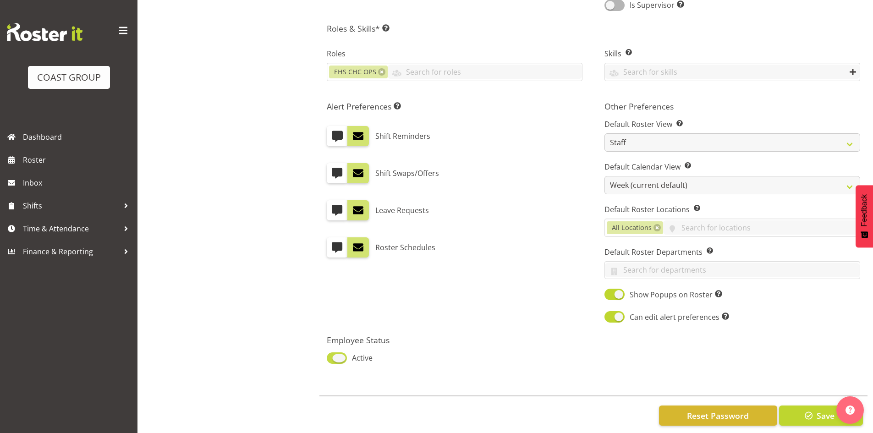
click at [331, 353] on span at bounding box center [337, 358] width 20 height 11
click at [331, 355] on input "Active" at bounding box center [330, 358] width 6 height 6
checkbox input "false"
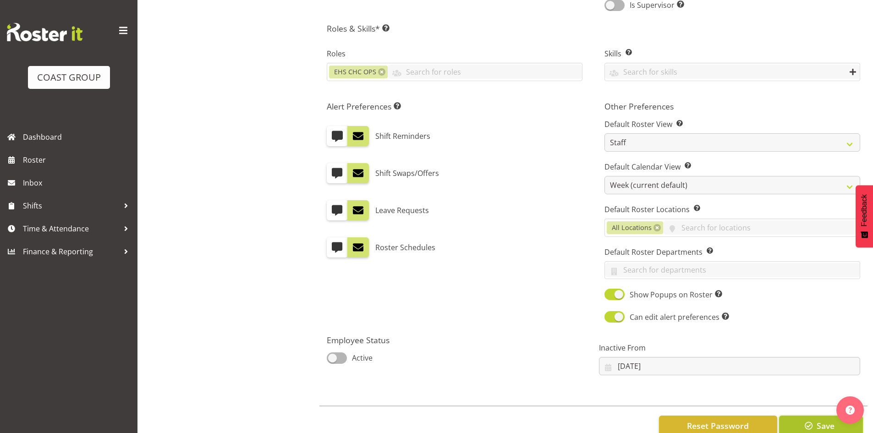
click at [829, 420] on span "Save" at bounding box center [826, 426] width 18 height 12
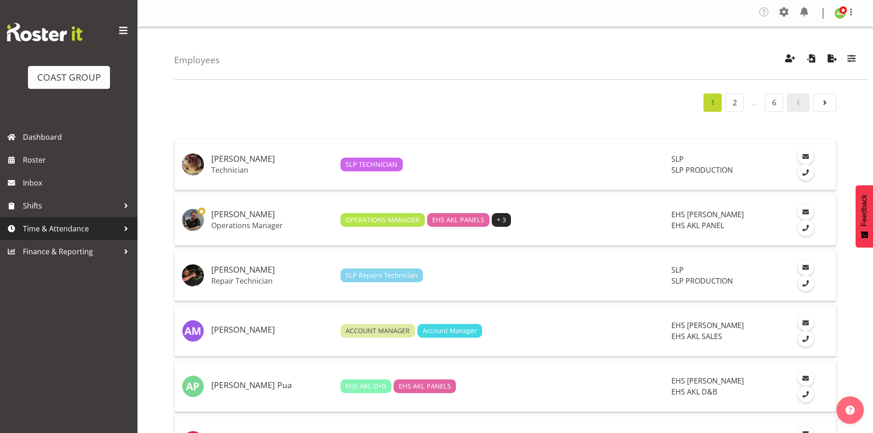
click at [61, 228] on span "Time & Attendance" at bounding box center [71, 229] width 96 height 14
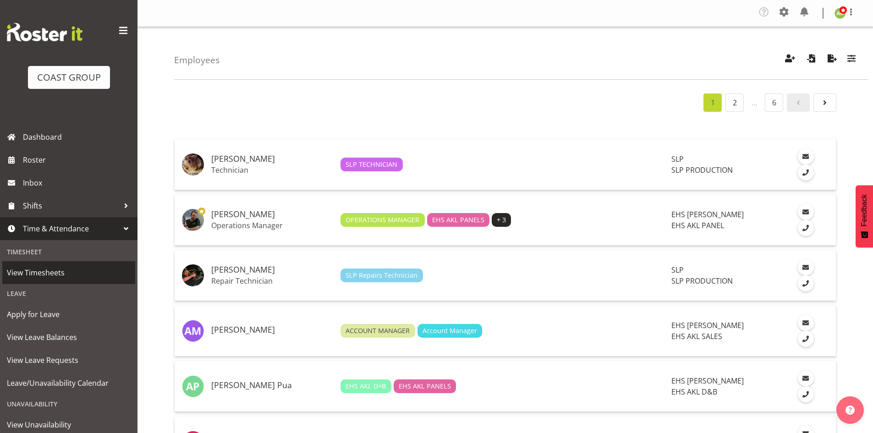
click at [44, 266] on span "View Timesheets" at bounding box center [69, 273] width 124 height 14
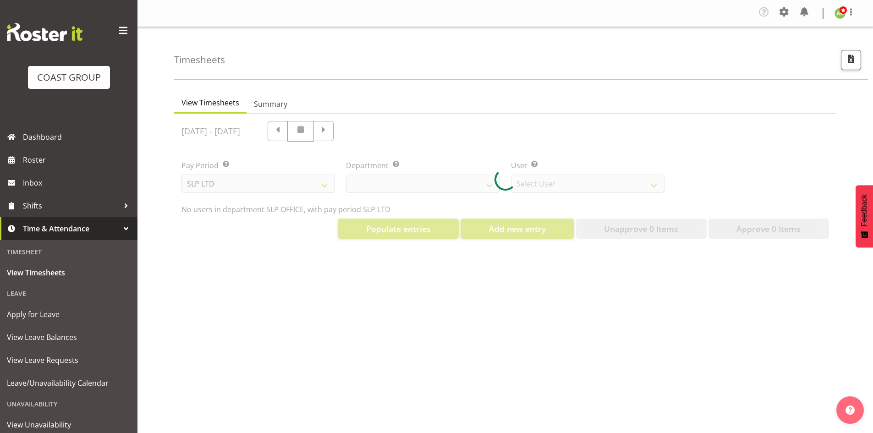
select select "25"
select select "7496"
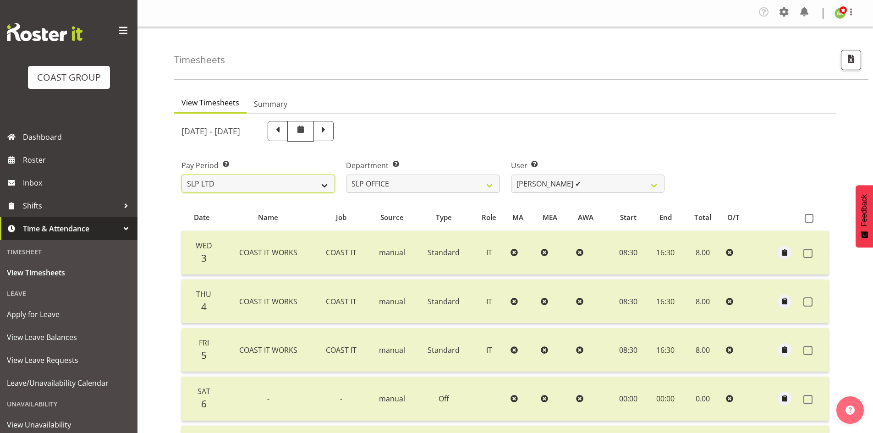
click at [300, 183] on select "SLP LTD EHS LTD DW LTD VEHICLES Carlton Events [PERSON_NAME] 120 Limited Wellin…" at bounding box center [259, 184] width 154 height 18
select select "7"
click at [182, 175] on select "SLP LTD EHS LTD DW LTD VEHICLES Carlton Events [PERSON_NAME] 120 Limited Wellin…" at bounding box center [259, 184] width 154 height 18
select select
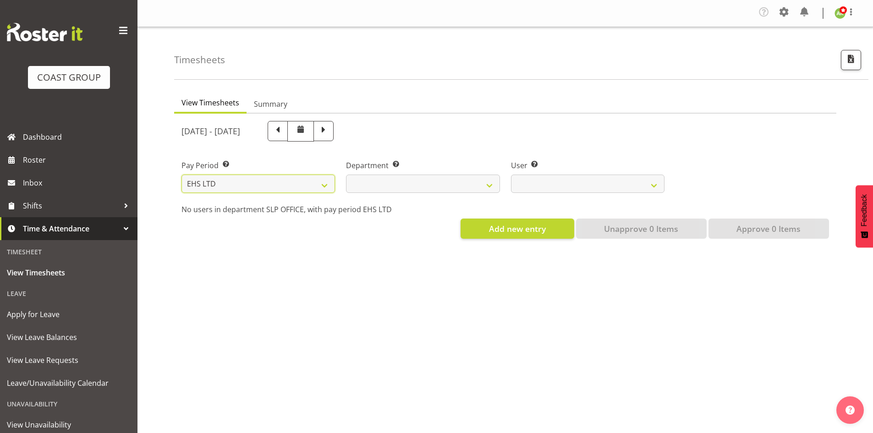
select select
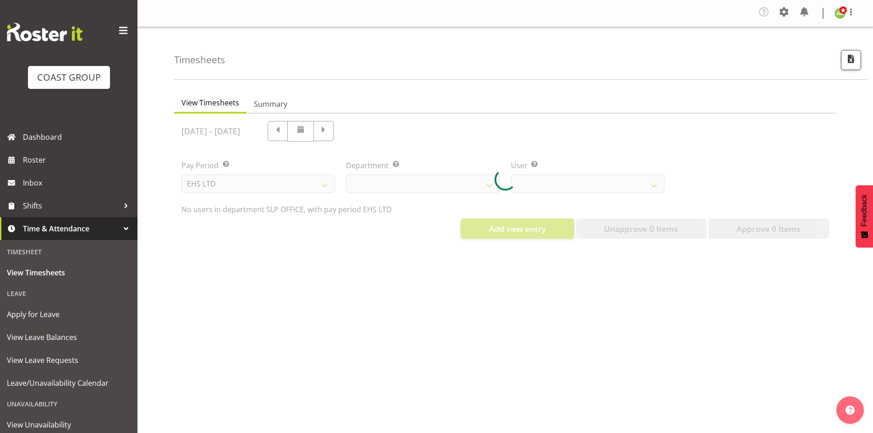
select select
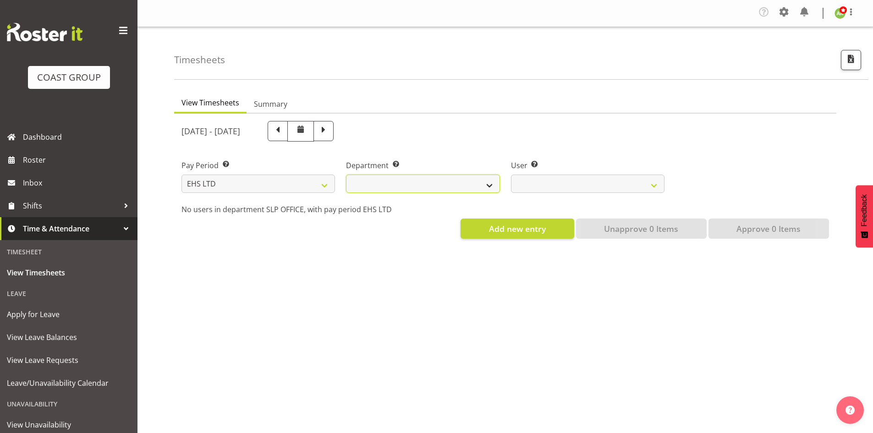
click at [416, 187] on select "EHS AKL ACCOUNTS EHS AKL CARPET EHS AKL D&B EHS AKL DESIGNER EHS AKL FURNITURE …" at bounding box center [423, 184] width 154 height 18
select select "34"
click at [346, 175] on select "EHS AKL ACCOUNTS EHS AKL CARPET EHS AKL D&B EHS AKL DESIGNER EHS AKL FURNITURE …" at bounding box center [423, 184] width 154 height 18
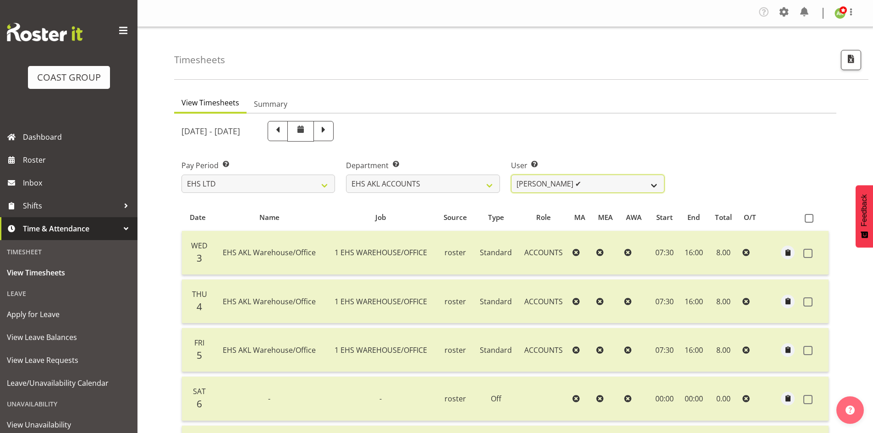
click at [605, 188] on select "Angela Kerrigan ✔ Michelle Xiang ✔ Rissa (Thitiphat) Preecharujiroj ✔ Seon Youn…" at bounding box center [588, 184] width 154 height 18
click at [790, 17] on span at bounding box center [784, 12] width 15 height 15
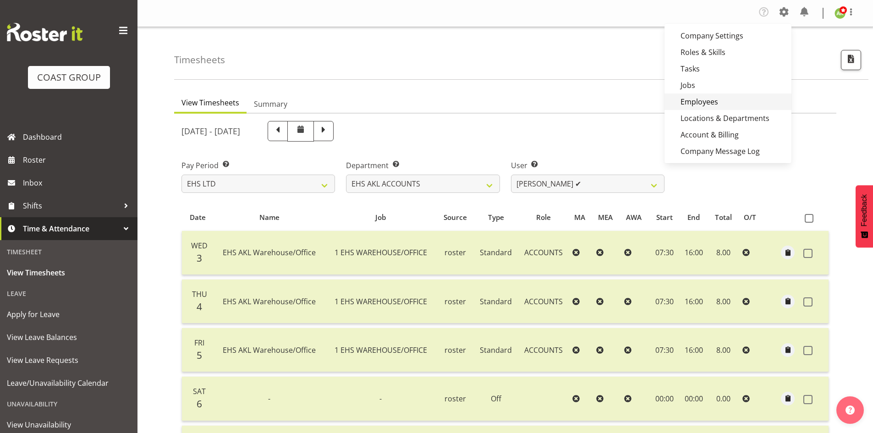
click at [733, 99] on link "Employees" at bounding box center [728, 102] width 127 height 17
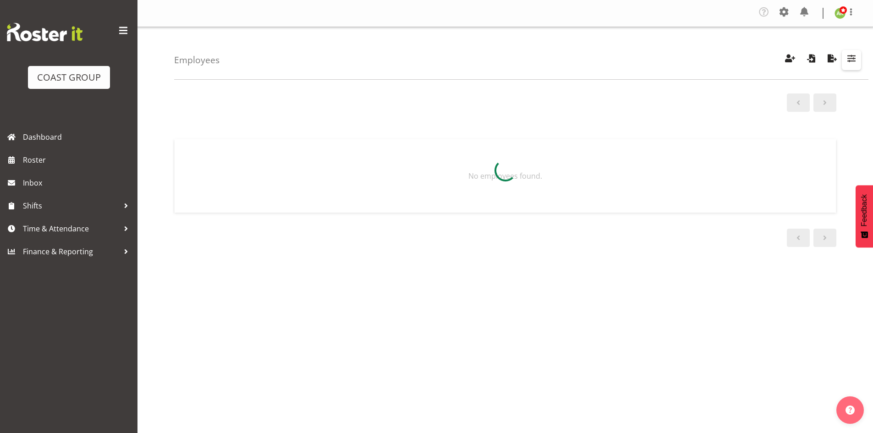
click at [853, 61] on span "button" at bounding box center [852, 58] width 12 height 12
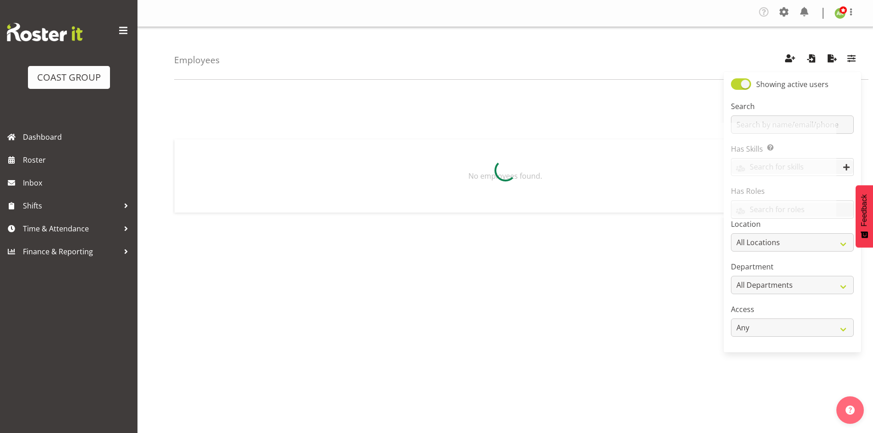
click at [796, 123] on div at bounding box center [505, 170] width 662 height 95
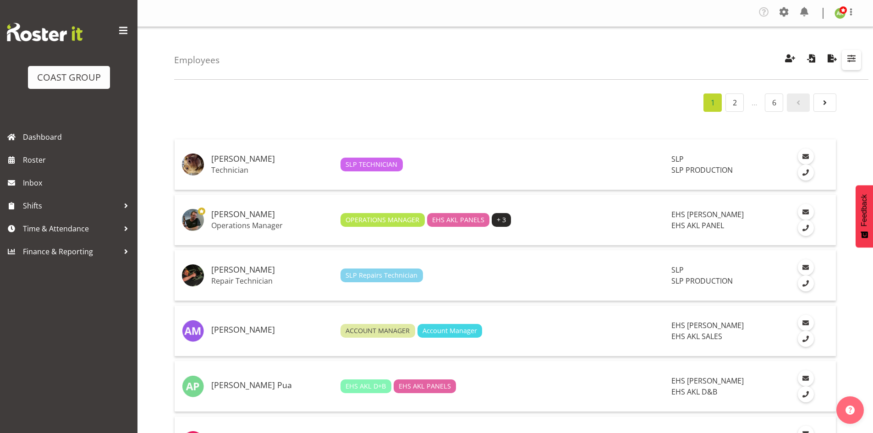
click at [852, 62] on span "button" at bounding box center [852, 58] width 12 height 12
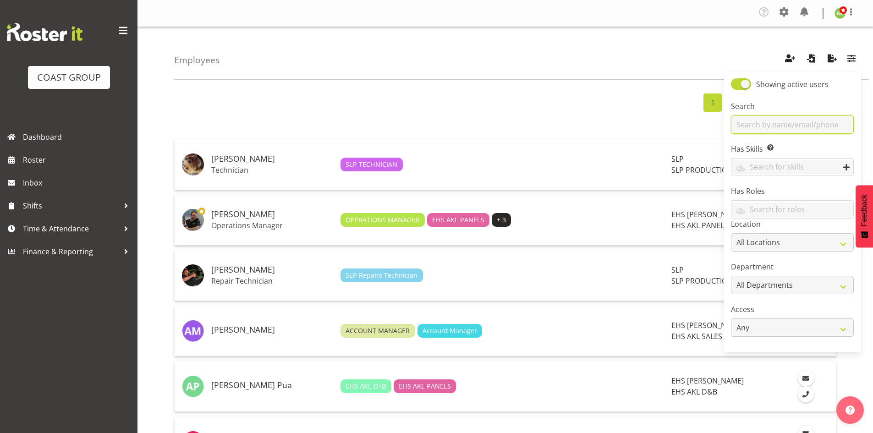
click at [791, 123] on input "text" at bounding box center [792, 125] width 123 height 18
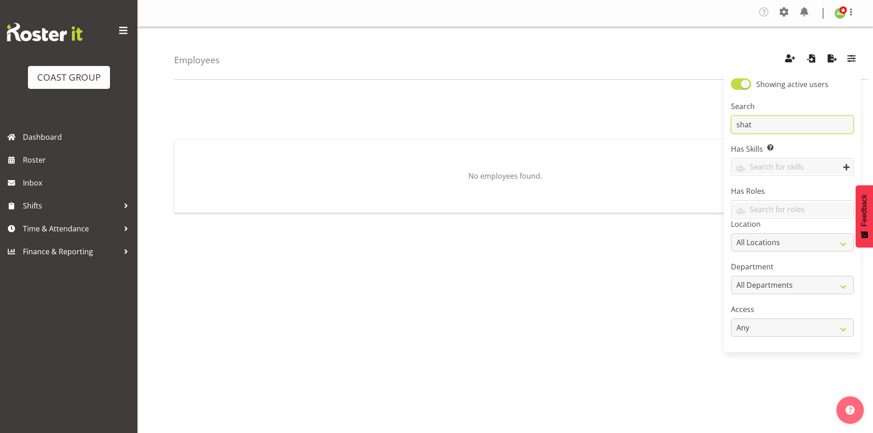
type input "shat"
click at [738, 87] on span at bounding box center [741, 83] width 20 height 11
click at [737, 87] on input "Showing active users" at bounding box center [734, 84] width 6 height 6
checkbox input "false"
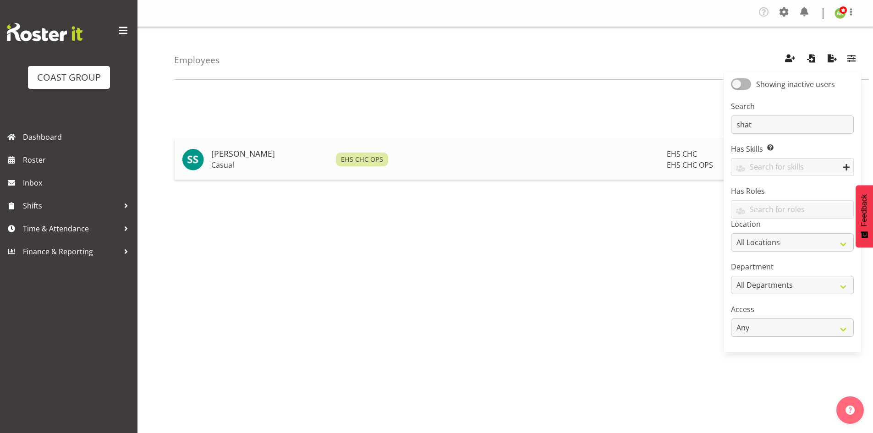
click at [245, 157] on h5 "Shatif Ssendi" at bounding box center [269, 153] width 117 height 9
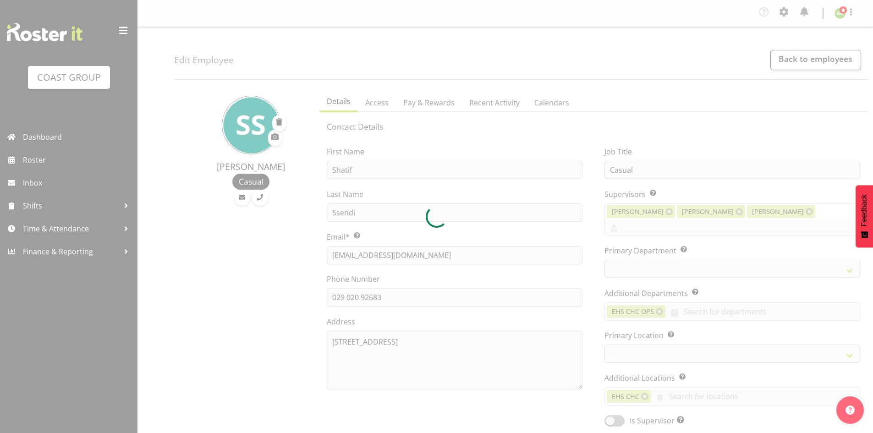
select select "TimelineWeek"
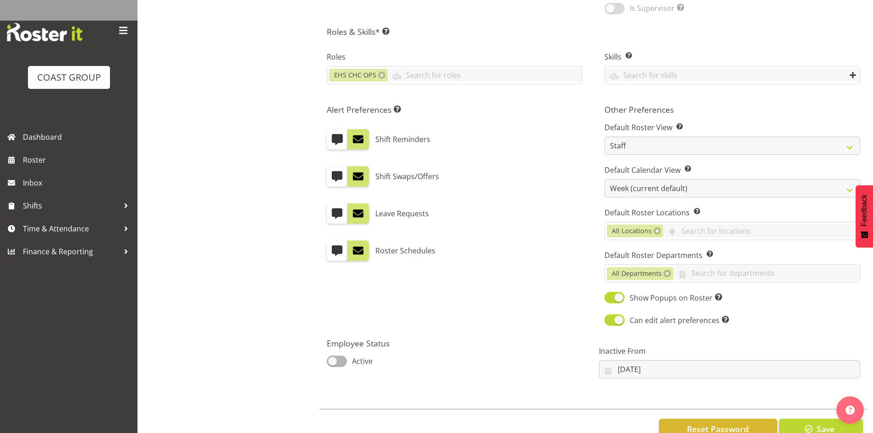
select select
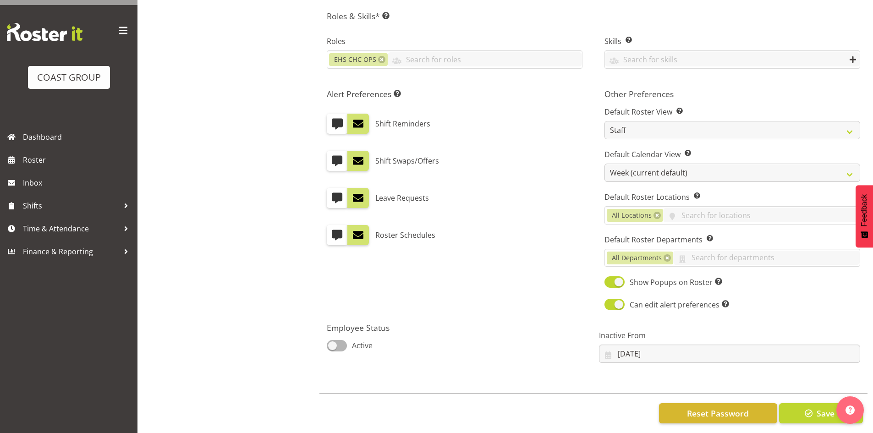
select select
select select "107"
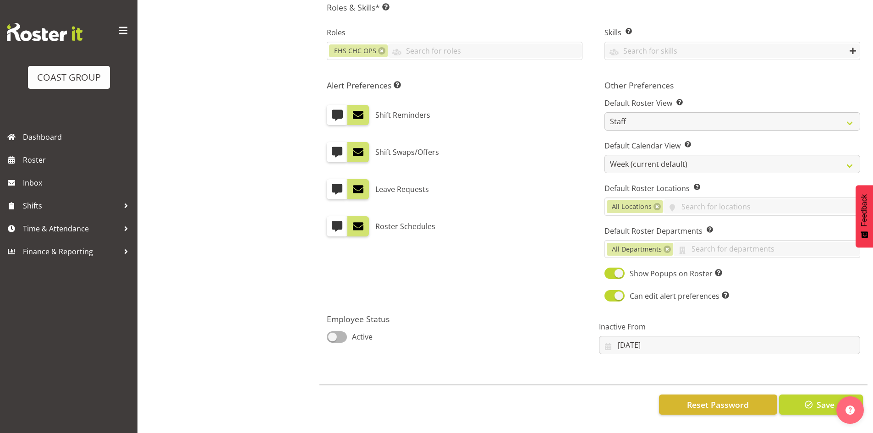
select select "41"
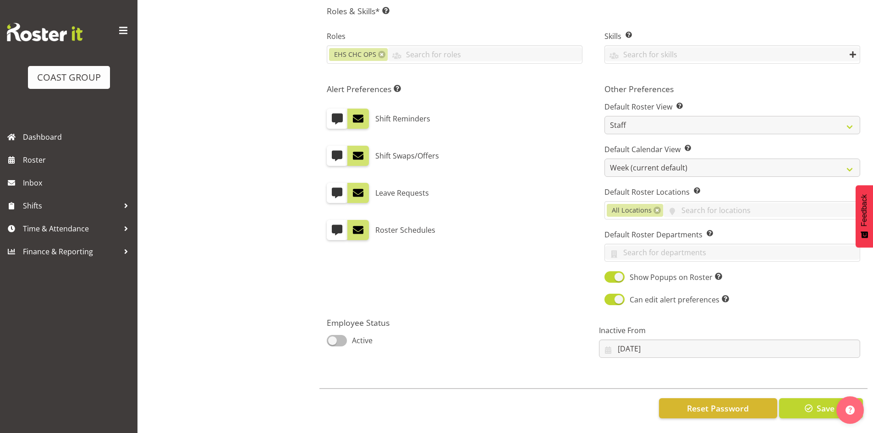
scroll to position [426, 0]
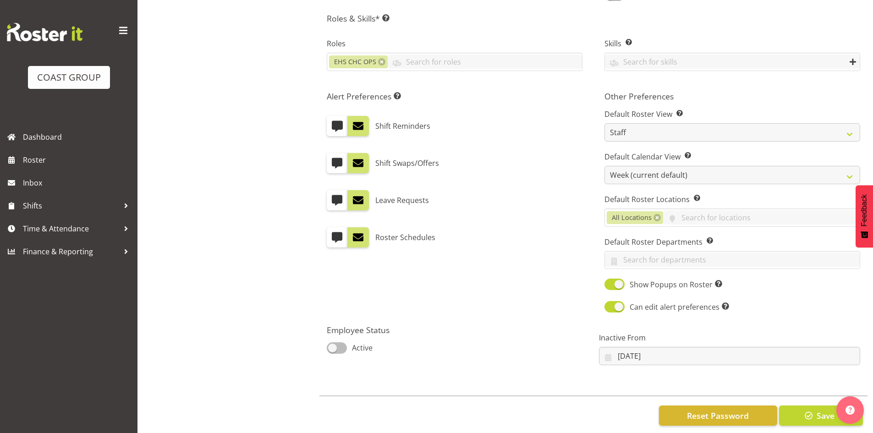
click at [346, 325] on div "Employee Status Active" at bounding box center [457, 340] width 261 height 30
click at [344, 342] on span at bounding box center [337, 347] width 20 height 11
click at [333, 345] on input "Active" at bounding box center [330, 348] width 6 height 6
checkbox input "true"
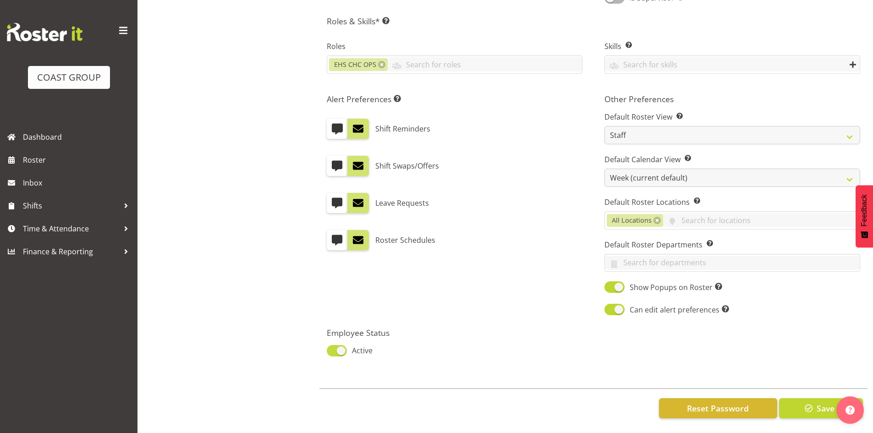
scroll to position [416, 0]
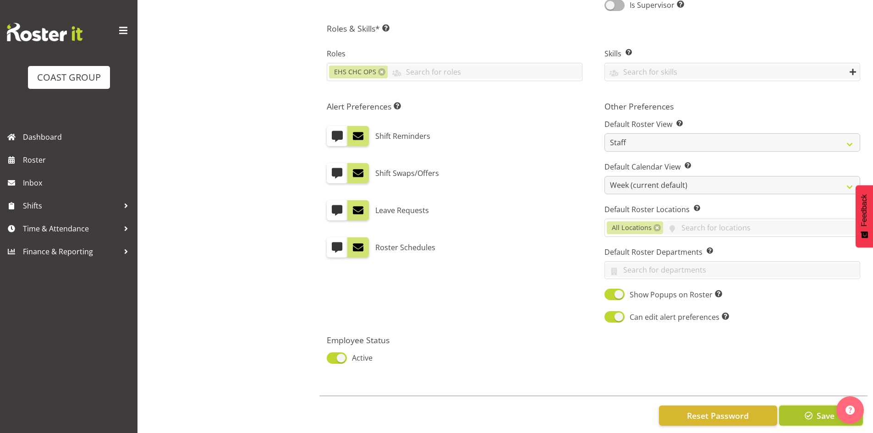
click at [820, 410] on span "Save" at bounding box center [826, 416] width 18 height 12
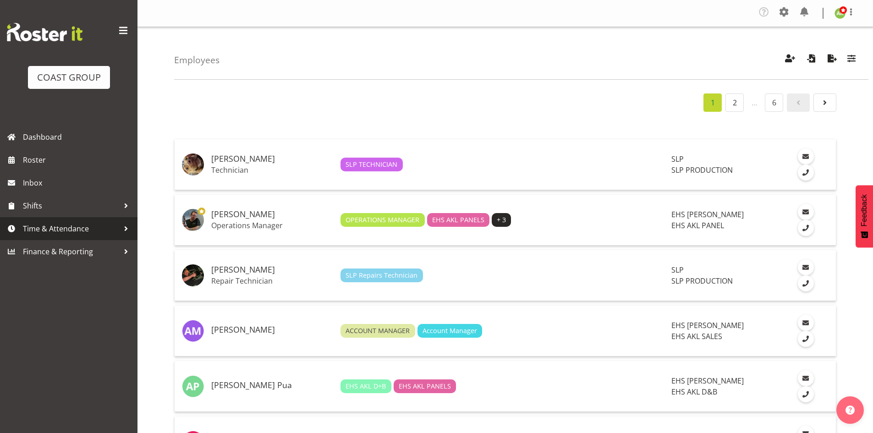
click at [51, 232] on span "Time & Attendance" at bounding box center [71, 229] width 96 height 14
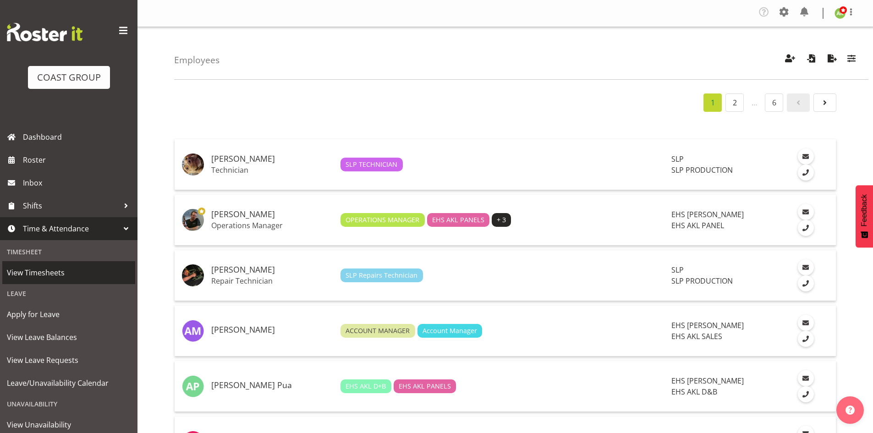
click at [49, 271] on span "View Timesheets" at bounding box center [69, 273] width 124 height 14
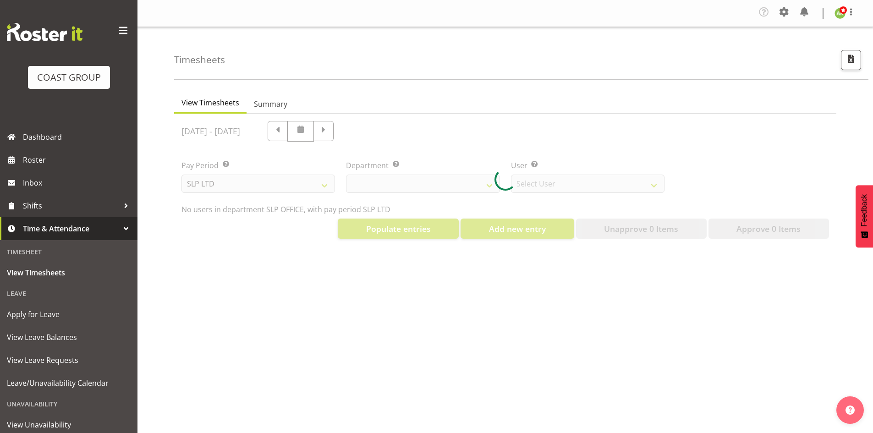
click at [425, 193] on div at bounding box center [505, 180] width 662 height 132
select select "25"
select select "7496"
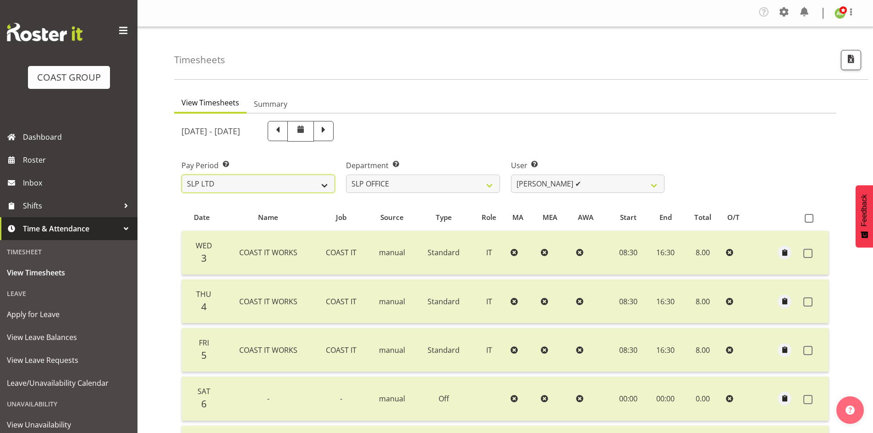
click at [309, 187] on select "SLP LTD EHS LTD DW LTD VEHICLES Carlton Events [PERSON_NAME] 120 Limited Wellin…" at bounding box center [259, 184] width 154 height 18
select select "7"
click at [182, 175] on select "SLP LTD EHS LTD DW LTD VEHICLES Carlton Events [PERSON_NAME] 120 Limited Wellin…" at bounding box center [259, 184] width 154 height 18
select select
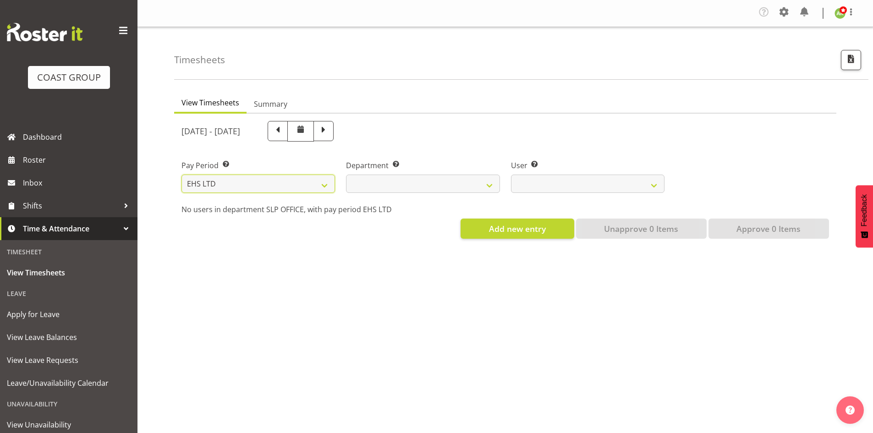
select select
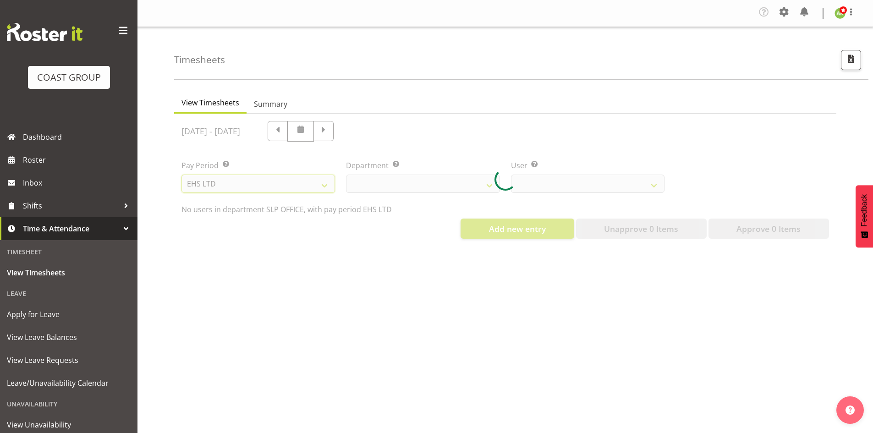
select select
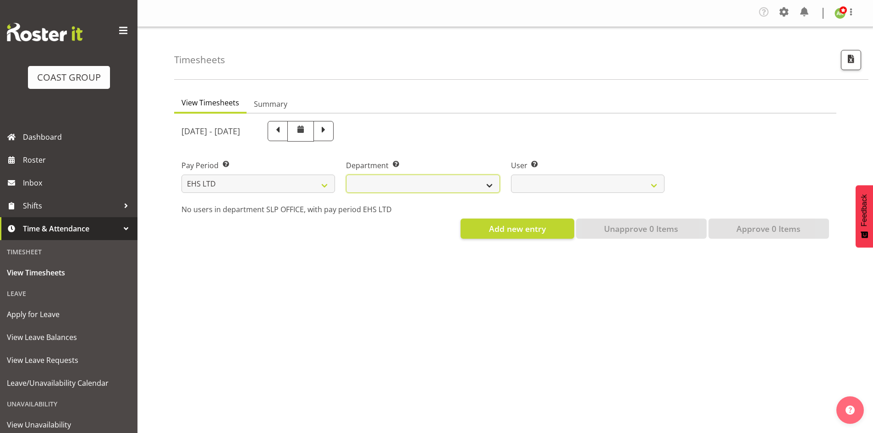
click at [456, 185] on select "EHS AKL ACCOUNTS EHS AKL CARPET EHS AKL D&B EHS AKL DESIGNER EHS AKL FURNITURE …" at bounding box center [423, 184] width 154 height 18
select select "41"
click at [346, 175] on select "EHS AKL ACCOUNTS EHS AKL CARPET EHS AKL D&B EHS AKL DESIGNER EHS AKL FURNITURE …" at bounding box center [423, 184] width 154 height 18
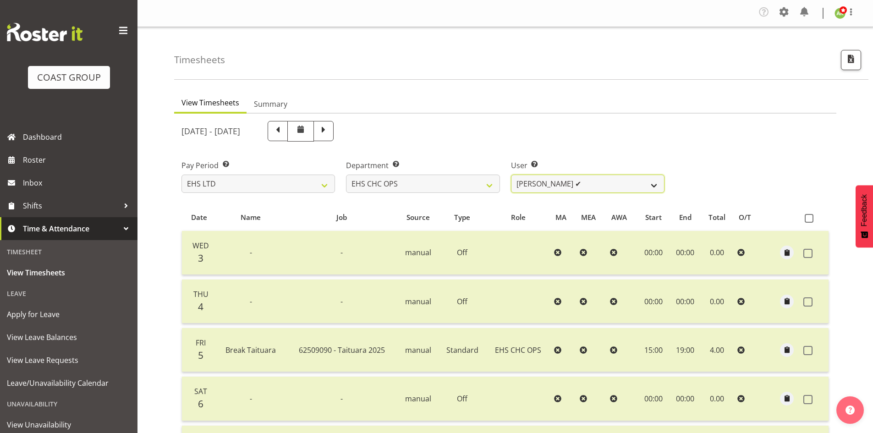
click at [597, 190] on select "[PERSON_NAME] ✔ [PERSON_NAME] ✔ [PERSON_NAME] ✔ [PERSON_NAME] ✔ [PERSON_NAME] ✔…" at bounding box center [588, 184] width 154 height 18
select select "11387"
click at [511, 175] on select "[PERSON_NAME] ✔ [PERSON_NAME] ✔ [PERSON_NAME] ✔ [PERSON_NAME] ✔ [PERSON_NAME] ✔…" at bounding box center [588, 184] width 154 height 18
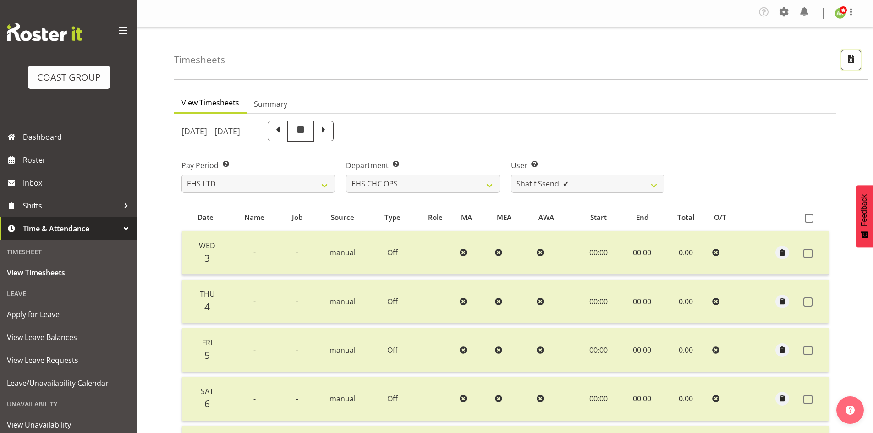
click at [850, 62] on span "button" at bounding box center [851, 59] width 12 height 12
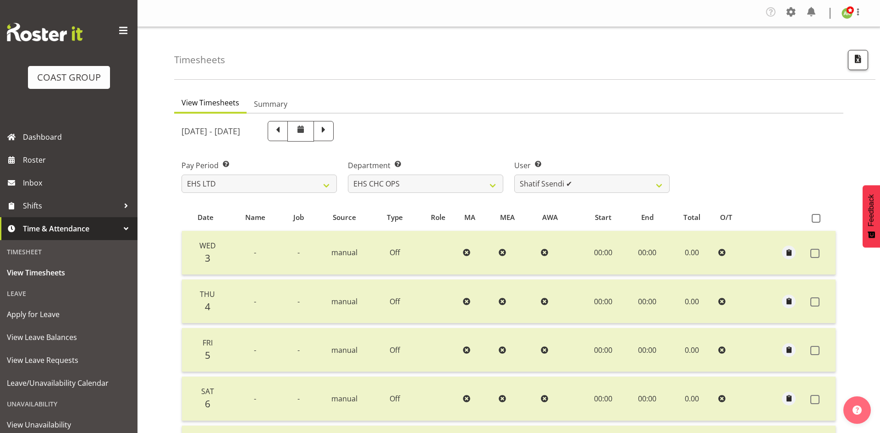
select select "7"
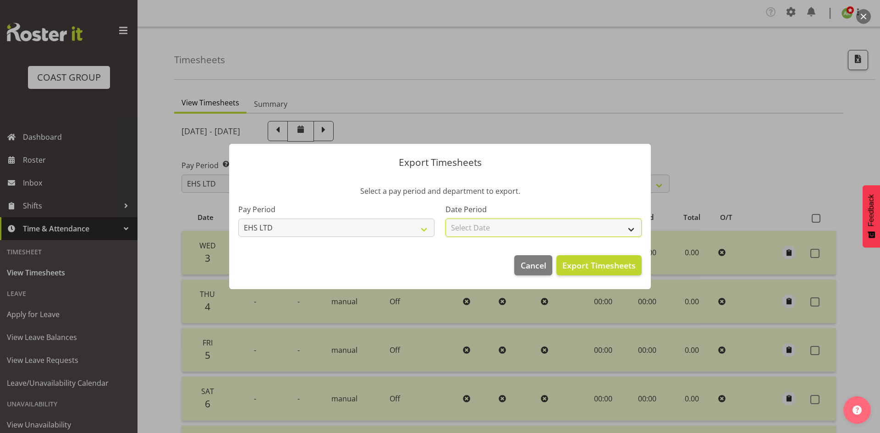
drag, startPoint x: 564, startPoint y: 231, endPoint x: 560, endPoint y: 219, distance: 12.6
click at [564, 231] on select "Select Date Week starting [DATE] Week starting [DATE] Week starting [DATE] Week…" at bounding box center [544, 228] width 196 height 18
select select "[DATE]"
click at [446, 219] on select "Select Date Week starting [DATE] Week starting [DATE] Week starting [DATE] Week…" at bounding box center [544, 228] width 196 height 18
click at [608, 265] on span "Export Timesheets" at bounding box center [599, 265] width 73 height 12
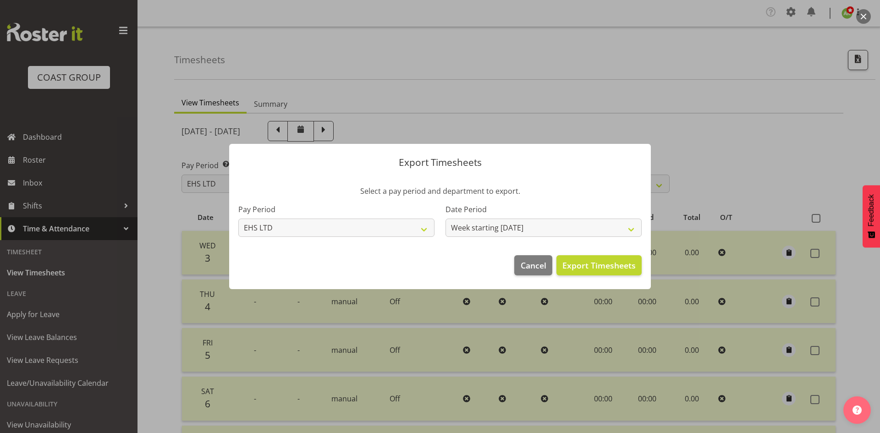
click at [466, 124] on div "Export Timesheets Select a pay period and department to export. Pay Period SLP …" at bounding box center [440, 216] width 440 height 191
click at [265, 105] on div at bounding box center [440, 216] width 880 height 433
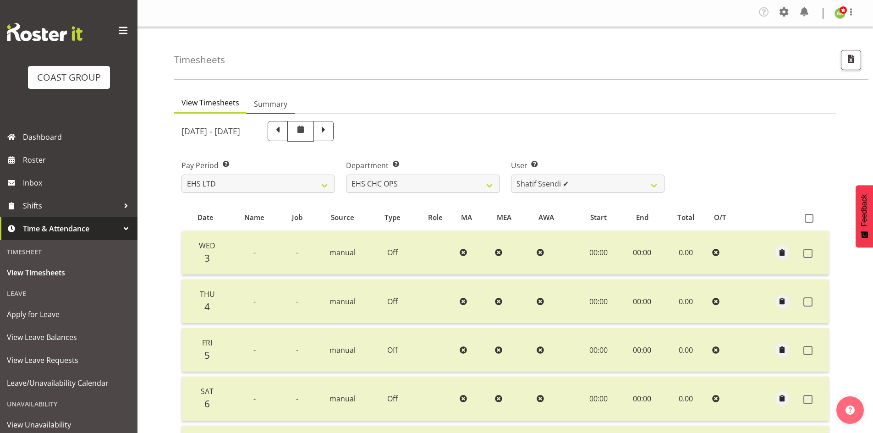
click at [265, 105] on span "Summary" at bounding box center [270, 104] width 33 height 11
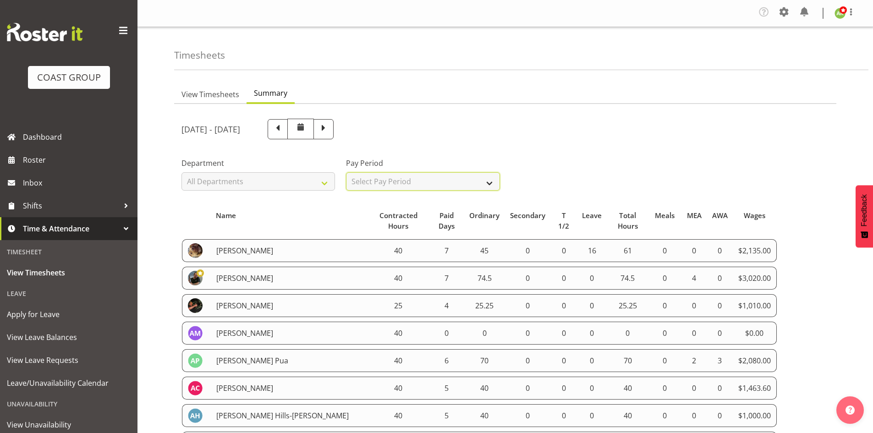
drag, startPoint x: 395, startPoint y: 185, endPoint x: 395, endPoint y: 190, distance: 4.6
click at [395, 185] on select "Select Pay Period All Pay Periods SLP LTD EHS LTD DW LTD VEHICLES Carlton Event…" at bounding box center [423, 181] width 154 height 18
select select "7"
click at [346, 172] on select "Select Pay Period All Pay Periods SLP LTD EHS LTD DW LTD VEHICLES Carlton Event…" at bounding box center [423, 181] width 154 height 18
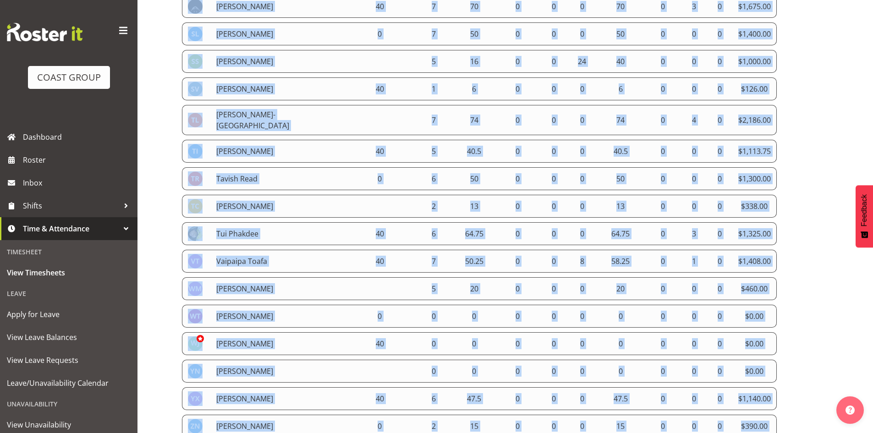
scroll to position [2603, 0]
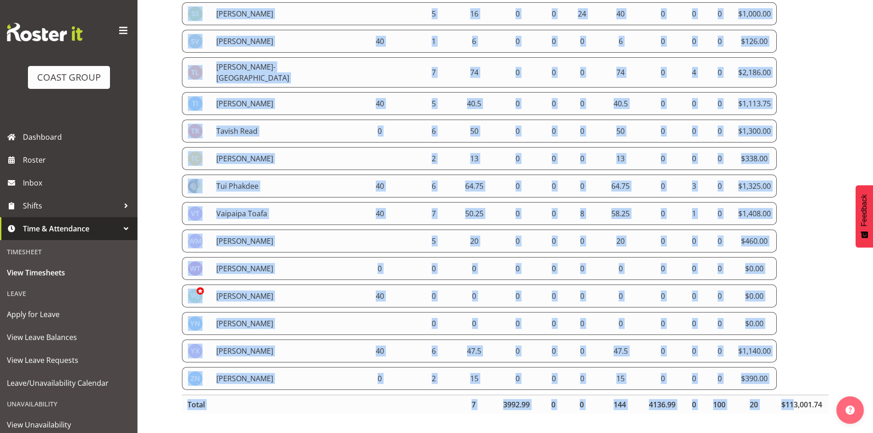
drag, startPoint x: 184, startPoint y: 98, endPoint x: 784, endPoint y: 366, distance: 657.3
copy tbody "Abe Denton 40 7 74.5 0 0 0 74.5 0 4 0 $3,020.00 Aleisha Midgley 40 0 0 0 0 0 0 …"
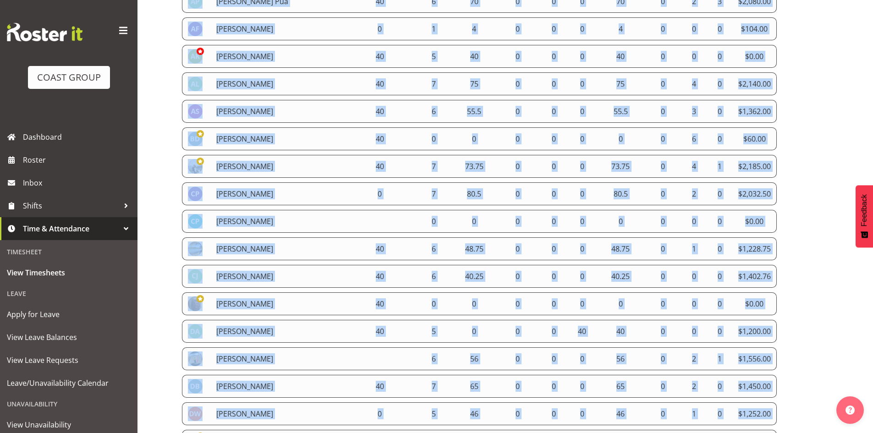
scroll to position [0, 0]
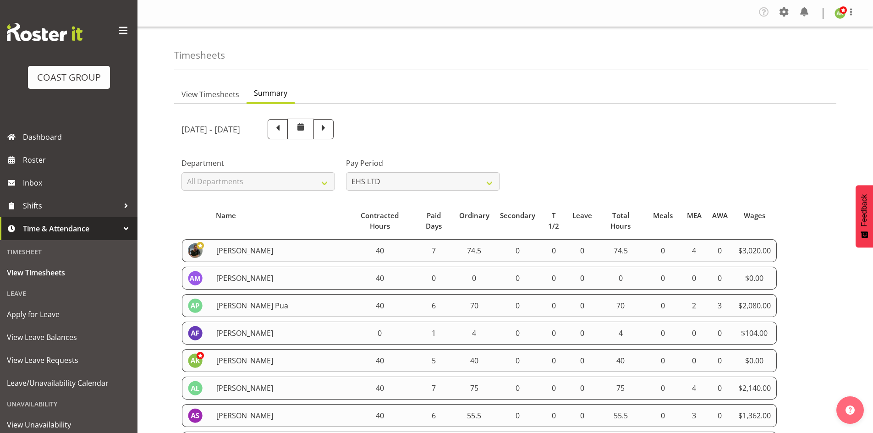
drag, startPoint x: 623, startPoint y: 142, endPoint x: 579, endPoint y: 148, distance: 44.8
click at [623, 142] on div "September 3rd - September 9th 2025" at bounding box center [423, 129] width 494 height 32
click at [208, 94] on span "View Timesheets" at bounding box center [211, 94] width 58 height 11
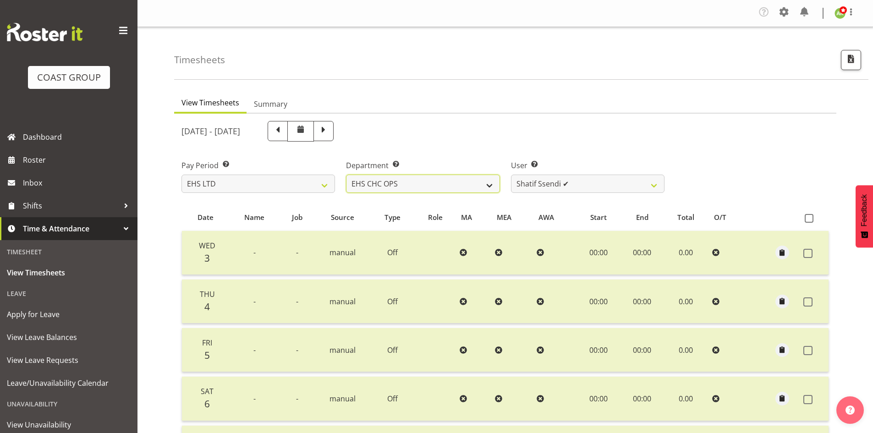
click at [458, 188] on select "EHS AKL ACCOUNTS EHS AKL CARPET EHS AKL D&B EHS AKL DESIGNER EHS AKL FURNITURE …" at bounding box center [423, 184] width 154 height 18
select select "38"
click at [346, 175] on select "EHS AKL ACCOUNTS EHS AKL CARPET EHS AKL D&B EHS AKL DESIGNER EHS AKL FURNITURE …" at bounding box center [423, 184] width 154 height 18
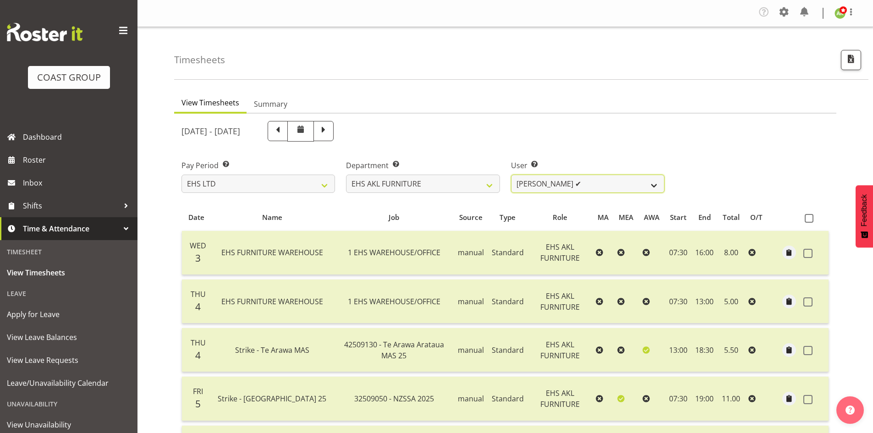
click at [557, 187] on select "Daniel Tini ✔ Filipo Iupeli ✔ Harley Wongpayuk ✔ Malae Toleafoa ✔ Manase Ward ✔…" at bounding box center [588, 184] width 154 height 18
select select "8639"
click at [511, 175] on select "Daniel Tini ✔ Filipo Iupeli ✔ Harley Wongpayuk ✔ Malae Toleafoa ✔ Manase Ward ✔…" at bounding box center [588, 184] width 154 height 18
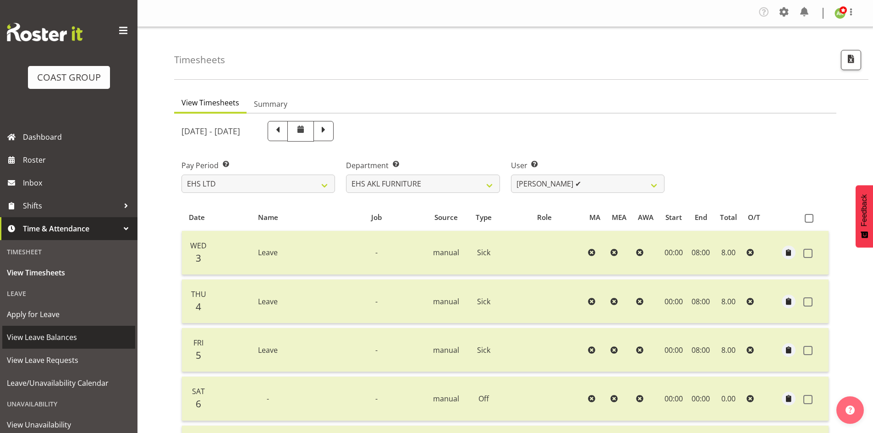
drag, startPoint x: 66, startPoint y: 336, endPoint x: 92, endPoint y: 327, distance: 27.7
click at [66, 336] on span "View Leave Balances" at bounding box center [69, 338] width 124 height 14
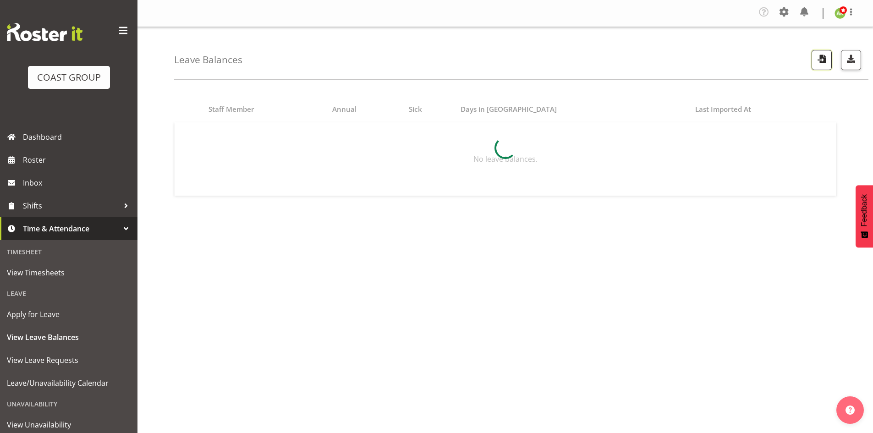
click at [817, 62] on span "button" at bounding box center [822, 59] width 12 height 12
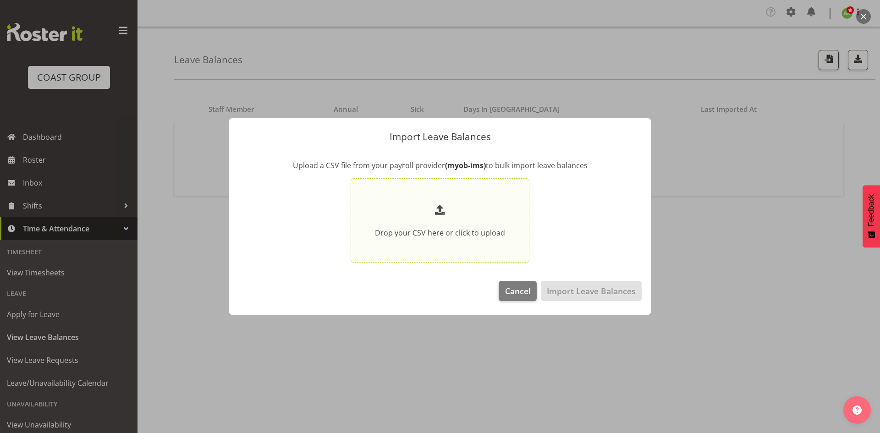
click at [470, 209] on p at bounding box center [440, 211] width 130 height 17
click at [470, 209] on input "Drop your CSV here or click to upload" at bounding box center [440, 220] width 179 height 84
type input "C:\fakepath\Historical_Leave_2025_09_10(1).csv"
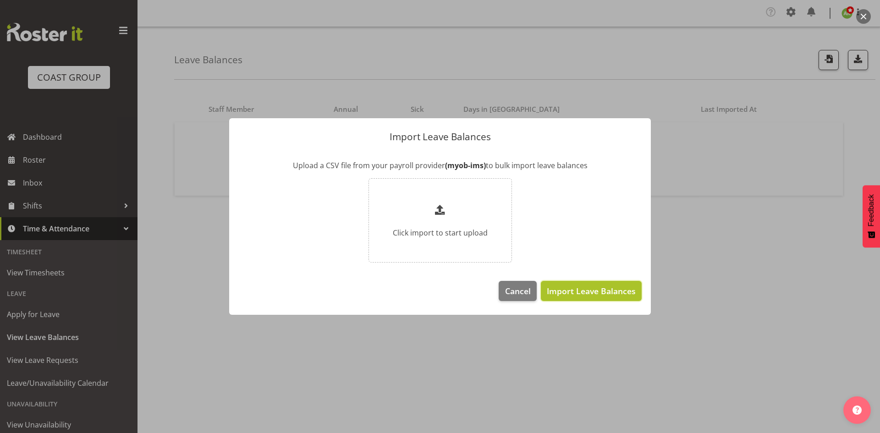
click at [603, 285] on span "Import Leave Balances" at bounding box center [591, 291] width 89 height 12
